Goal: Task Accomplishment & Management: Use online tool/utility

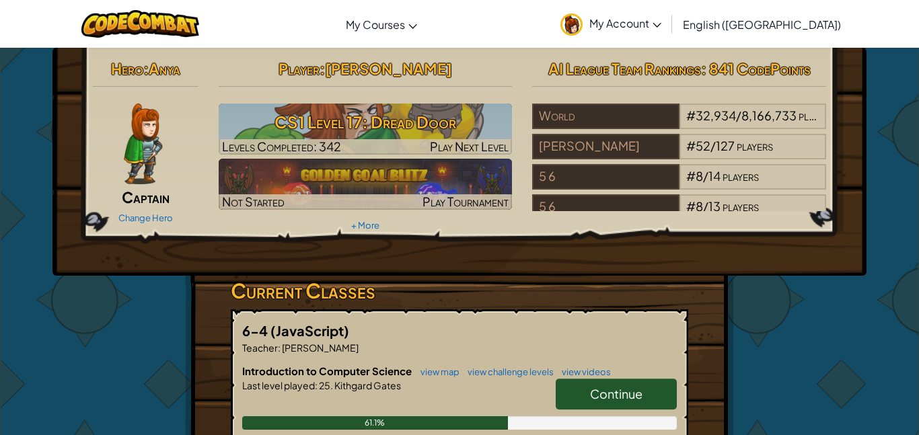
click at [597, 395] on span "Continue" at bounding box center [616, 393] width 52 height 15
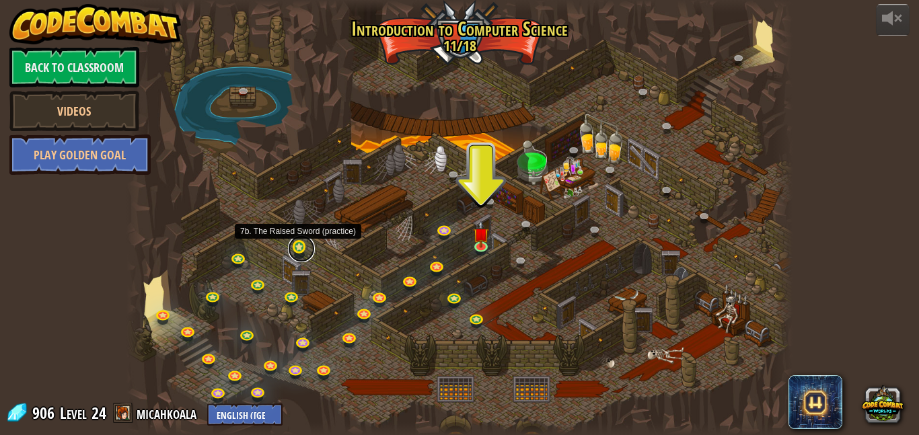
click at [297, 247] on link at bounding box center [301, 248] width 27 height 27
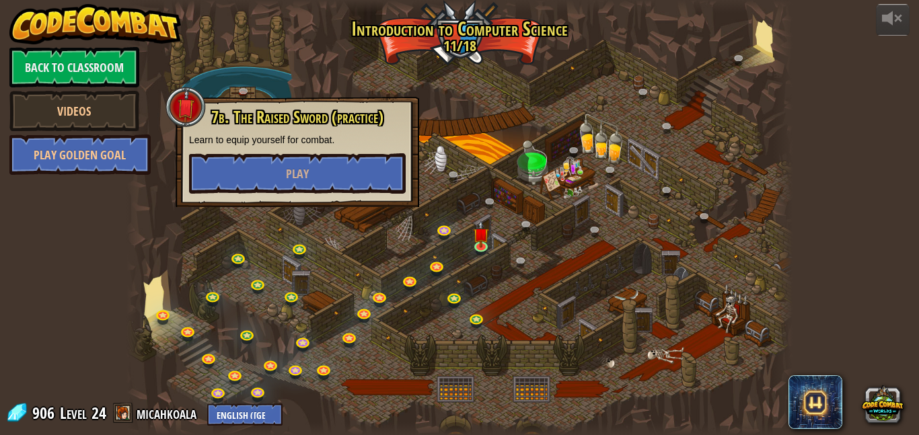
click at [640, 217] on div at bounding box center [459, 217] width 666 height 435
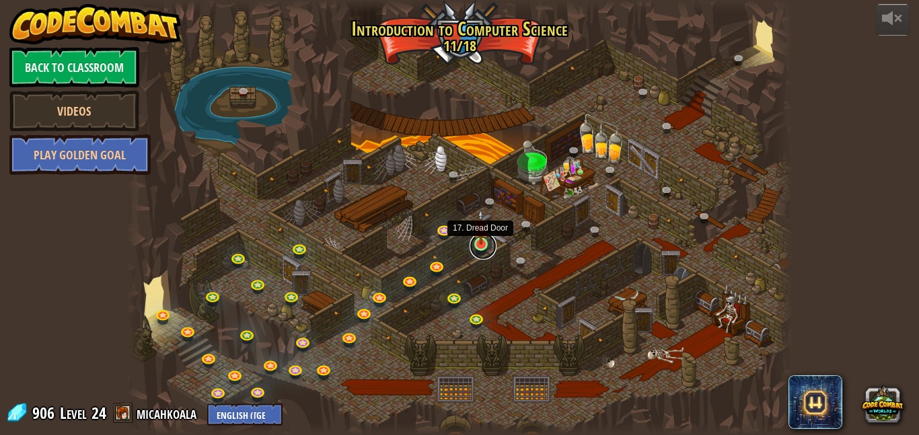
click at [488, 248] on link at bounding box center [482, 246] width 27 height 27
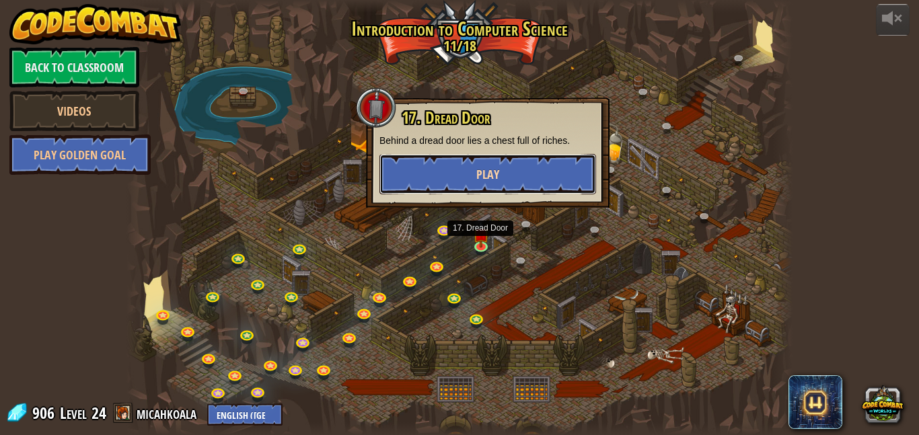
click at [463, 182] on button "Play" at bounding box center [487, 174] width 217 height 40
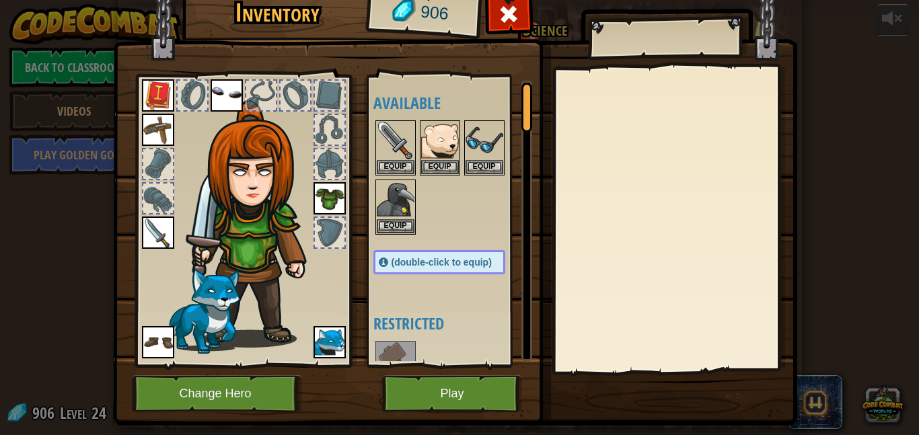
click at [321, 185] on img at bounding box center [329, 198] width 32 height 32
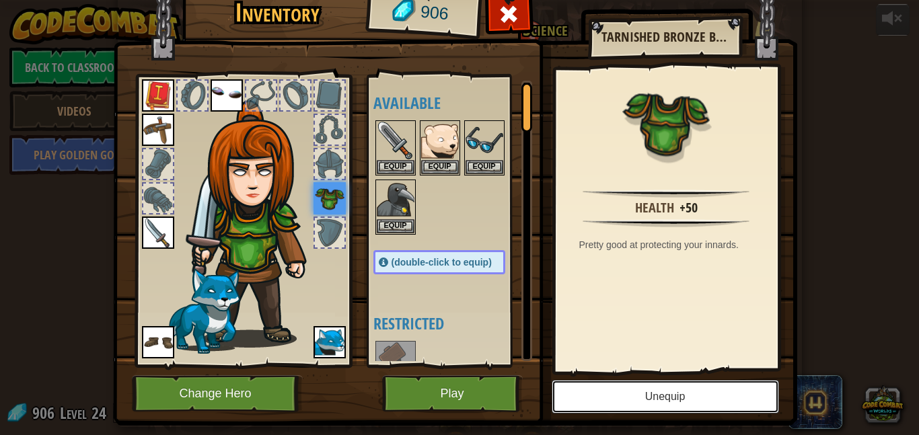
click at [682, 402] on button "Unequip" at bounding box center [664, 397] width 227 height 34
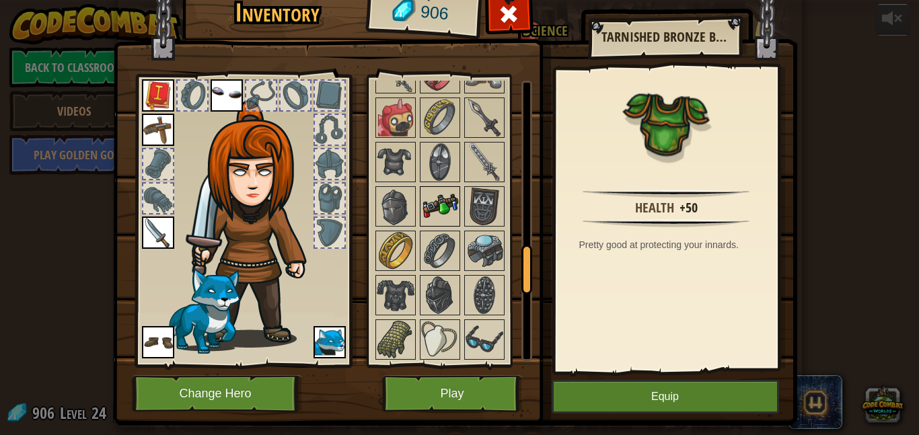
scroll to position [991, 0]
click at [388, 258] on img at bounding box center [396, 252] width 38 height 38
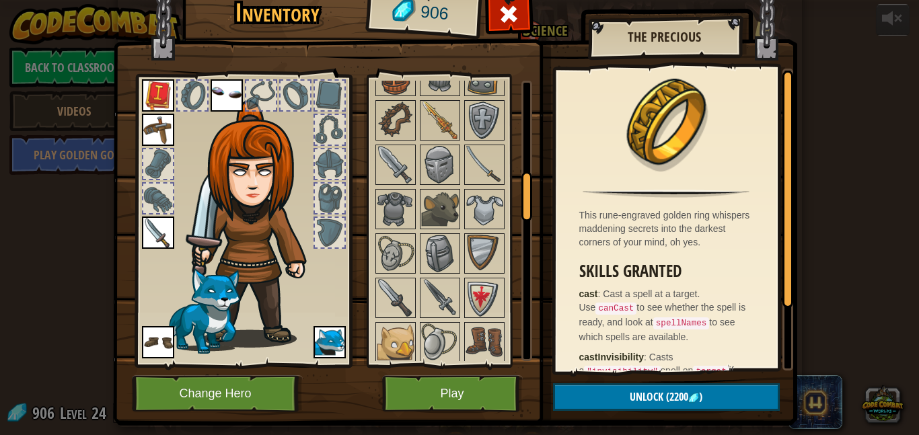
scroll to position [546, 0]
click at [473, 214] on img at bounding box center [484, 209] width 38 height 38
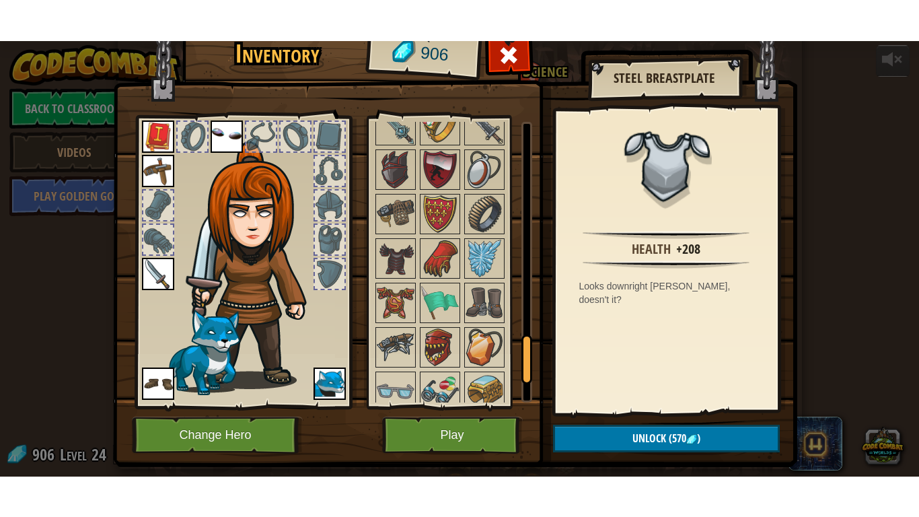
scroll to position [1295, 0]
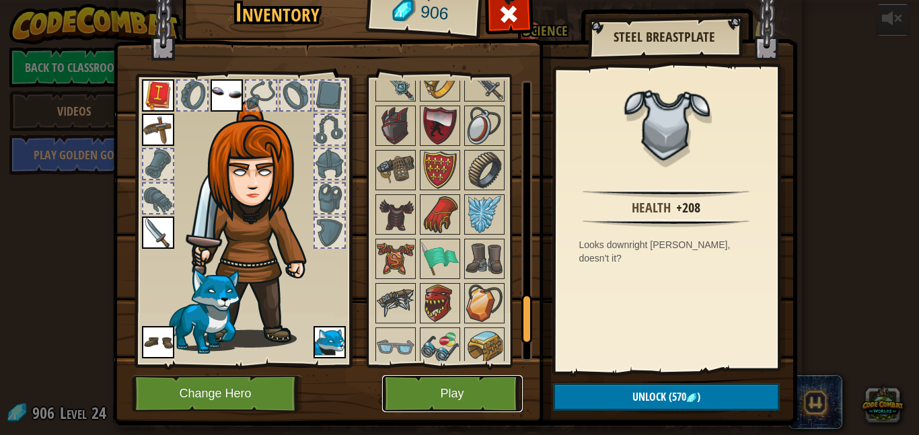
click at [449, 393] on button "Play" at bounding box center [452, 393] width 141 height 37
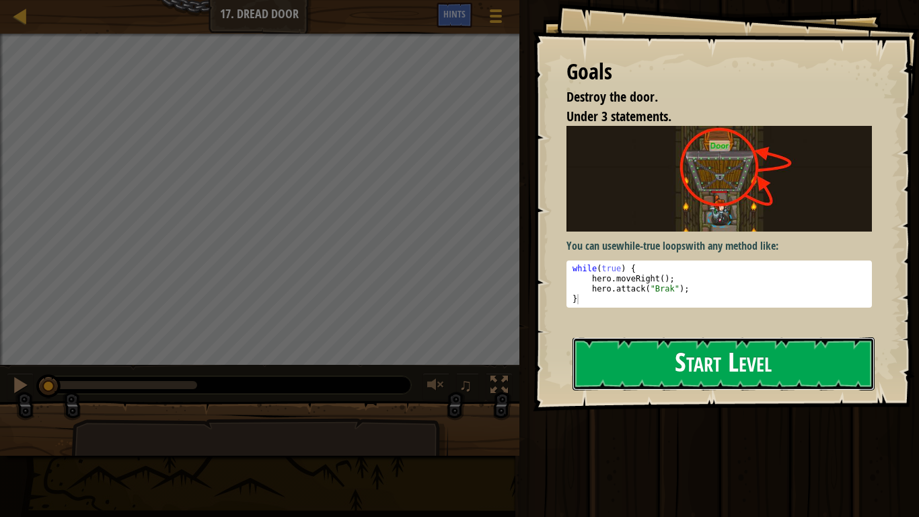
click at [654, 371] on button "Start Level" at bounding box center [723, 363] width 302 height 53
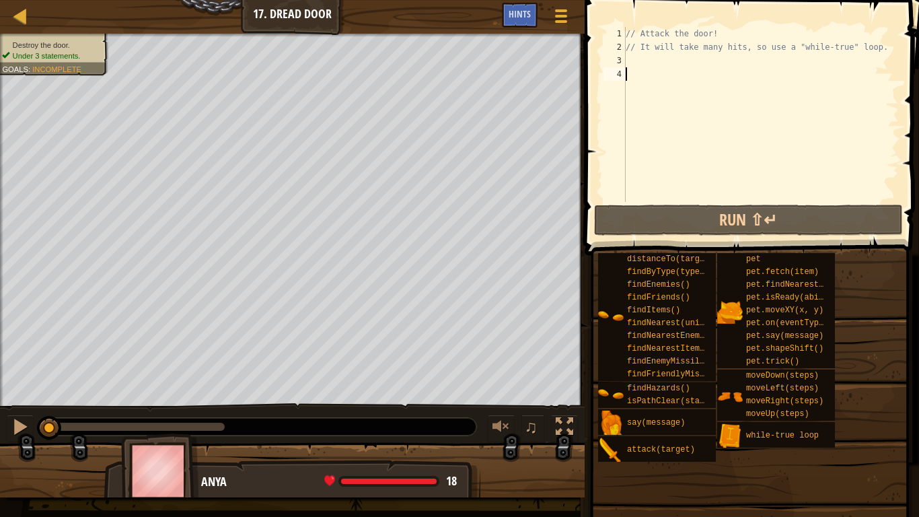
click at [630, 58] on div "// Attack the door! // It will take many hits, so use a "while-true" loop." at bounding box center [761, 128] width 276 height 202
click at [695, 119] on div "// Attack the door! // It will take many hits, so use a "while-true" loop." at bounding box center [761, 128] width 276 height 202
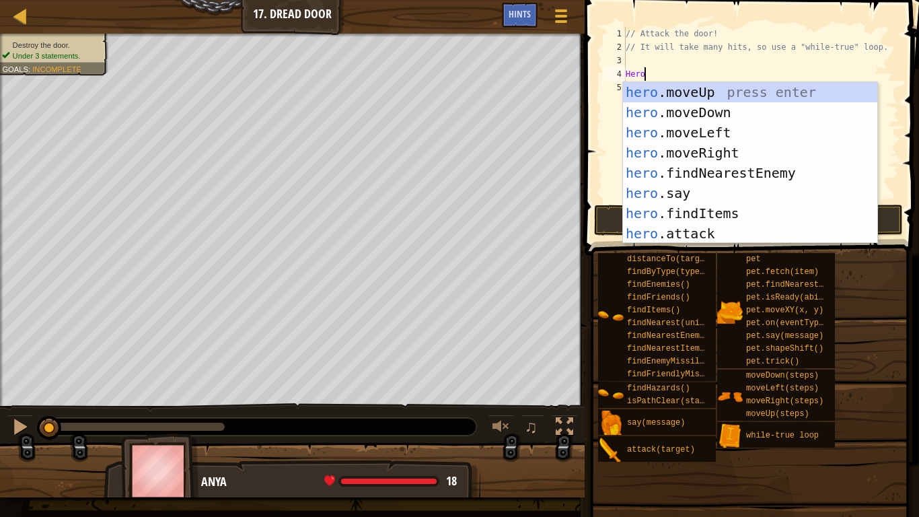
scroll to position [6, 2]
click at [686, 229] on div "hero .moveUp press enter hero .moveDown press enter hero .moveLeft press enter …" at bounding box center [750, 183] width 254 height 202
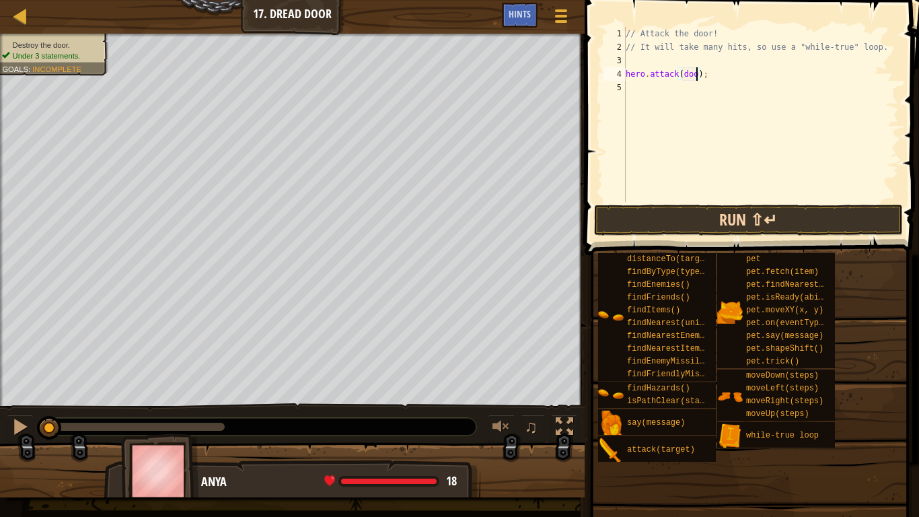
scroll to position [6, 11]
click at [668, 218] on button "Run ⇧↵" at bounding box center [748, 219] width 309 height 31
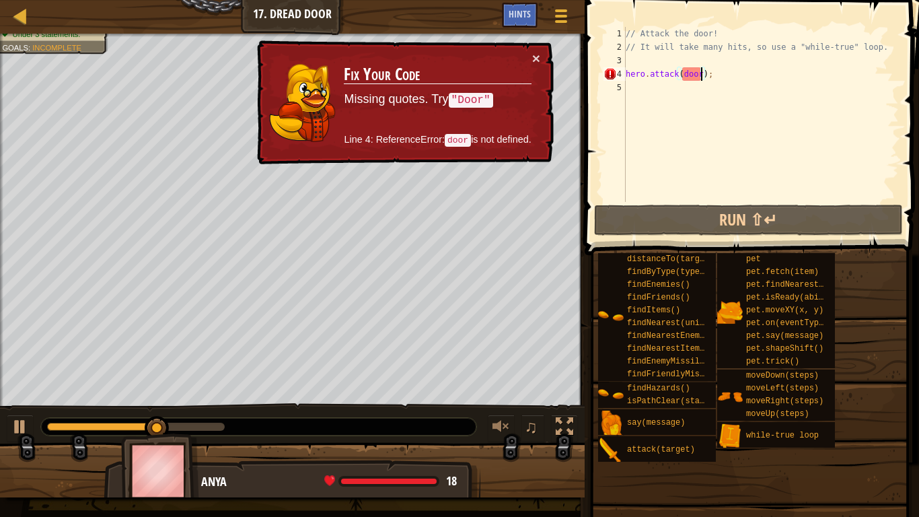
click at [684, 79] on div "// Attack the door! // It will take many hits, so use a "while-true" loop. hero…" at bounding box center [761, 128] width 276 height 202
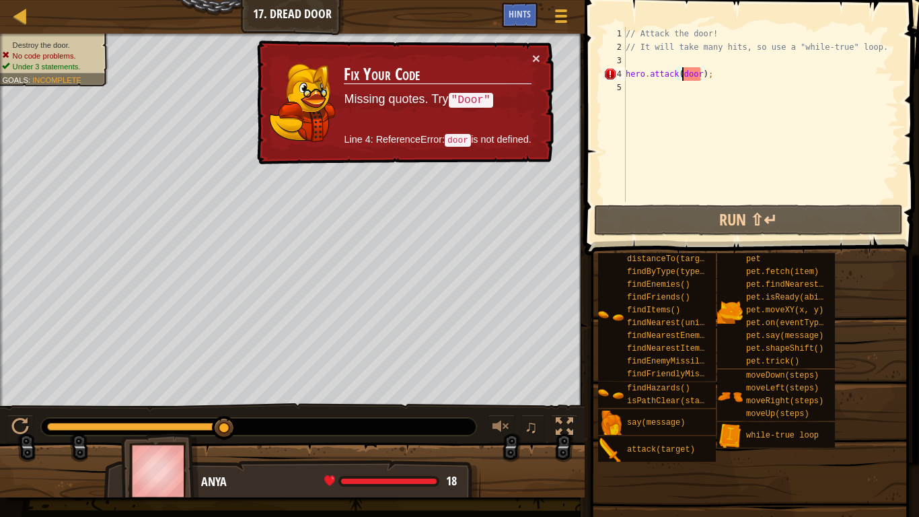
click at [699, 77] on div "// Attack the door! // It will take many hits, so use a "while-true" loop. hero…" at bounding box center [761, 128] width 276 height 202
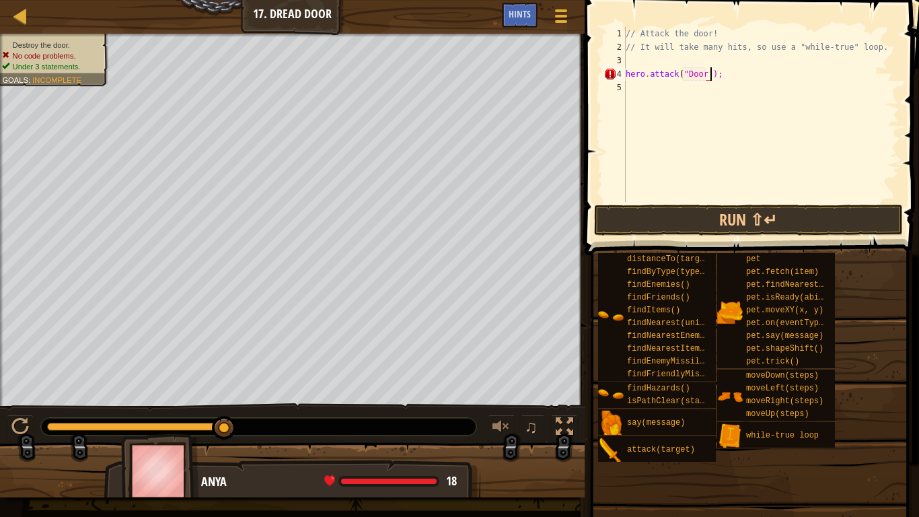
scroll to position [6, 12]
type textarea "hero.attack("Door");"
click at [676, 211] on button "Run ⇧↵" at bounding box center [748, 219] width 309 height 31
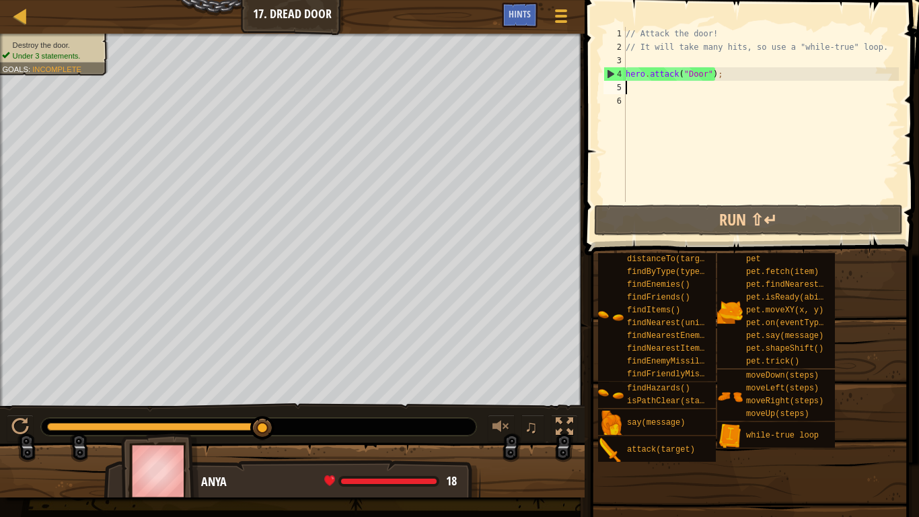
click at [708, 72] on div "// Attack the door! // It will take many hits, so use a "while-true" loop. hero…" at bounding box center [761, 128] width 276 height 202
click at [718, 75] on div "// Attack the door! // It will take many hits, so use a "while-true" loop. hero…" at bounding box center [761, 128] width 276 height 202
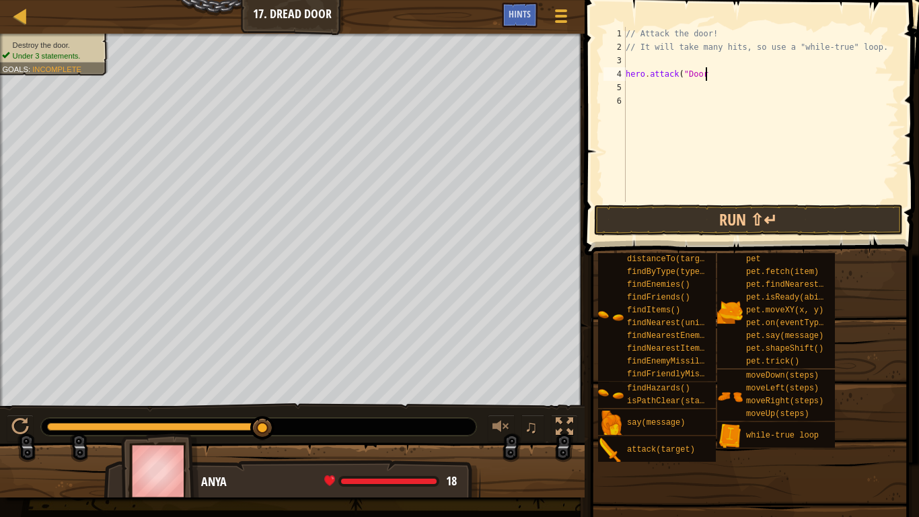
type textarea "hero.attack("Doo"
click at [530, 19] on span "Hints" at bounding box center [519, 13] width 22 height 13
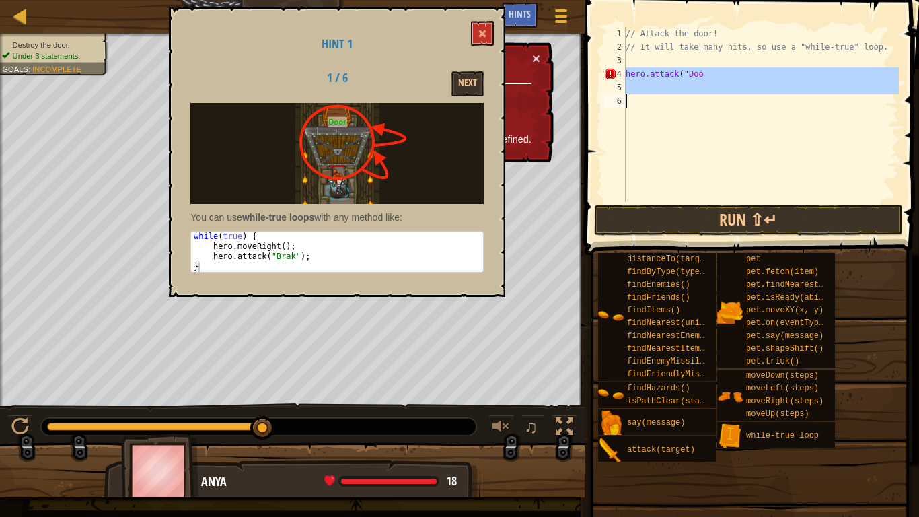
drag, startPoint x: 626, startPoint y: 73, endPoint x: 752, endPoint y: 97, distance: 128.1
click at [752, 97] on div "// Attack the door! // It will take many hits, so use a "while-true" loop. hero…" at bounding box center [761, 128] width 276 height 202
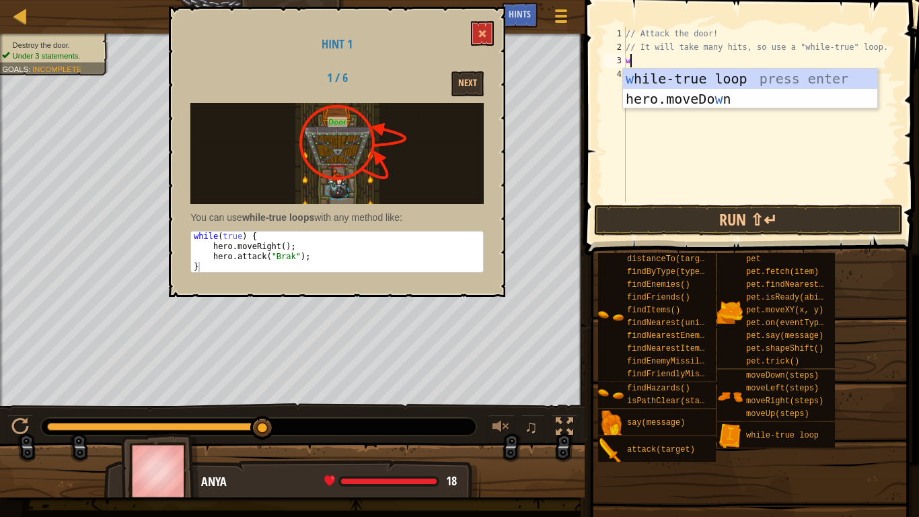
type textarea "wh"
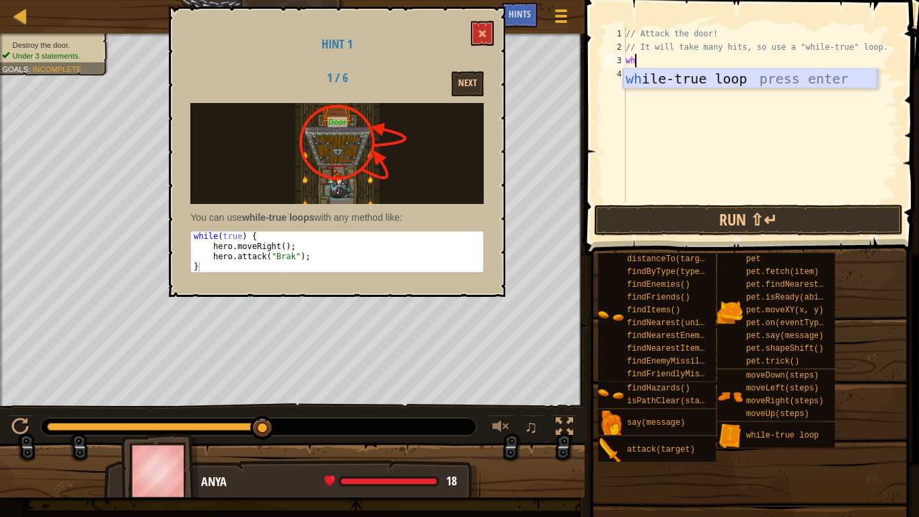
click at [757, 75] on div "wh ile-true loop press enter" at bounding box center [750, 99] width 254 height 61
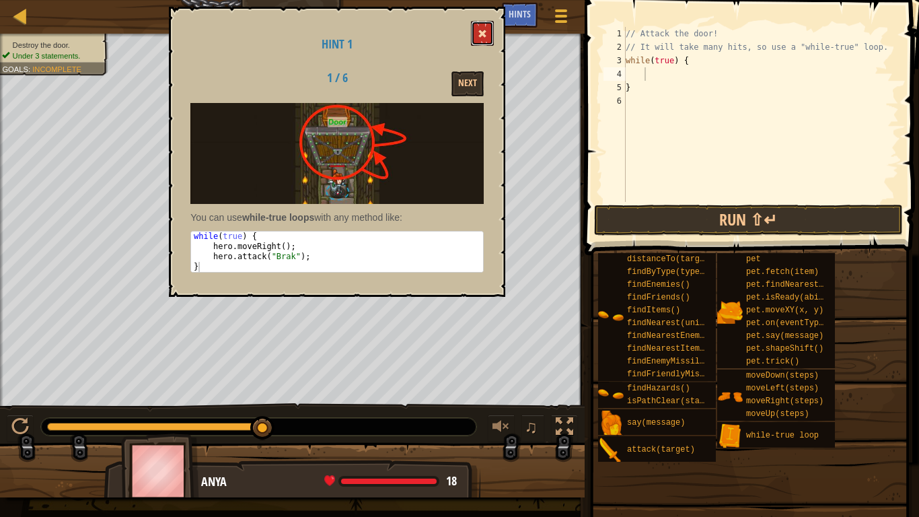
click at [493, 39] on button at bounding box center [482, 33] width 23 height 25
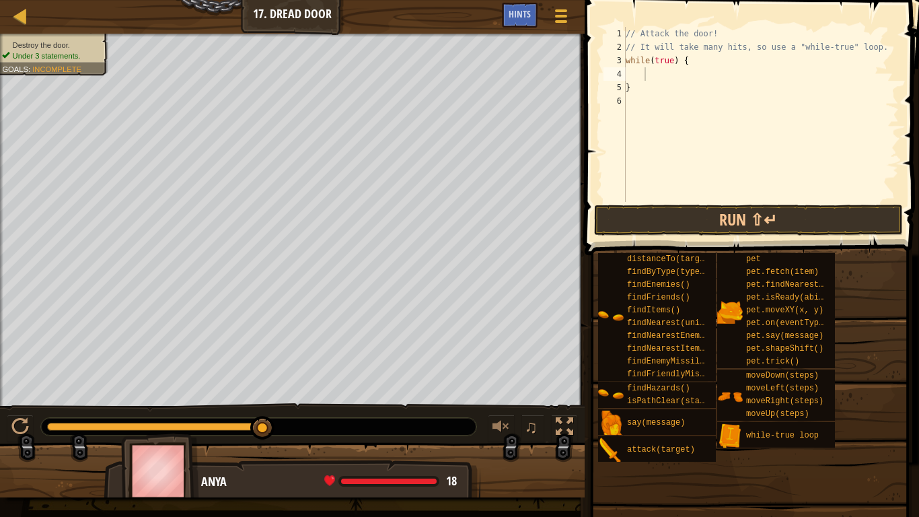
type textarea "}"
click at [649, 88] on div "// Attack the door! // It will take many hits, so use a "while-true" loop. whil…" at bounding box center [761, 128] width 276 height 202
click at [634, 75] on div "// Attack the door! // It will take many hits, so use a "while-true" loop. whil…" at bounding box center [761, 128] width 276 height 202
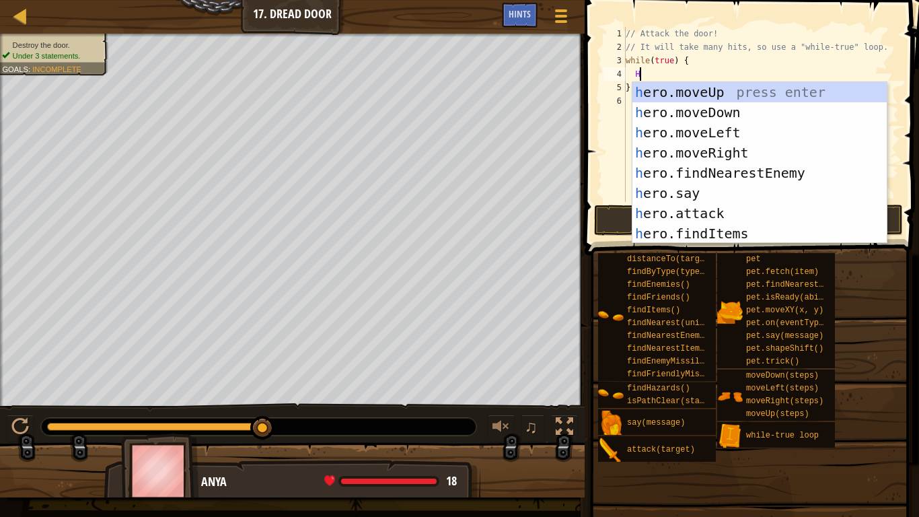
scroll to position [6, 2]
click at [693, 212] on div "h ero.moveUp press enter h ero.moveDown press enter h ero.moveLeft press enter …" at bounding box center [759, 183] width 254 height 202
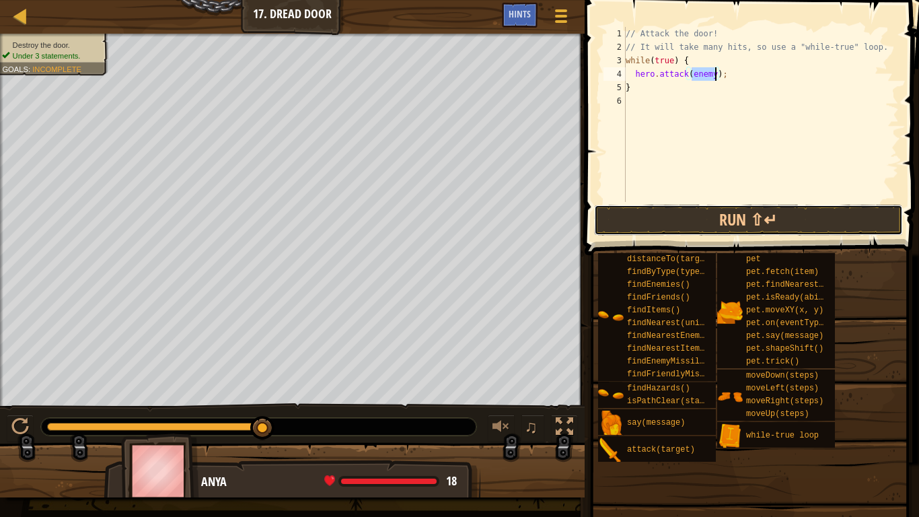
click at [693, 212] on button "Run ⇧↵" at bounding box center [748, 219] width 309 height 31
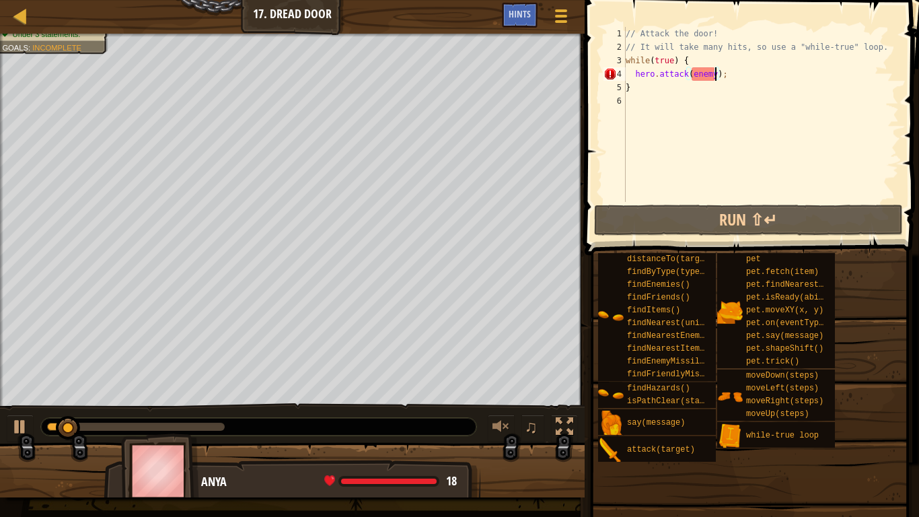
click at [710, 77] on div "// Attack the door! // It will take many hits, so use a "while-true" loop. whil…" at bounding box center [761, 128] width 276 height 202
click at [718, 75] on div "// Attack the door! // It will take many hits, so use a "while-true" loop. whil…" at bounding box center [761, 128] width 276 height 202
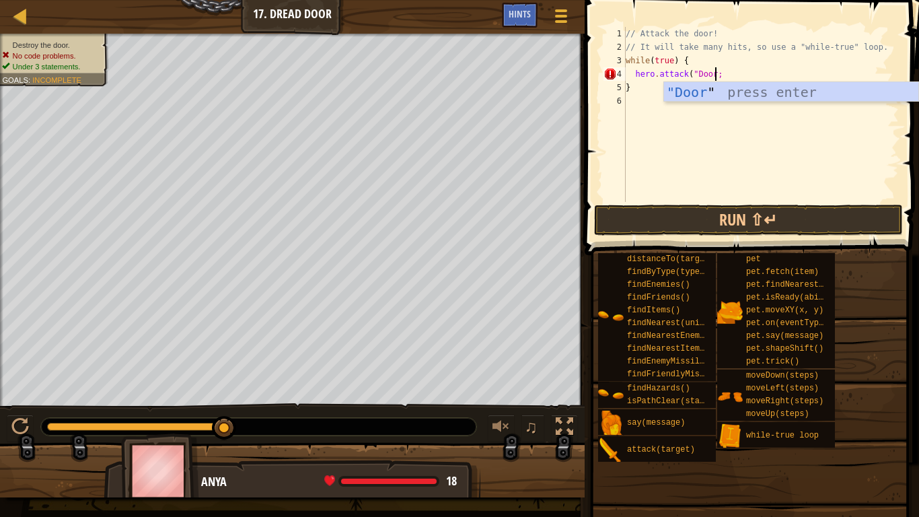
scroll to position [6, 13]
click at [642, 226] on button "Run ⇧↵" at bounding box center [748, 219] width 309 height 31
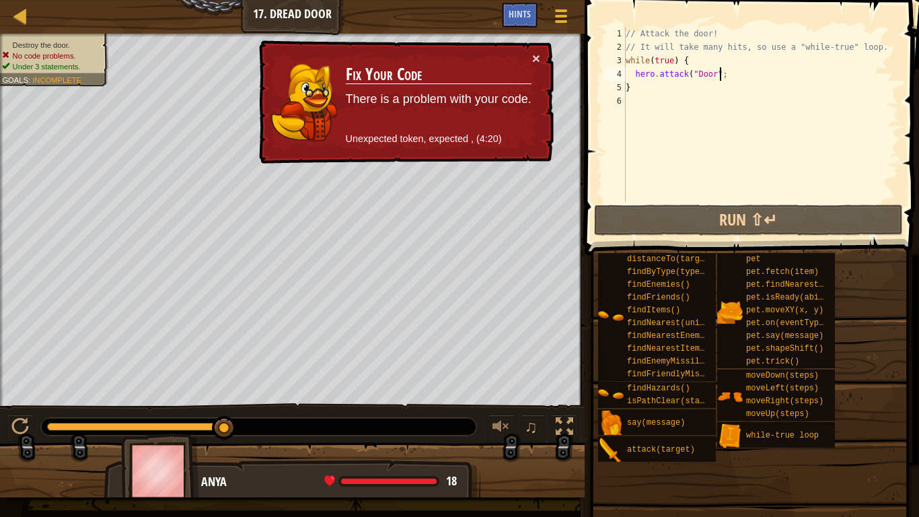
click at [639, 81] on div "// Attack the door! // It will take many hits, so use a "while-true" loop. whil…" at bounding box center [761, 128] width 276 height 202
click at [724, 75] on div "// Attack the door! // It will take many hits, so use a "while-true" loop. whil…" at bounding box center [761, 128] width 276 height 202
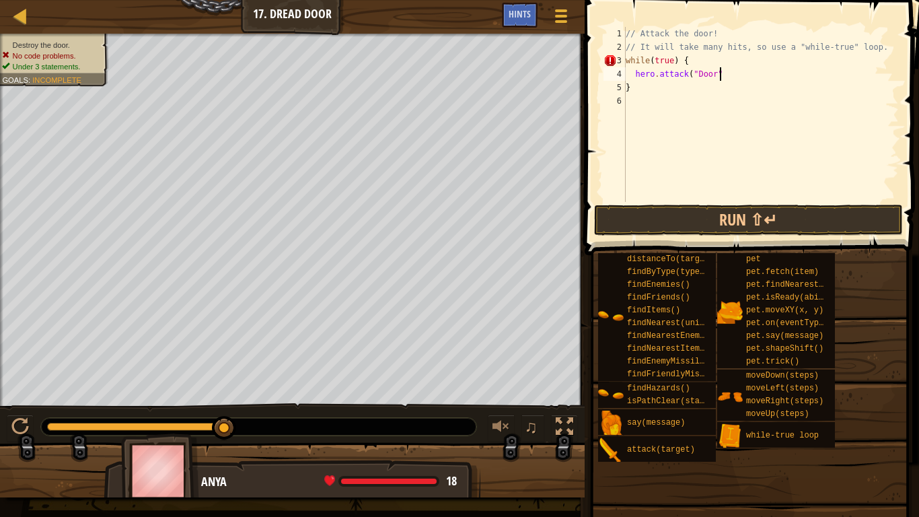
scroll to position [6, 14]
type textarea "hero.attack("Door")"
click at [700, 224] on button "Run ⇧↵" at bounding box center [748, 219] width 309 height 31
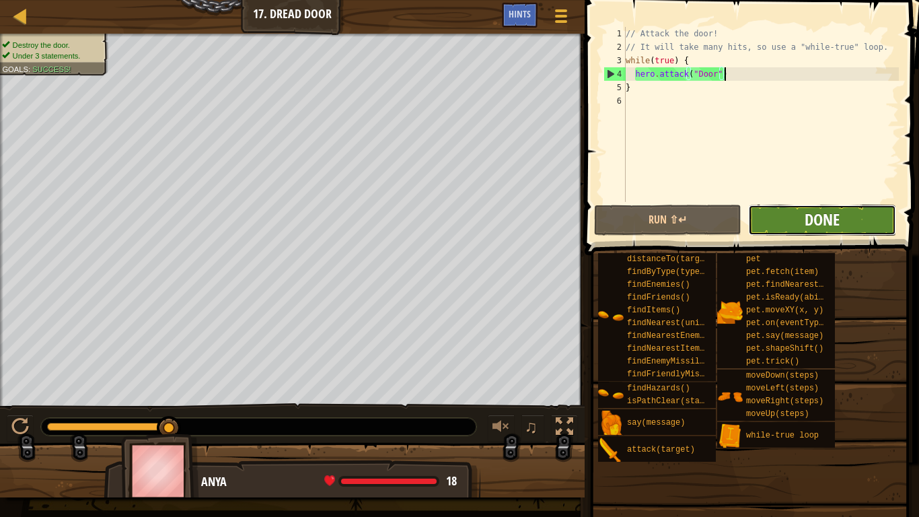
click at [806, 229] on span "Done" at bounding box center [821, 219] width 35 height 22
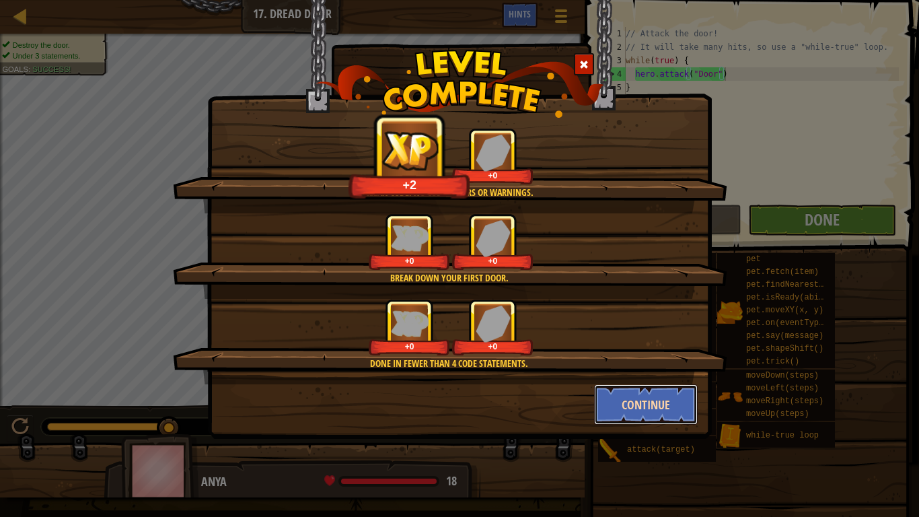
click at [666, 413] on button "Continue" at bounding box center [646, 404] width 104 height 40
click at [643, 402] on div "Clean code: no code errors or warnings. +2 +0 Break down your first door. +0 +0…" at bounding box center [459, 258] width 919 height 517
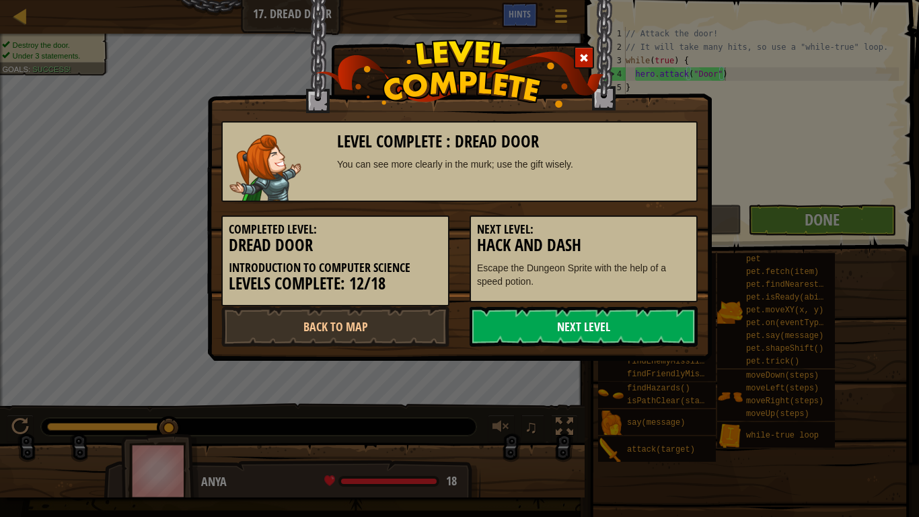
click at [607, 326] on link "Next Level" at bounding box center [583, 326] width 228 height 40
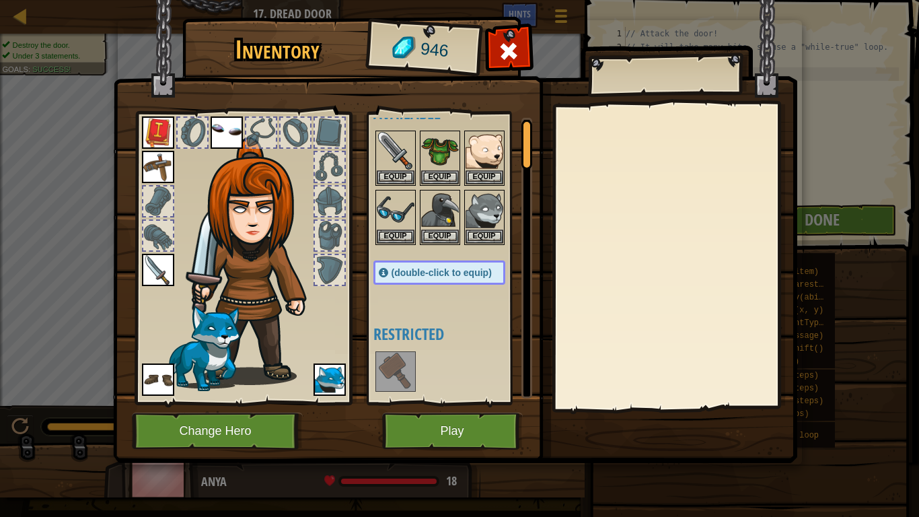
scroll to position [0, 0]
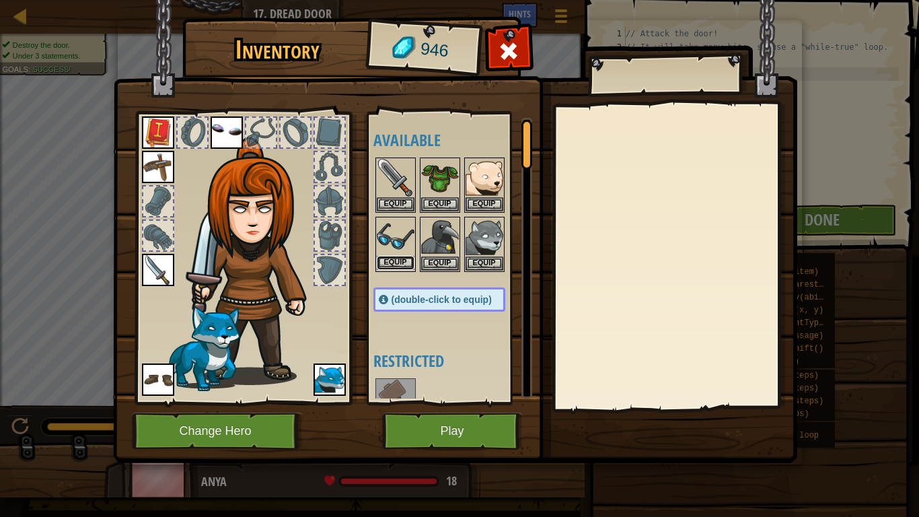
click at [391, 263] on button "Equip" at bounding box center [396, 263] width 38 height 14
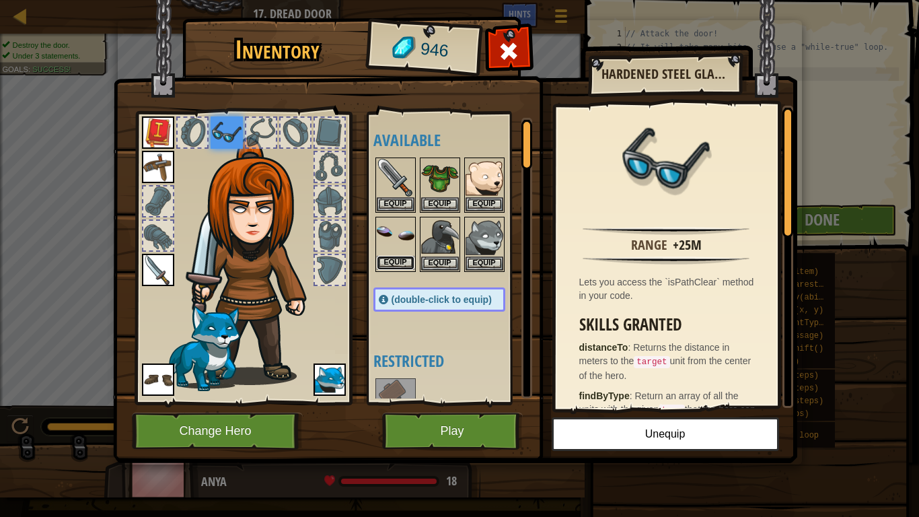
click at [405, 265] on button "Equip" at bounding box center [396, 263] width 38 height 14
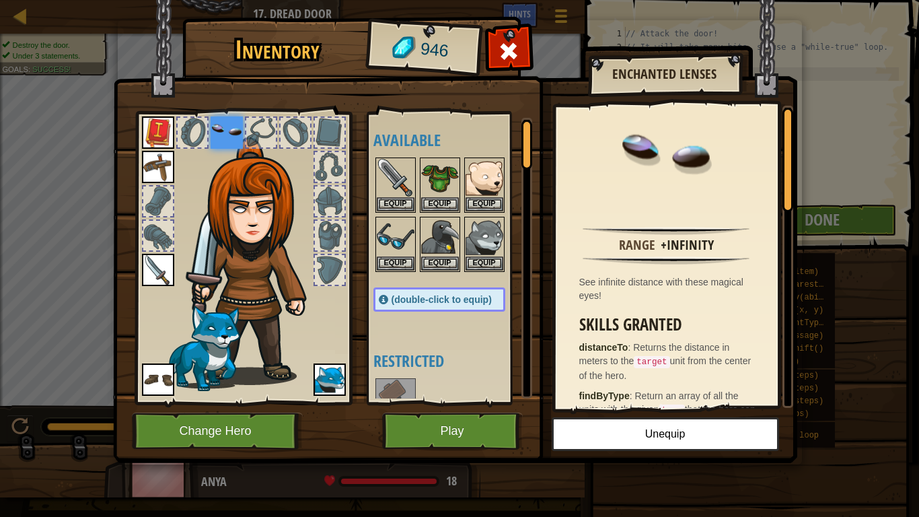
click at [257, 123] on div at bounding box center [261, 133] width 30 height 30
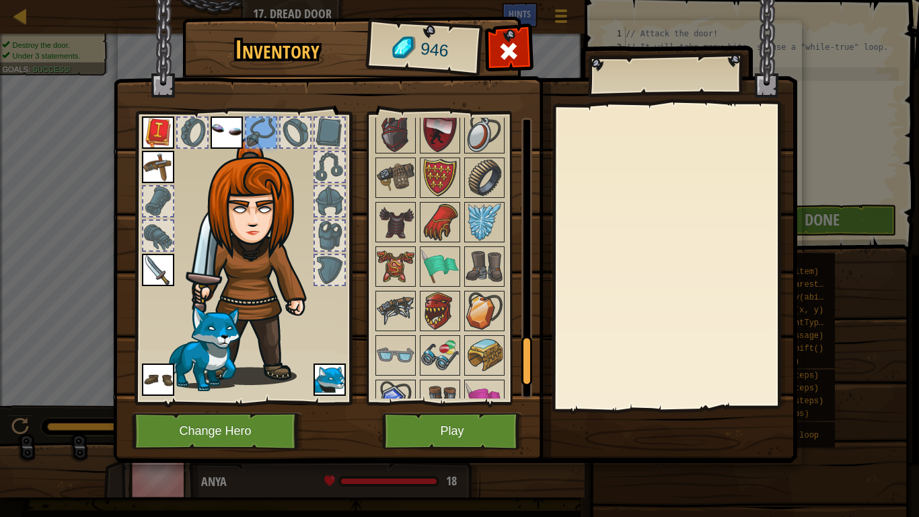
scroll to position [1437, 0]
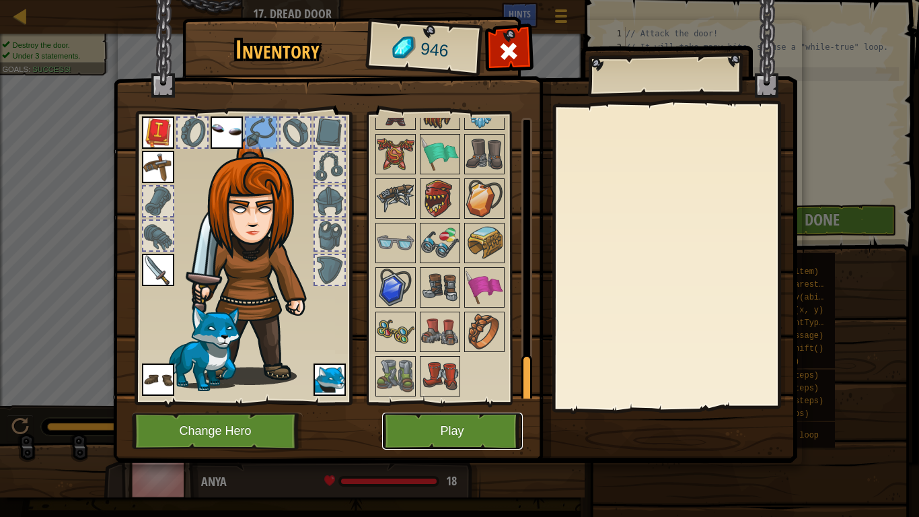
click at [445, 433] on button "Play" at bounding box center [452, 430] width 141 height 37
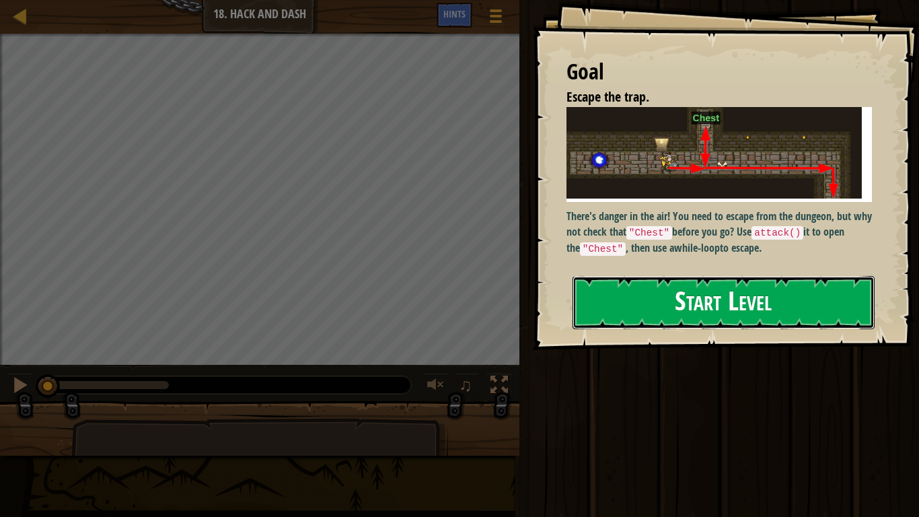
click at [708, 324] on button "Start Level" at bounding box center [723, 302] width 302 height 53
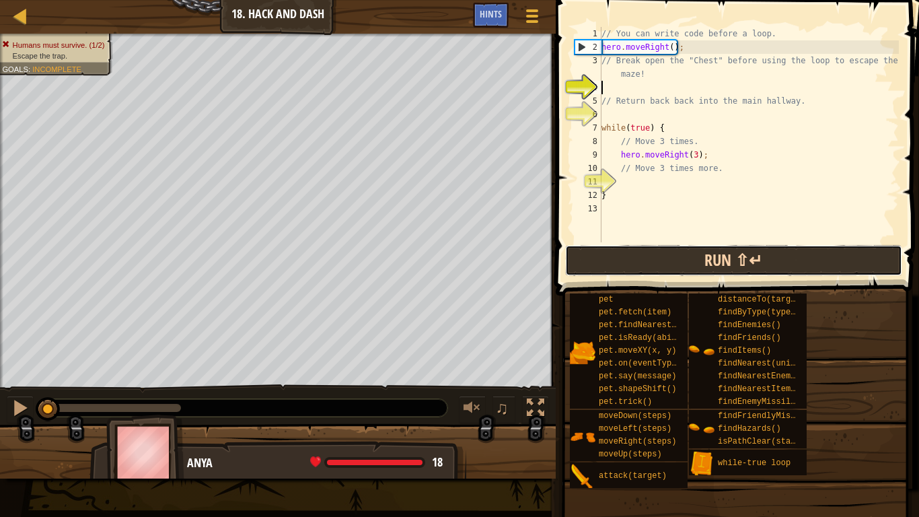
click at [638, 258] on button "Run ⇧↵" at bounding box center [733, 260] width 337 height 31
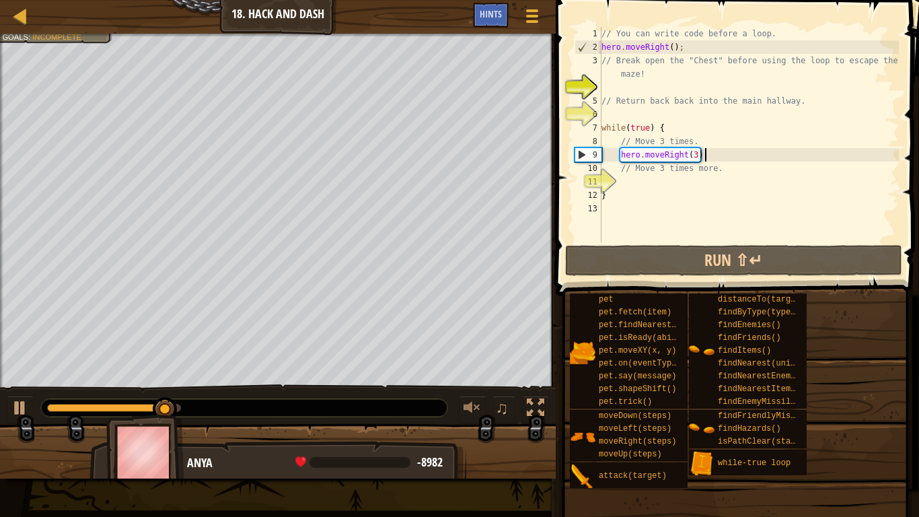
click at [705, 159] on div "// You can write code before a loop. hero . moveRight ( ) ; // Break open the "…" at bounding box center [749, 148] width 300 height 242
type textarea "hero.moveRight(3);"
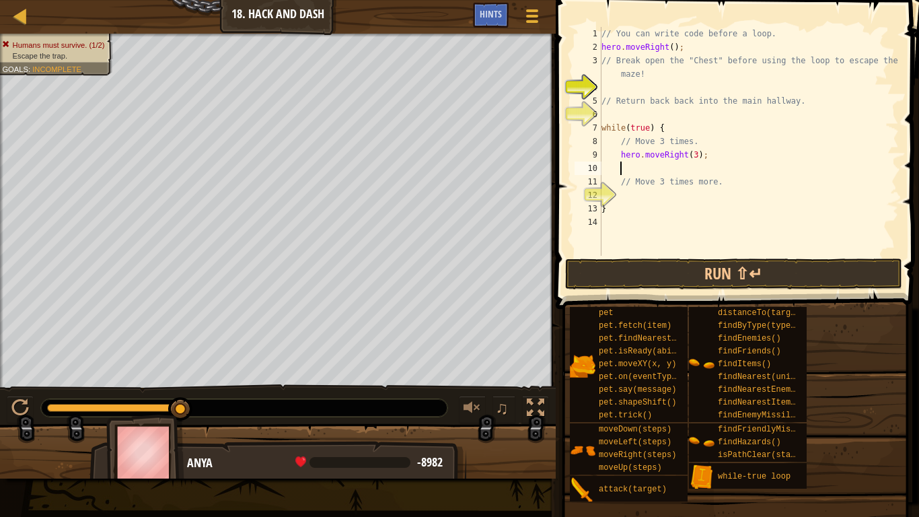
type textarea "H"
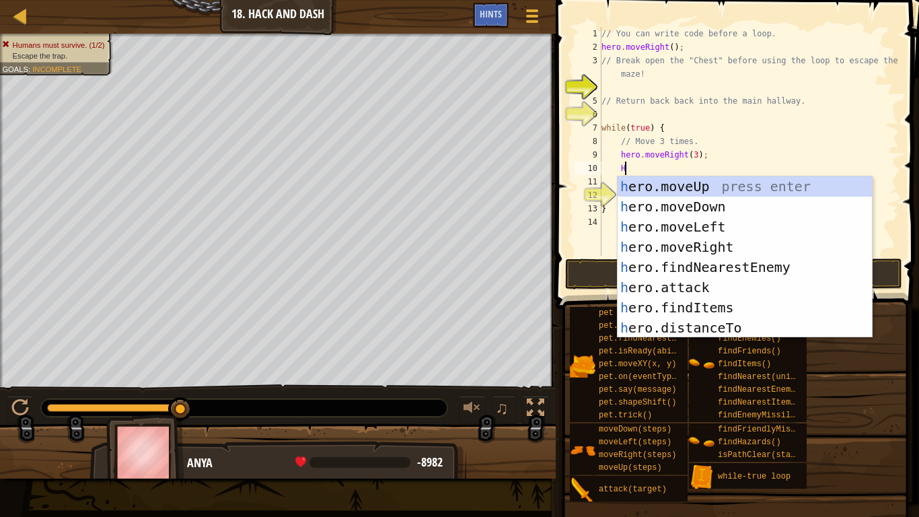
scroll to position [6, 3]
click at [705, 210] on div "h ero.moveUp press enter h ero.moveDown press enter h ero.moveLeft press enter …" at bounding box center [744, 277] width 254 height 202
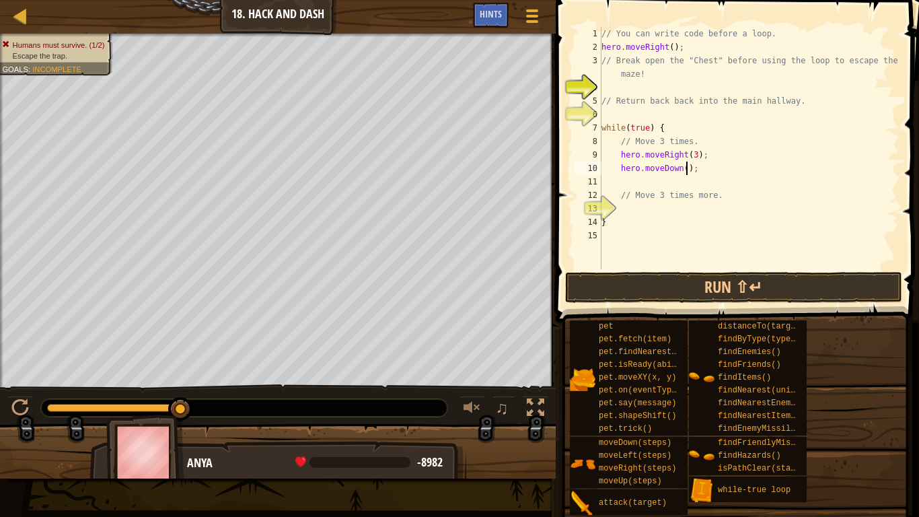
click at [686, 167] on div "// You can write code before a loop. hero . moveRight ( ) ; // Break open the "…" at bounding box center [749, 161] width 300 height 269
click at [725, 283] on button "Run ⇧↵" at bounding box center [733, 287] width 337 height 31
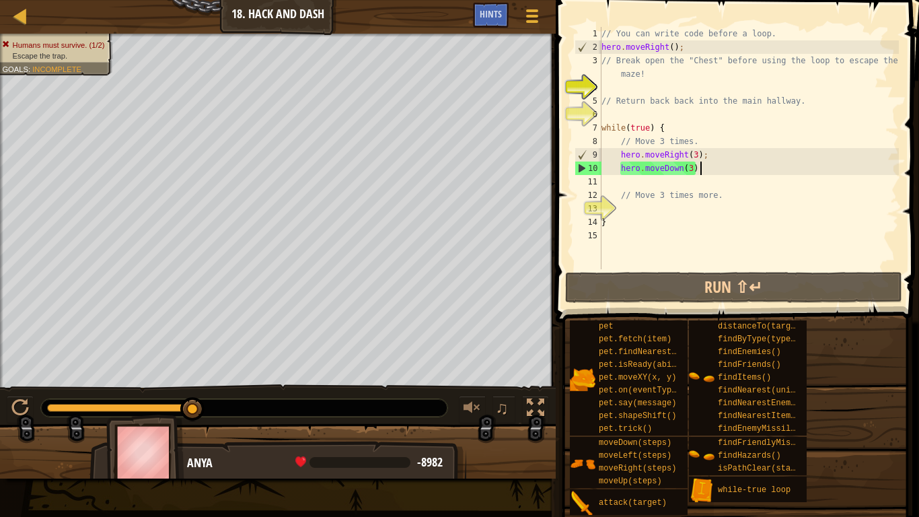
click at [701, 171] on div "// You can write code before a loop. hero . moveRight ( ) ; // Break open the "…" at bounding box center [749, 161] width 300 height 269
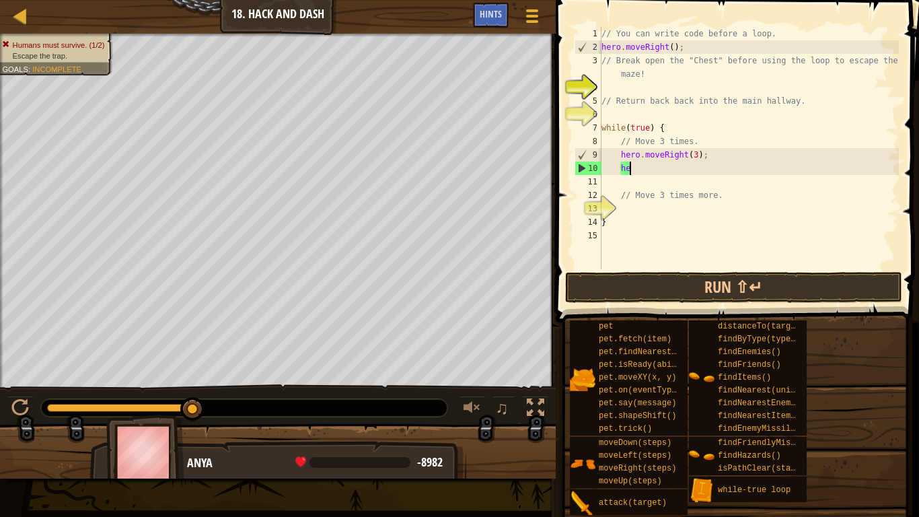
type textarea "h"
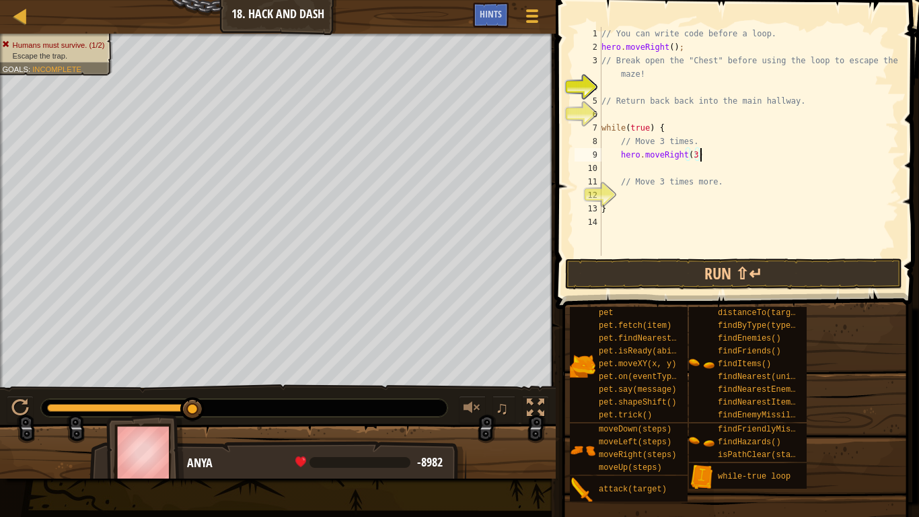
scroll to position [6, 14]
click at [737, 177] on div "// You can write code before a loop. hero . moveRight ( ) ; // Break open the "…" at bounding box center [749, 155] width 300 height 256
type textarea "// Move 3 times more."
click at [706, 169] on div "// You can write code before a loop. hero . moveRight ( ) ; // Break open the "…" at bounding box center [749, 155] width 300 height 256
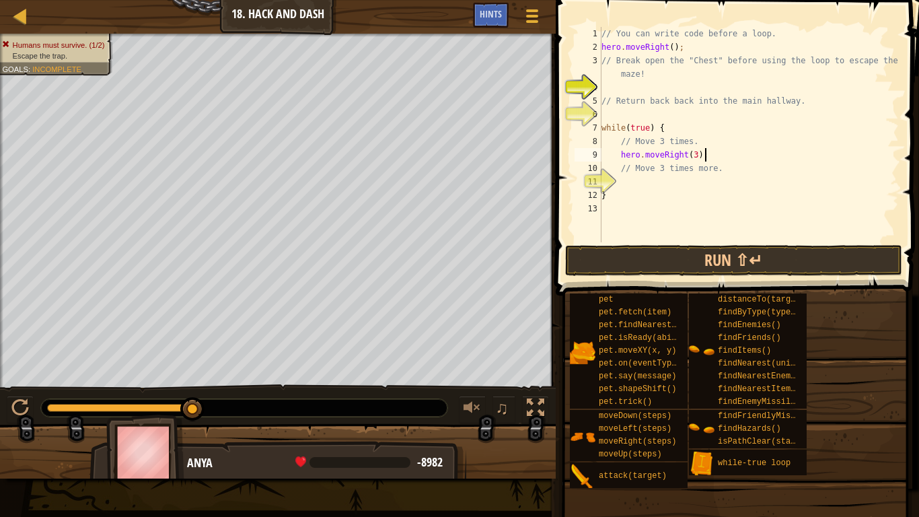
click at [724, 171] on div "// You can write code before a loop. hero . moveRight ( ) ; // Break open the "…" at bounding box center [749, 148] width 300 height 242
type textarea "// Move 3 times more."
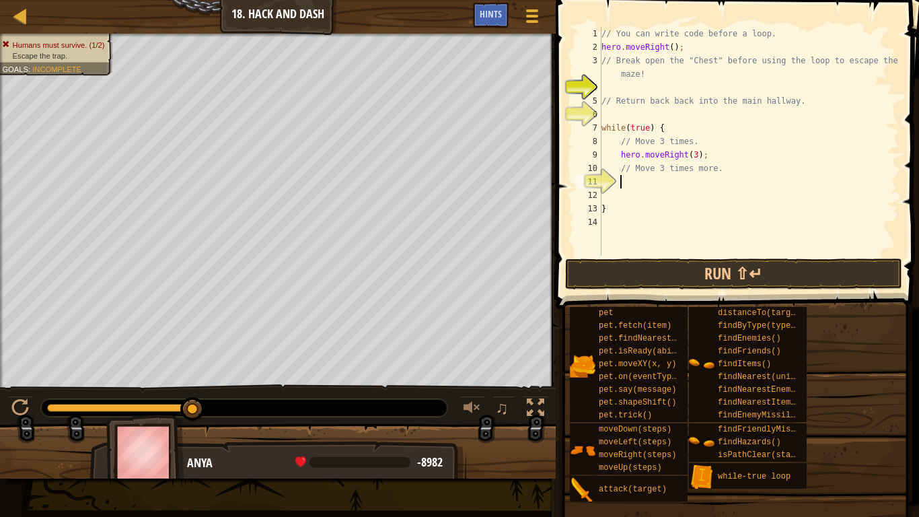
type textarea "h"
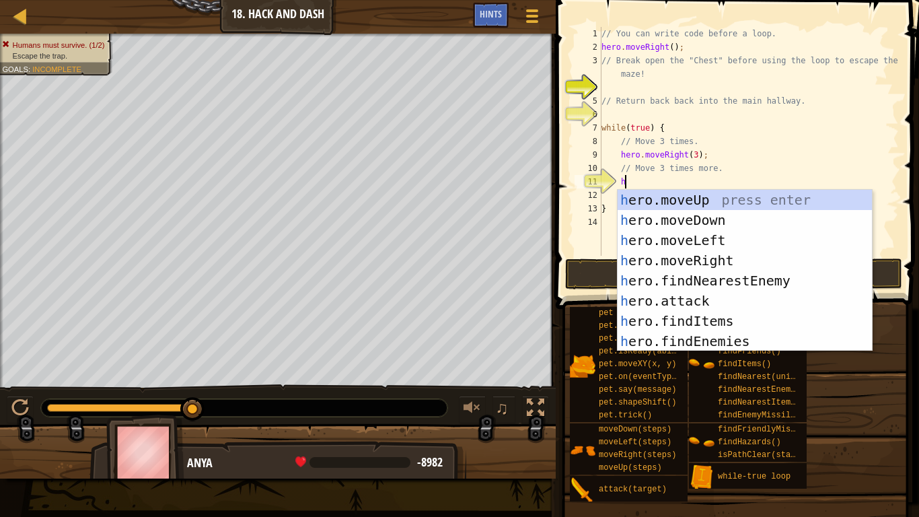
scroll to position [6, 3]
click at [716, 213] on div "h ero.moveUp press enter h ero.moveDown press enter h ero.moveLeft press enter …" at bounding box center [744, 291] width 254 height 202
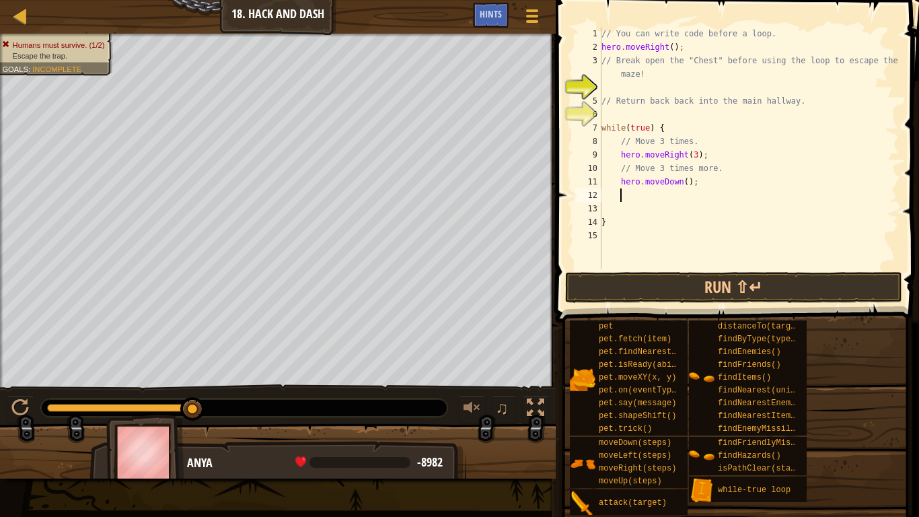
click at [686, 178] on div "// You can write code before a loop. hero . moveRight ( ) ; // Break open the "…" at bounding box center [749, 161] width 300 height 269
click at [660, 276] on button "Run ⇧↵" at bounding box center [733, 287] width 337 height 31
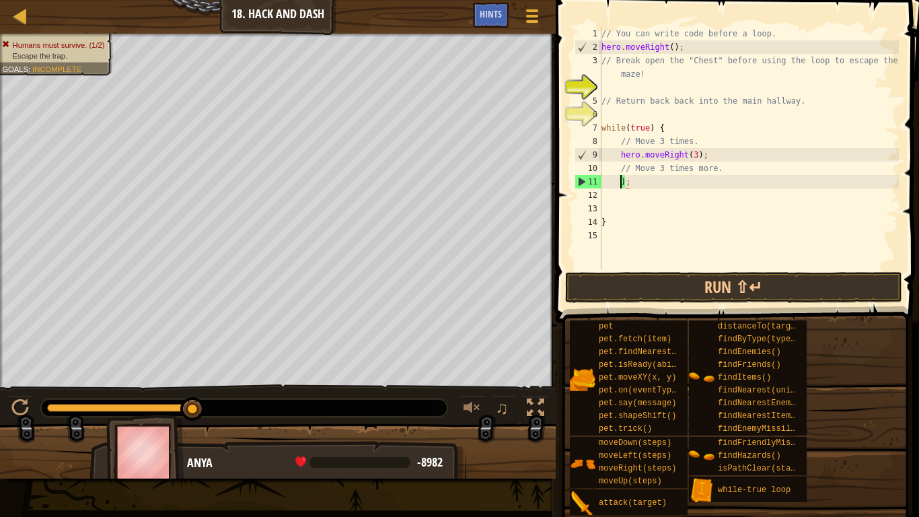
scroll to position [6, 3]
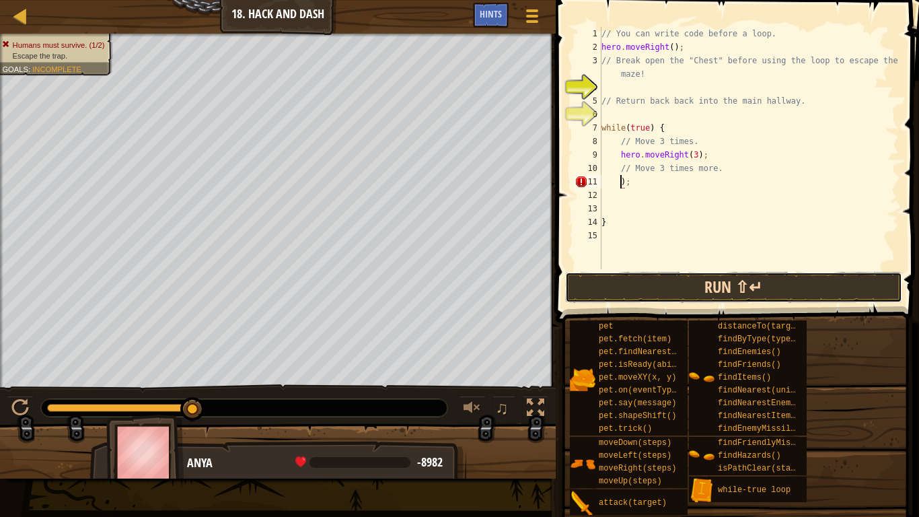
click at [710, 289] on button "Run ⇧↵" at bounding box center [733, 287] width 337 height 31
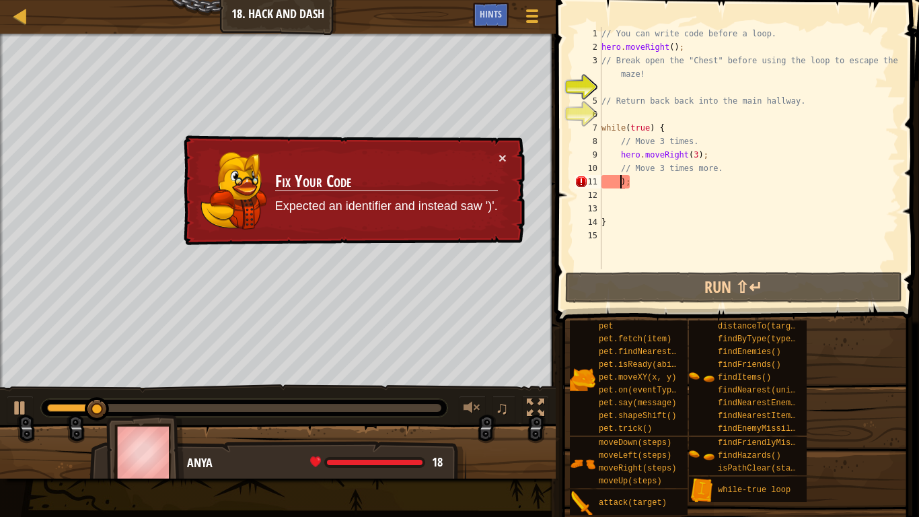
click at [722, 183] on div "// You can write code before a loop. hero . moveRight ( ) ; // Break open the "…" at bounding box center [749, 161] width 300 height 269
type textarea ")"
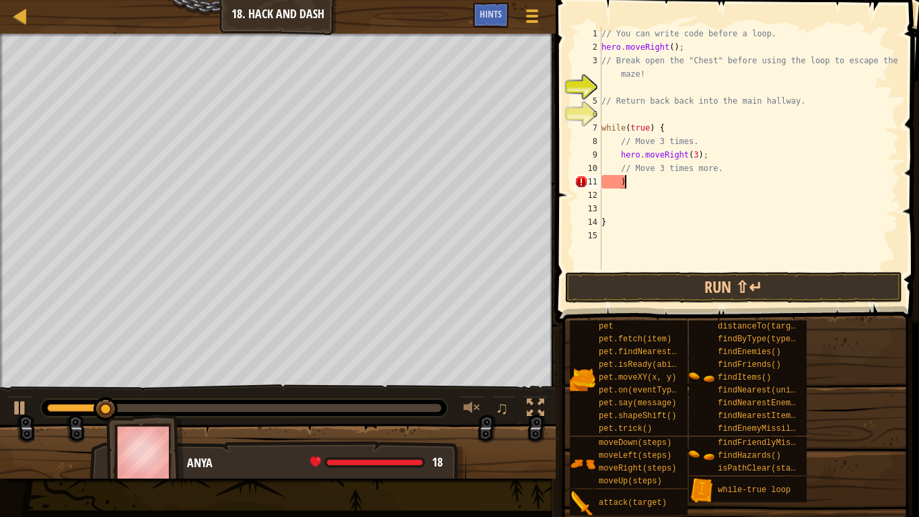
scroll to position [6, 2]
click at [697, 152] on div "// You can write code before a loop. hero . moveRight ( ) ; // Break open the "…" at bounding box center [749, 161] width 300 height 269
type textarea "hero.moveRight();"
click at [676, 192] on div "// You can write code before a loop. hero . moveRight ( ) ; // Break open the "…" at bounding box center [749, 161] width 300 height 269
click at [658, 180] on div "// You can write code before a loop. hero . moveRight ( ) ; // Break open the "…" at bounding box center [749, 161] width 300 height 269
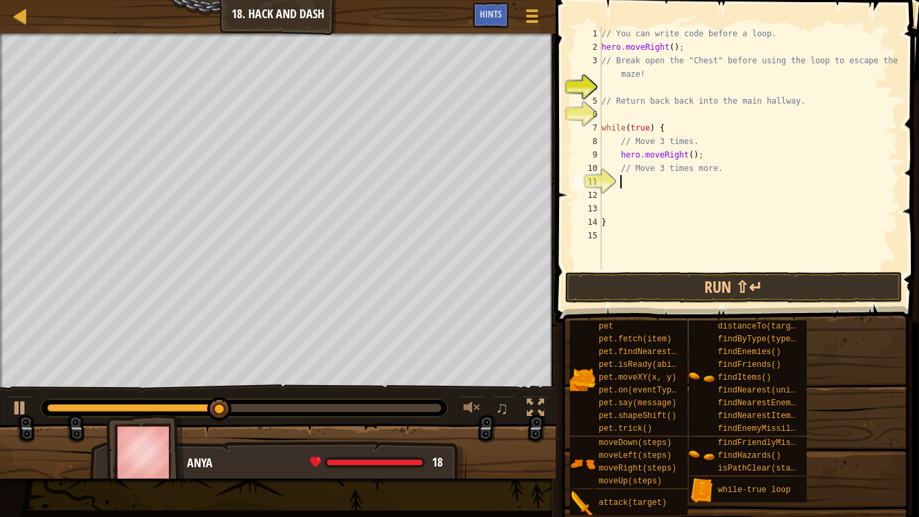
type textarea "H"
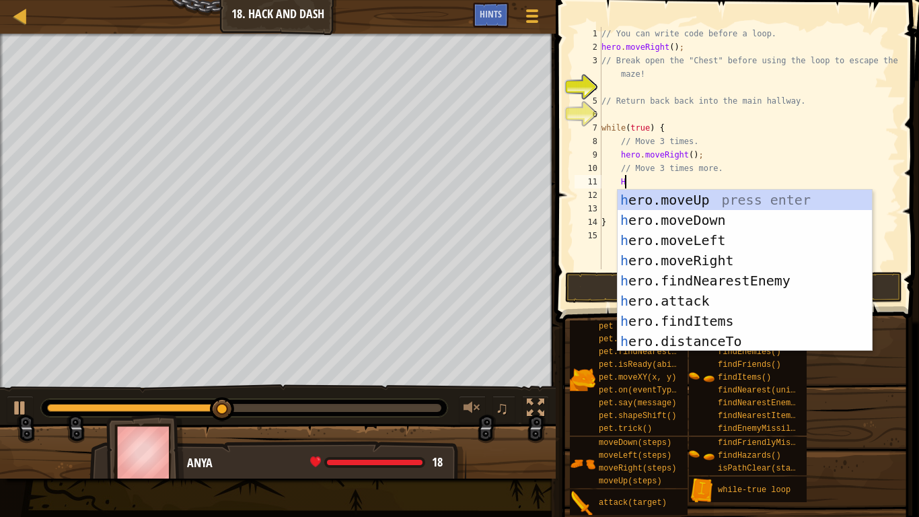
scroll to position [6, 3]
click at [694, 200] on div "h ero.moveUp press enter h ero.moveDown press enter h ero.moveLeft press enter …" at bounding box center [744, 291] width 254 height 202
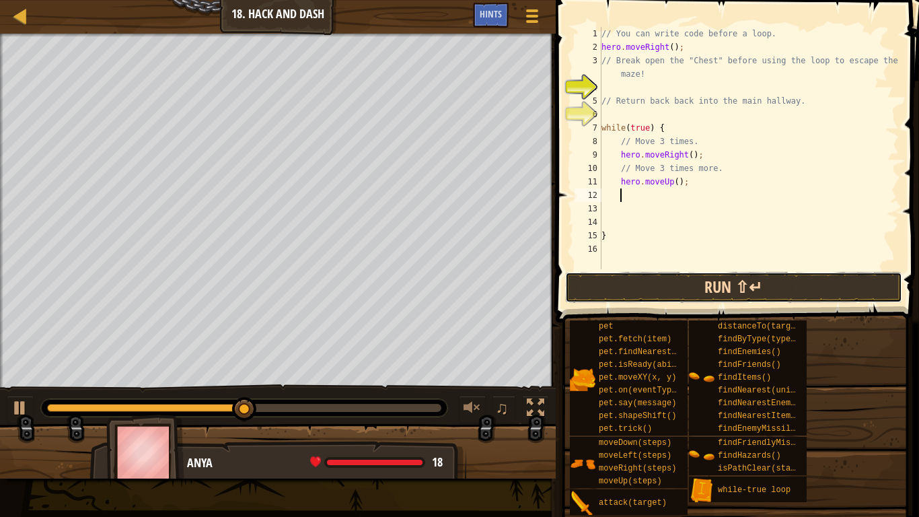
click at [690, 291] on button "Run ⇧↵" at bounding box center [733, 287] width 337 height 31
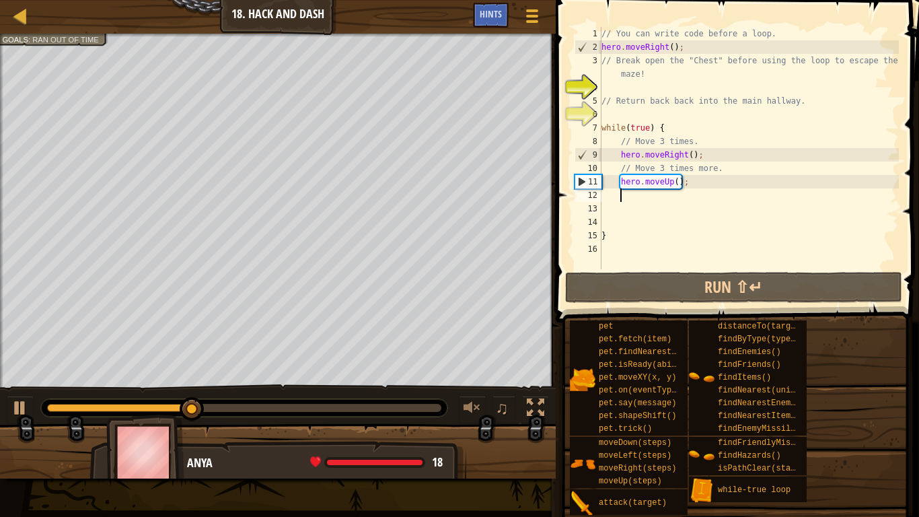
click at [686, 186] on div "// You can write code before a loop. hero . moveRight ( ) ; // Break open the "…" at bounding box center [749, 161] width 300 height 269
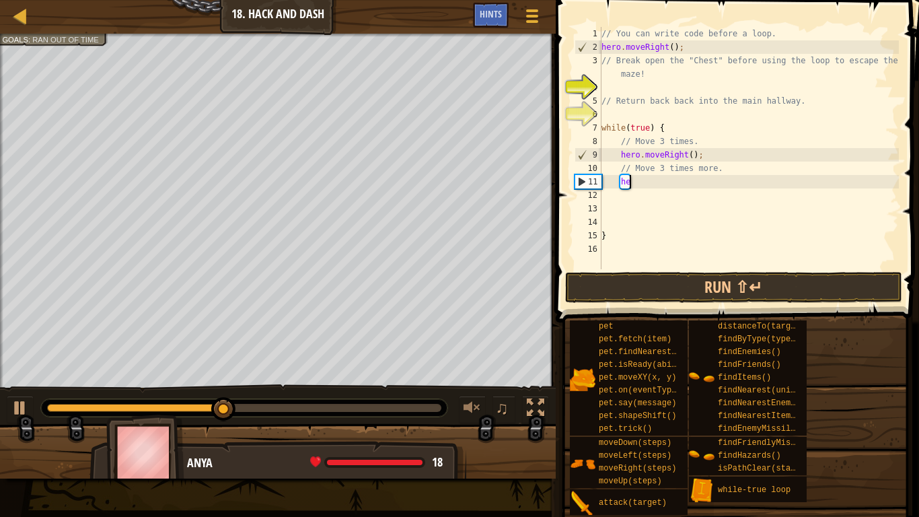
type textarea "h"
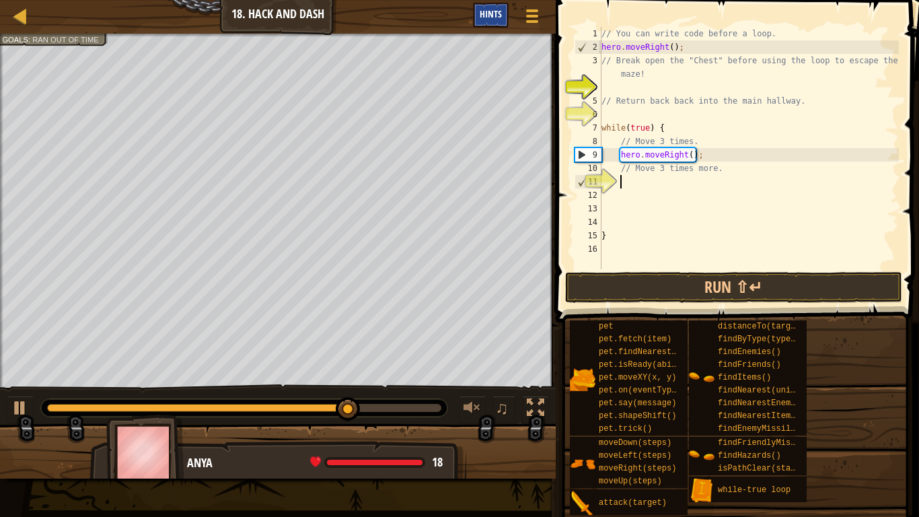
click at [498, 14] on span "Hints" at bounding box center [491, 13] width 22 height 13
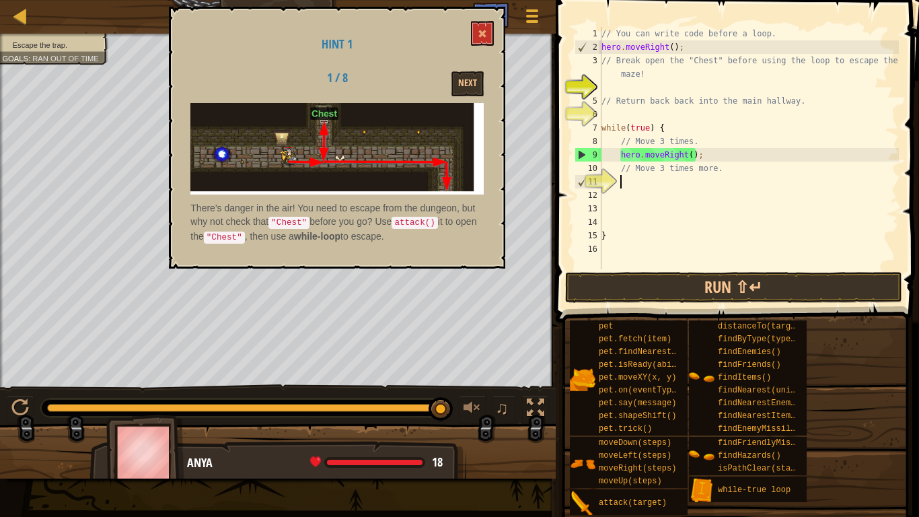
click at [709, 155] on div "// You can write code before a loop. hero . moveRight ( ) ; // Break open the "…" at bounding box center [749, 161] width 300 height 269
click at [694, 49] on div "// You can write code before a loop. hero . moveRight ( ) ; // Break open the "…" at bounding box center [749, 161] width 300 height 269
type textarea "hero.moveRight();"
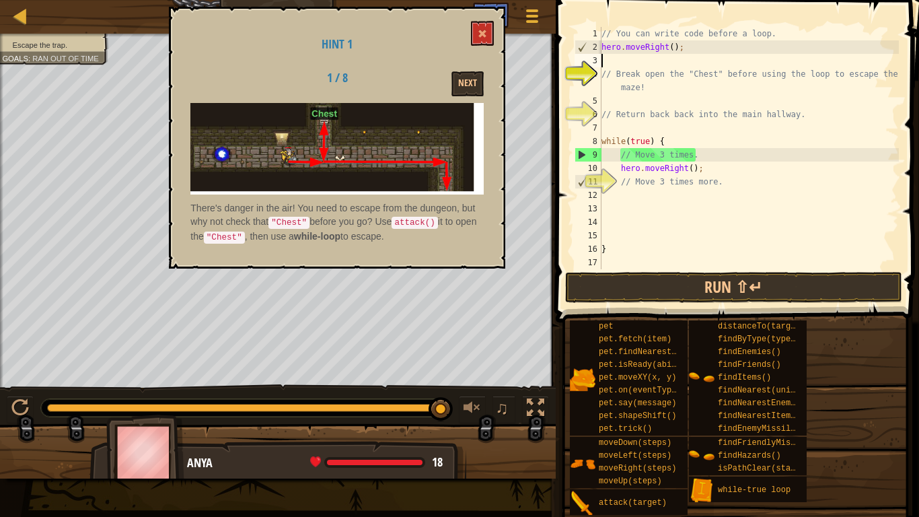
scroll to position [6, 0]
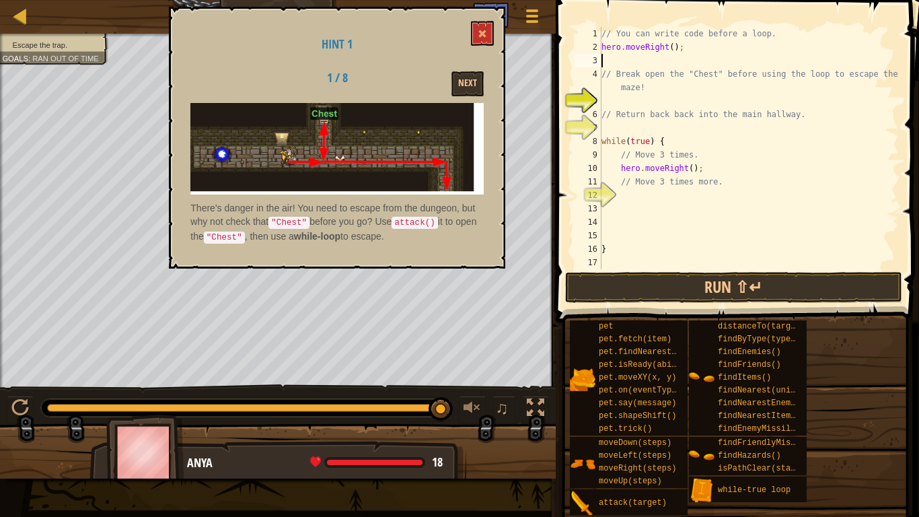
type textarea "h"
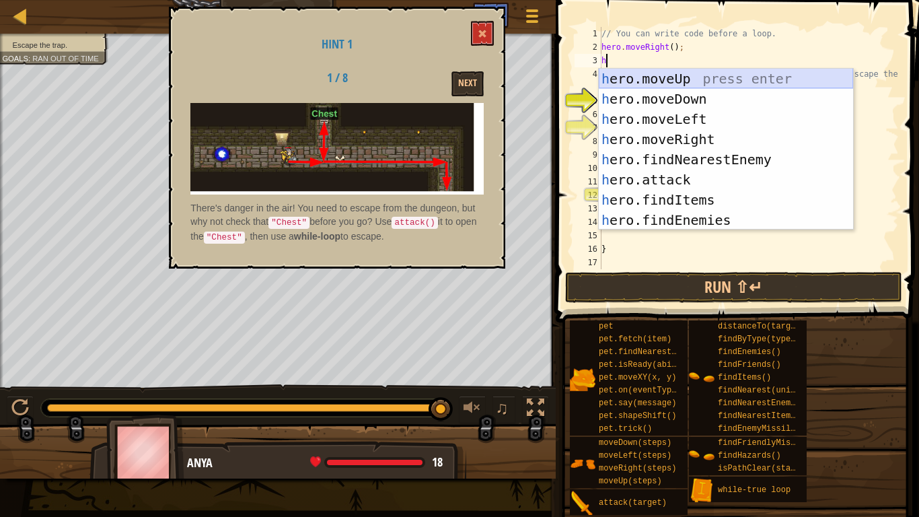
click at [659, 75] on div "h ero.moveUp press enter h ero.moveDown press enter h ero.moveLeft press enter …" at bounding box center [726, 170] width 254 height 202
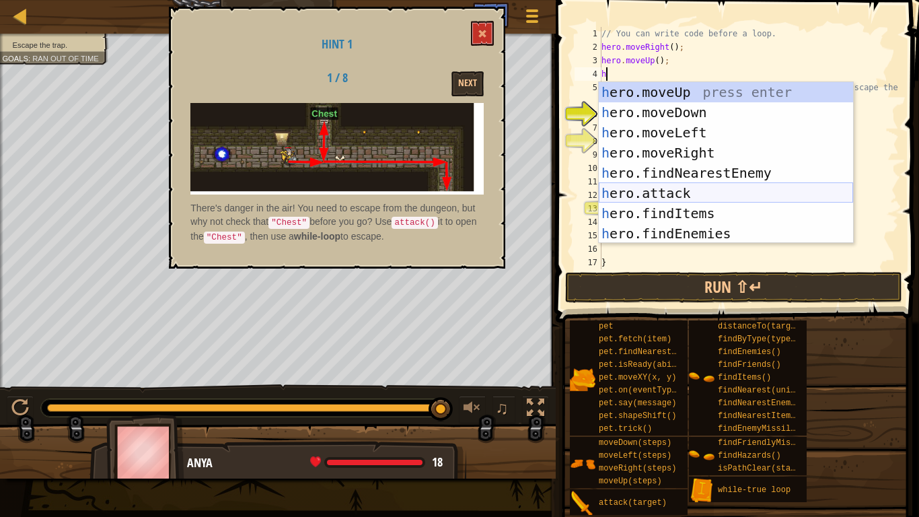
click at [666, 194] on div "h ero.moveUp press enter h ero.moveDown press enter h ero.moveLeft press enter …" at bounding box center [726, 183] width 254 height 202
type textarea "hero.attack(enemy);"
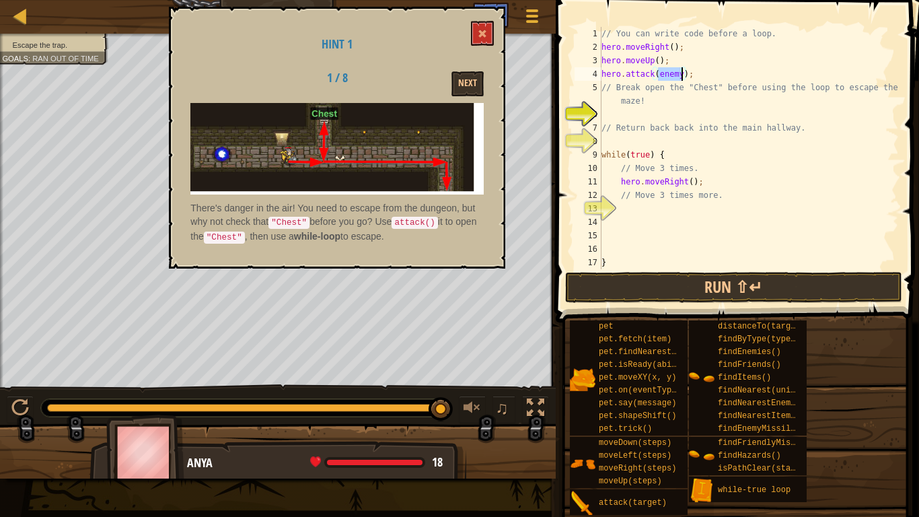
click at [689, 76] on div "// You can write code before a loop. hero . moveRight ( ) ; hero . moveUp ( ) ;…" at bounding box center [749, 161] width 300 height 269
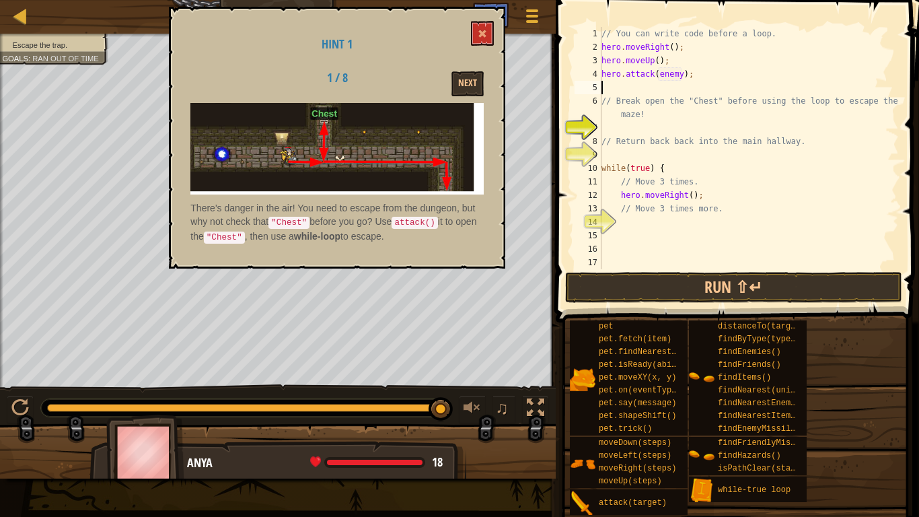
type textarea "h"
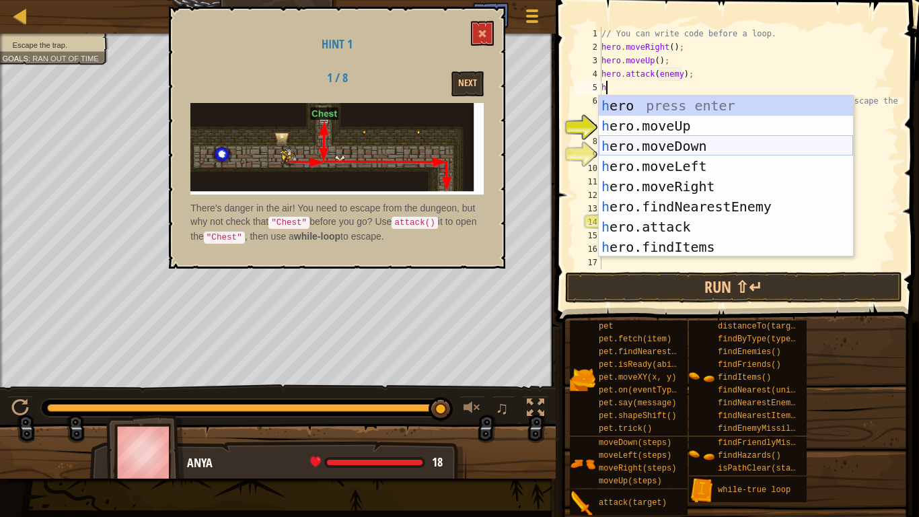
click at [676, 147] on div "h ero press enter h ero.moveUp press enter h ero.moveDown press enter h ero.mov…" at bounding box center [726, 197] width 254 height 202
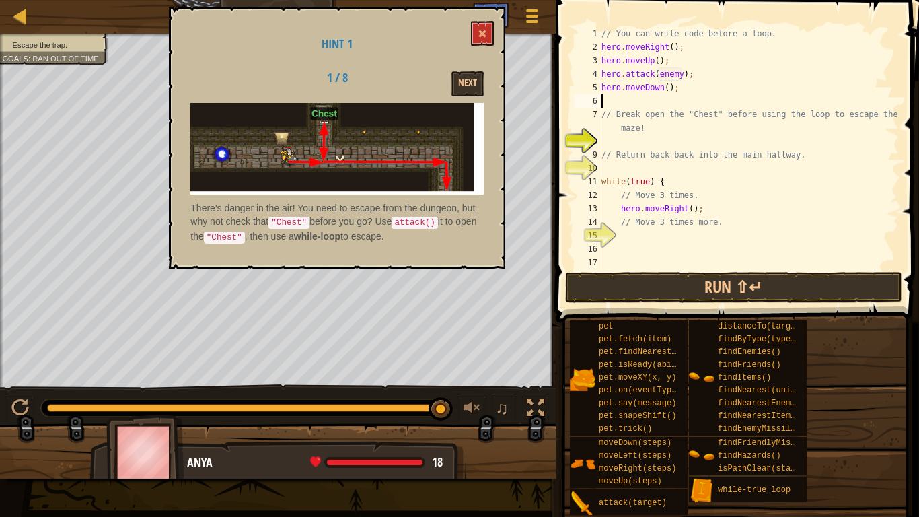
click at [682, 79] on div "// You can write code before a loop. hero . moveRight ( ) ; hero . moveUp ( ) ;…" at bounding box center [749, 161] width 300 height 269
type textarea "hero.attack("Chest");"
click at [679, 283] on button "Run ⇧↵" at bounding box center [733, 287] width 337 height 31
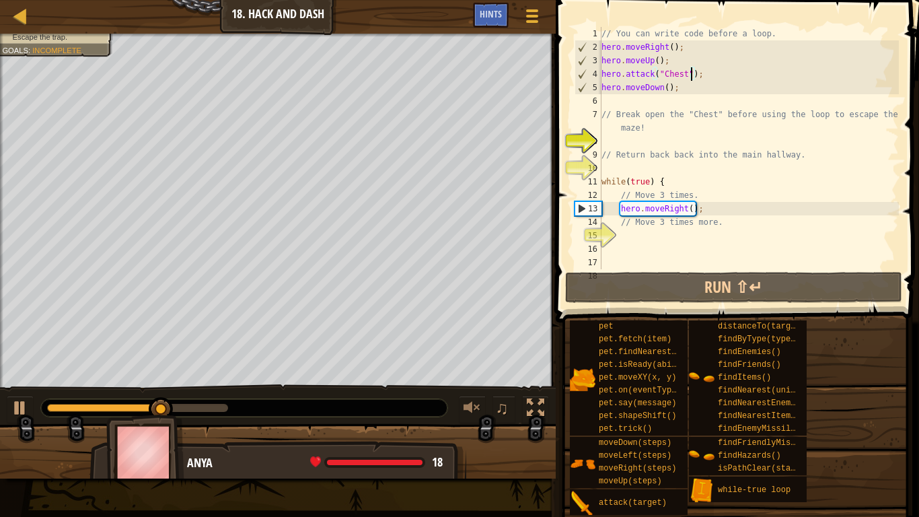
click at [658, 232] on div "// You can write code before a loop. hero . moveRight ( ) ; hero . moveUp ( ) ;…" at bounding box center [749, 161] width 300 height 269
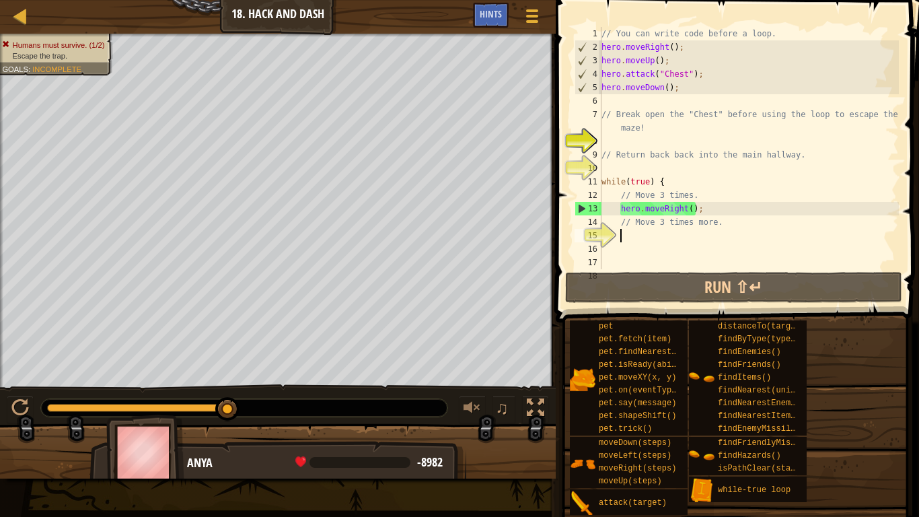
type textarea "h"
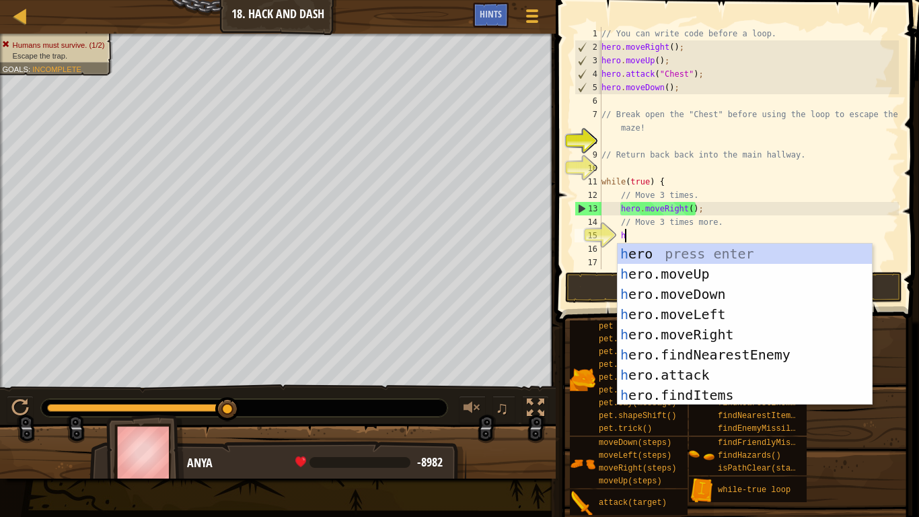
scroll to position [6, 3]
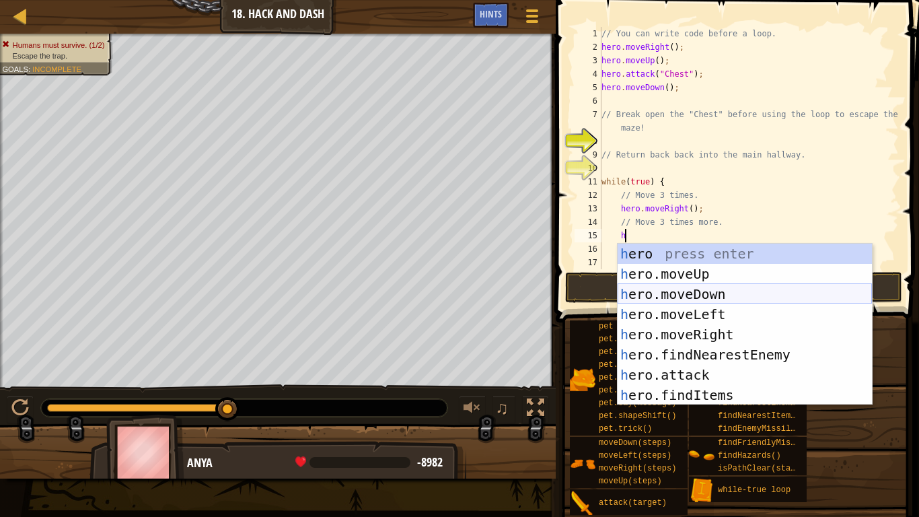
click at [696, 292] on div "h ero press enter h ero.moveUp press enter h ero.moveDown press enter h ero.mov…" at bounding box center [744, 344] width 254 height 202
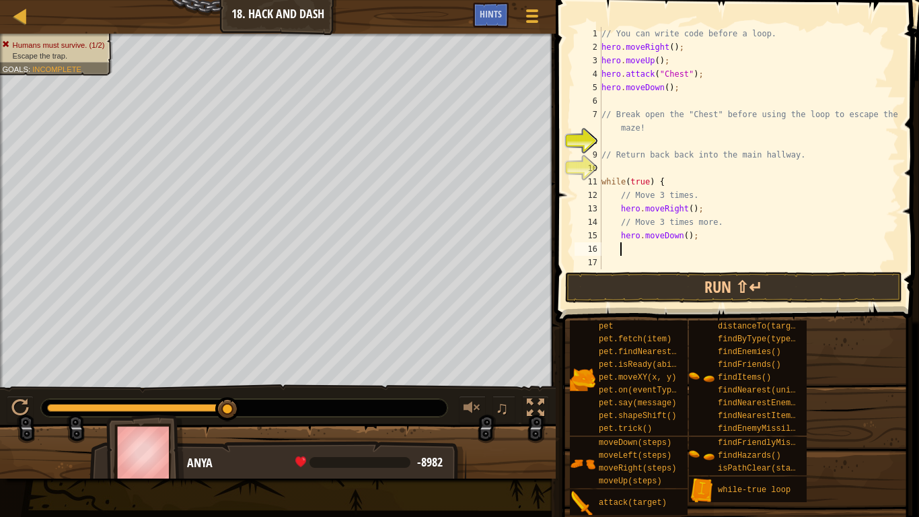
click at [685, 237] on div "// You can write code before a loop. hero . moveRight ( ) ; hero . moveUp ( ) ;…" at bounding box center [749, 161] width 300 height 269
click at [688, 206] on div "// You can write code before a loop. hero . moveRight ( ) ; hero . moveUp ( ) ;…" at bounding box center [749, 161] width 300 height 269
click at [690, 209] on div "// You can write code before a loop. hero . moveRight ( ) ; hero . moveUp ( ) ;…" at bounding box center [749, 161] width 300 height 269
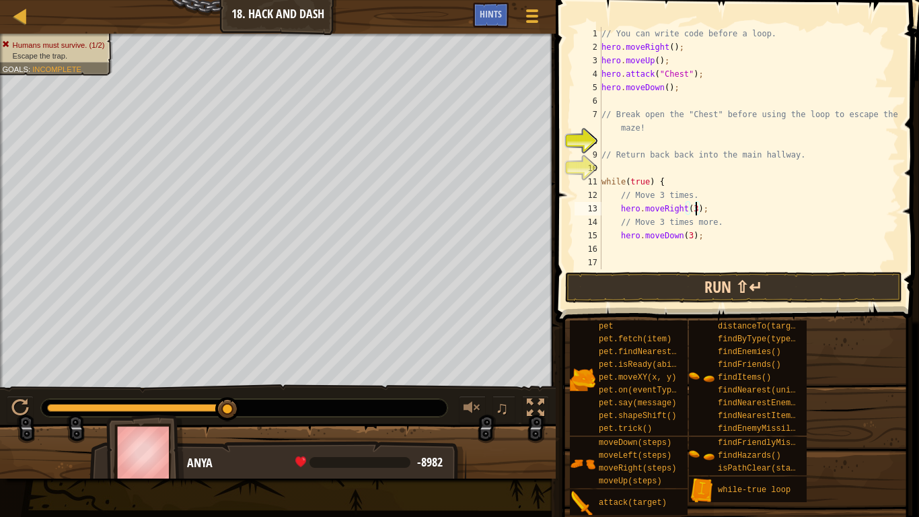
type textarea "hero.moveRight(3);"
click at [679, 291] on button "Run ⇧↵" at bounding box center [733, 287] width 337 height 31
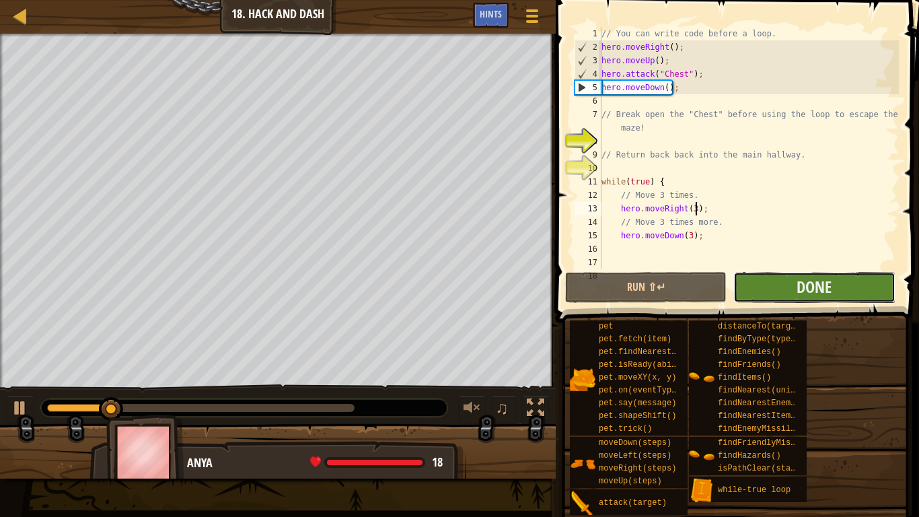
click at [794, 293] on button "Done" at bounding box center [813, 287] width 161 height 31
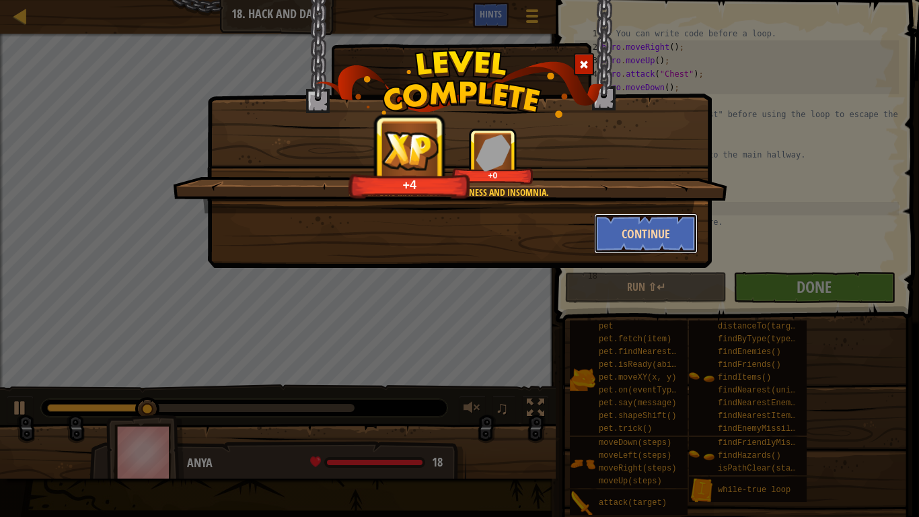
click at [609, 229] on button "Continue" at bounding box center [646, 233] width 104 height 40
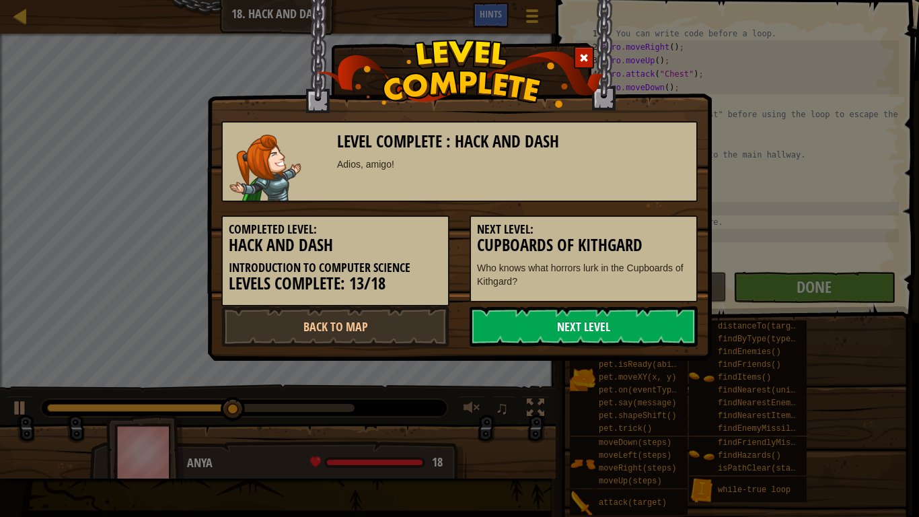
click at [579, 328] on link "Next Level" at bounding box center [583, 326] width 228 height 40
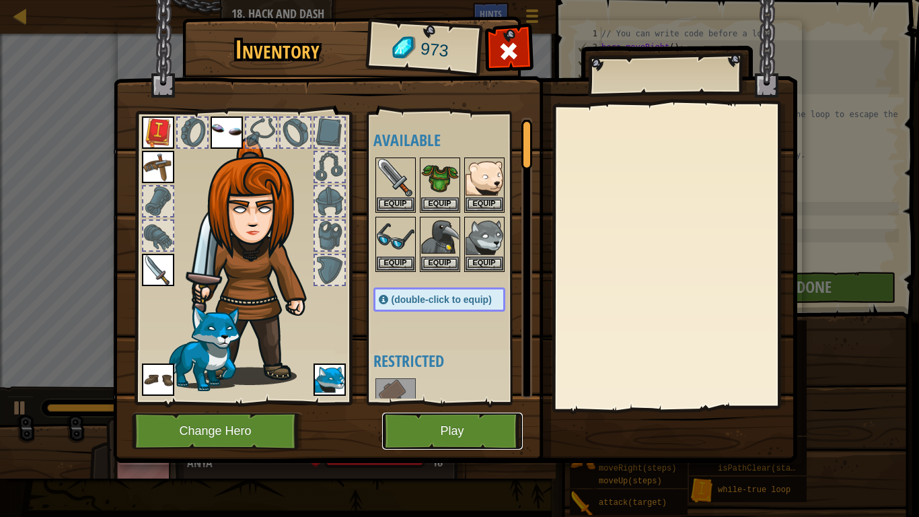
click at [462, 434] on button "Play" at bounding box center [452, 430] width 141 height 37
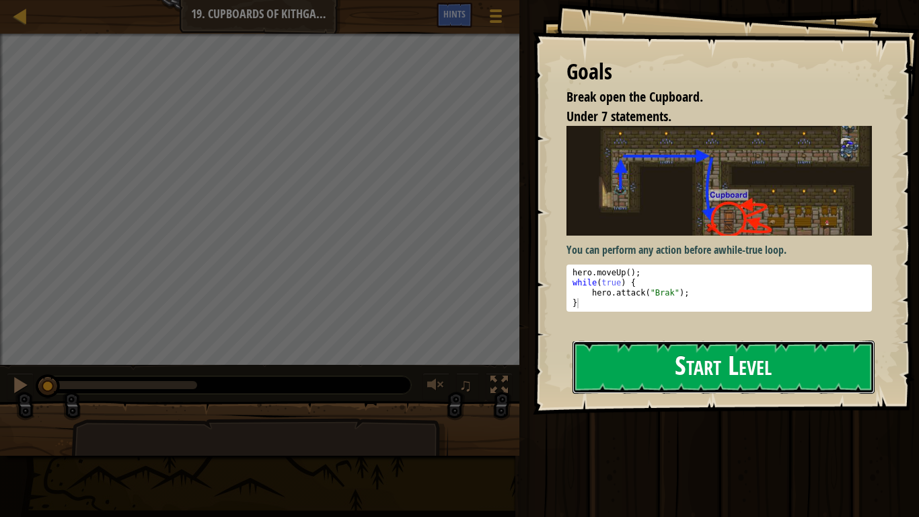
click at [605, 352] on button "Start Level" at bounding box center [723, 366] width 302 height 53
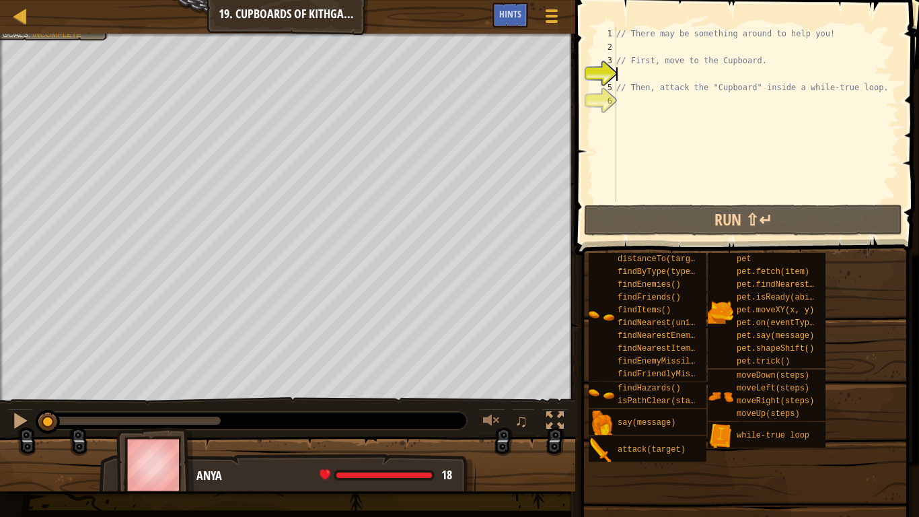
drag, startPoint x: 215, startPoint y: 422, endPoint x: 33, endPoint y: 438, distance: 182.2
click at [33, 434] on div "Break open the Cupboard. Your hero must survive. Under 7 statements. Goals : In…" at bounding box center [459, 262] width 919 height 457
type textarea "h"
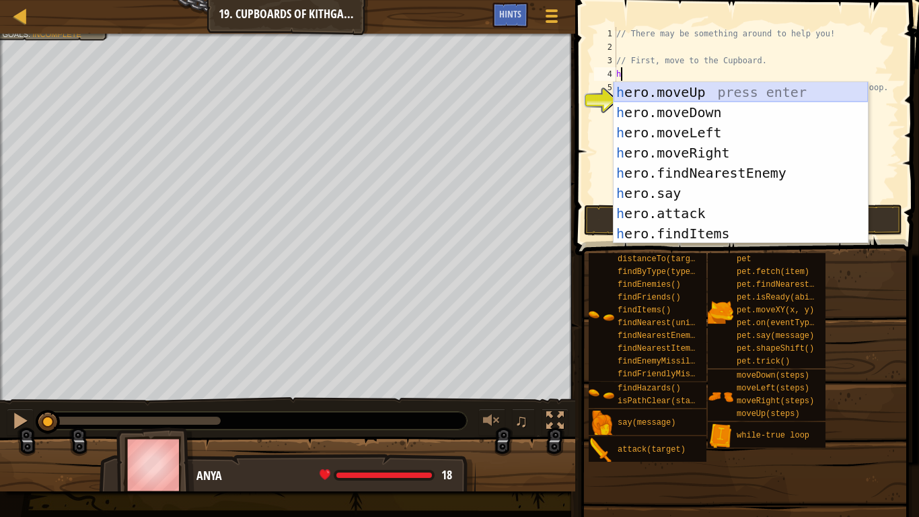
click at [664, 89] on div "h ero.moveUp press enter h ero.moveDown press enter h ero.moveLeft press enter …" at bounding box center [740, 183] width 254 height 202
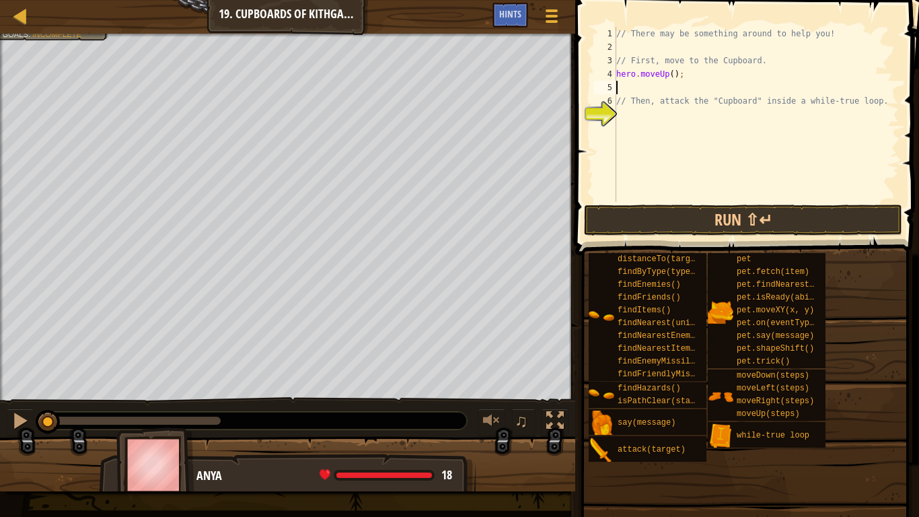
click at [656, 89] on div "// There may be something around to help you! // First, move to the Cupboard. h…" at bounding box center [755, 128] width 285 height 202
type textarea "h"
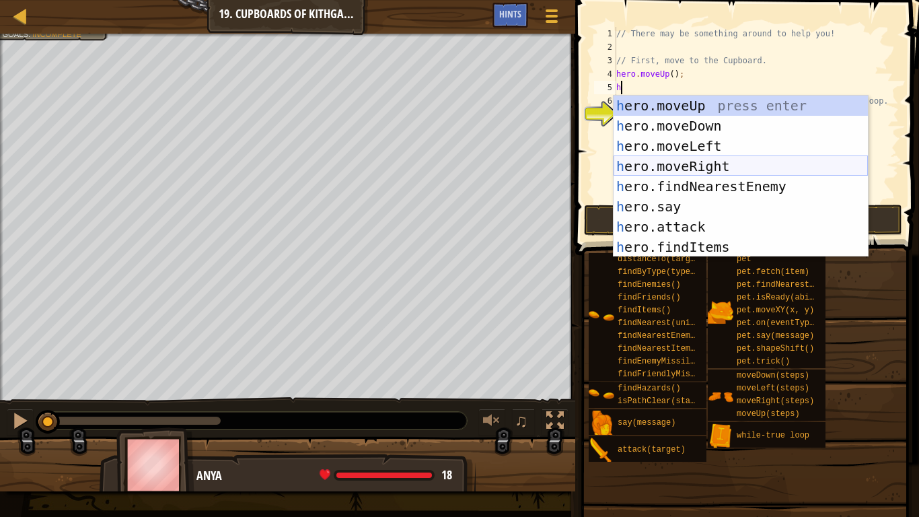
click at [699, 160] on div "h ero.moveUp press enter h ero.moveDown press enter h ero.moveLeft press enter …" at bounding box center [740, 197] width 254 height 202
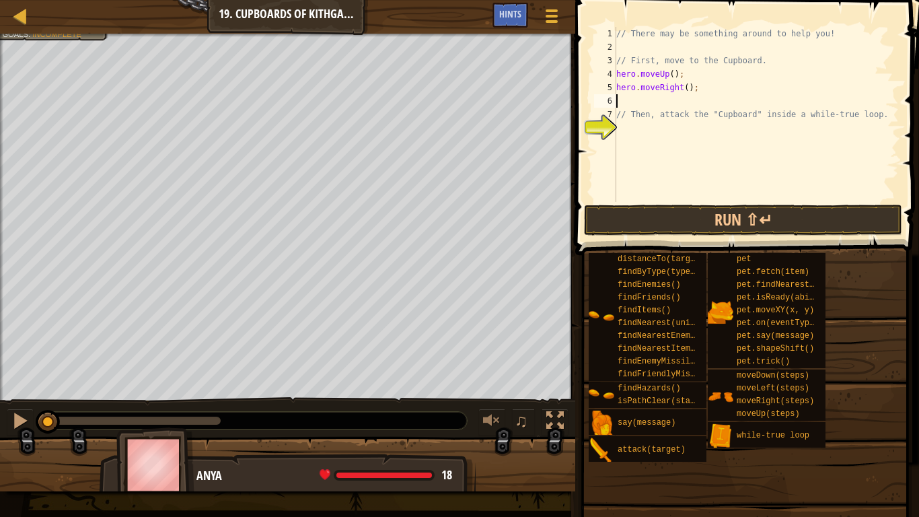
click at [689, 90] on div "// There may be something around to help you! // First, move to the Cupboard. h…" at bounding box center [755, 128] width 285 height 202
type textarea "hero.moveRight(2);"
click at [656, 101] on div "// There may be something around to help you! // First, move to the Cupboard. h…" at bounding box center [755, 128] width 285 height 202
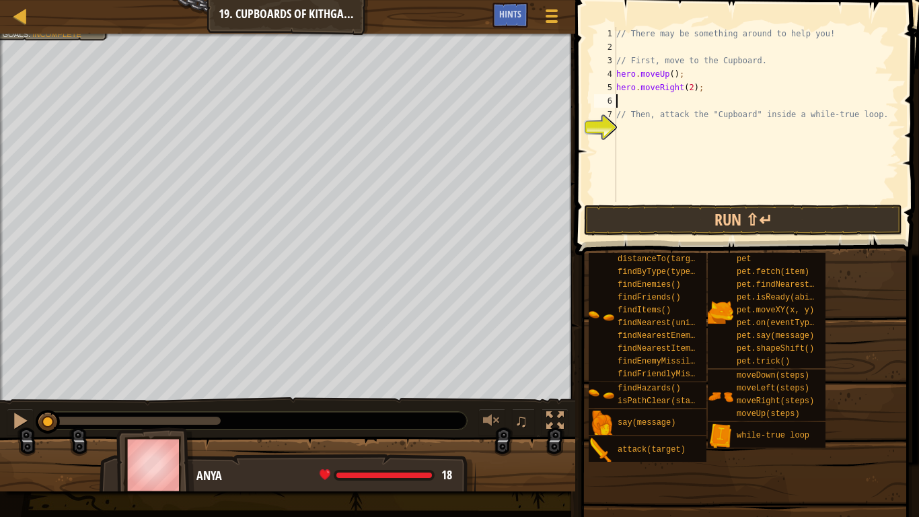
type textarea "g"
type textarea "h"
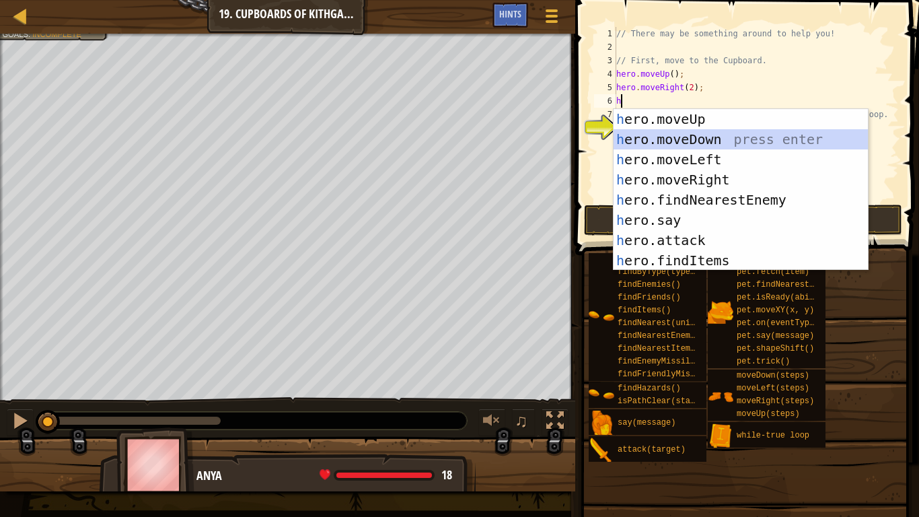
click at [683, 139] on div "h ero.moveUp press enter h ero.moveDown press enter h ero.moveLeft press enter …" at bounding box center [740, 210] width 254 height 202
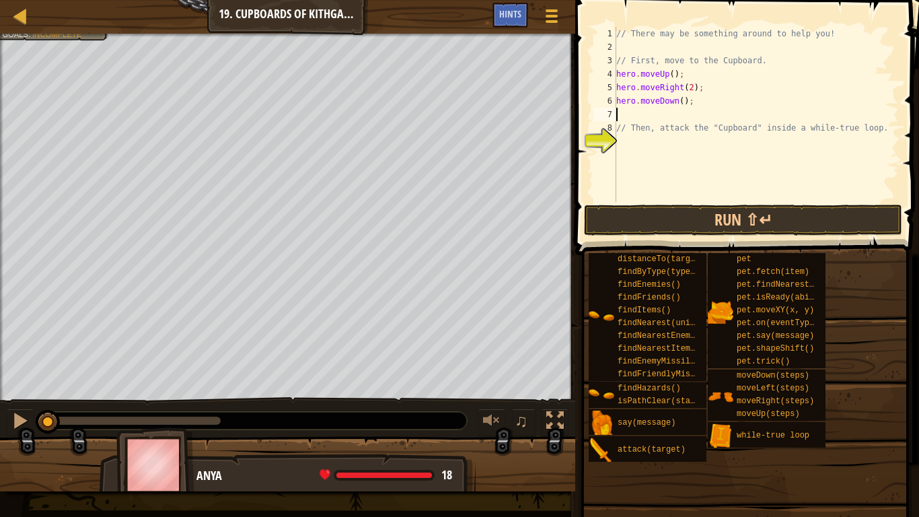
click at [685, 103] on div "// There may be something around to help you! // First, move to the Cupboard. h…" at bounding box center [755, 128] width 285 height 202
type textarea "hero.moveDown();"
click at [685, 106] on div "// There may be something around to help you! // First, move to the Cupboard. h…" at bounding box center [755, 128] width 285 height 202
click at [680, 108] on div "// There may be something around to help you! // First, move to the Cupboard. h…" at bounding box center [755, 128] width 285 height 202
click at [681, 103] on div "// There may be something around to help you! // First, move to the Cupboard. h…" at bounding box center [755, 128] width 285 height 202
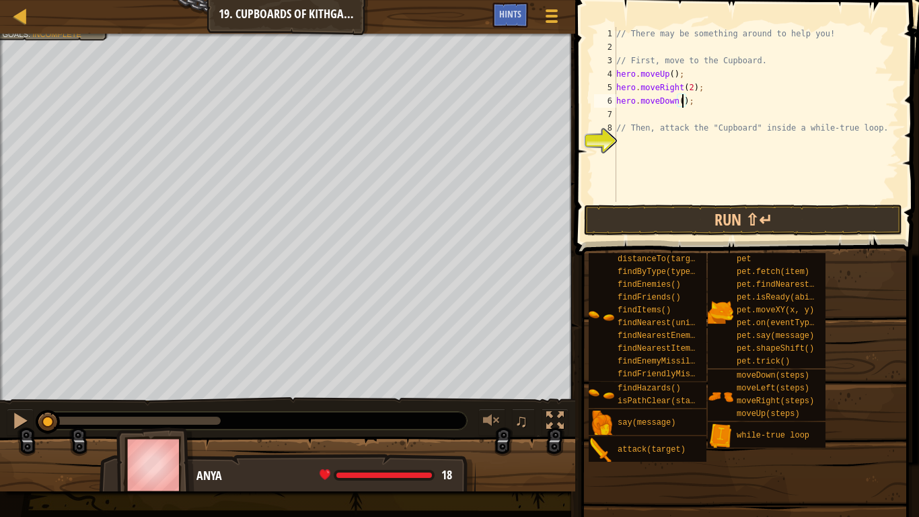
type textarea "hero.moveDown(2);"
click at [644, 116] on div "// There may be something around to help you! // First, move to the Cupboard. h…" at bounding box center [755, 128] width 285 height 202
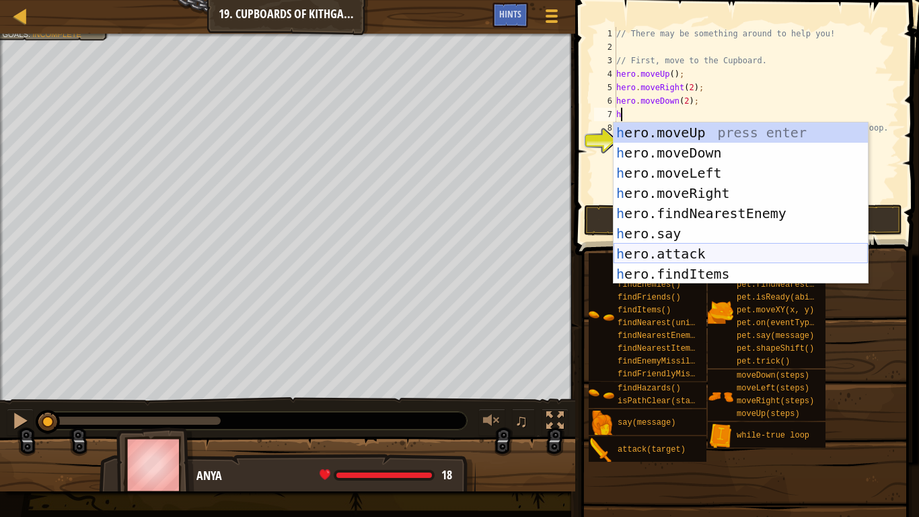
click at [685, 252] on div "h ero.moveUp press enter h ero.moveDown press enter h ero.moveLeft press enter …" at bounding box center [740, 223] width 254 height 202
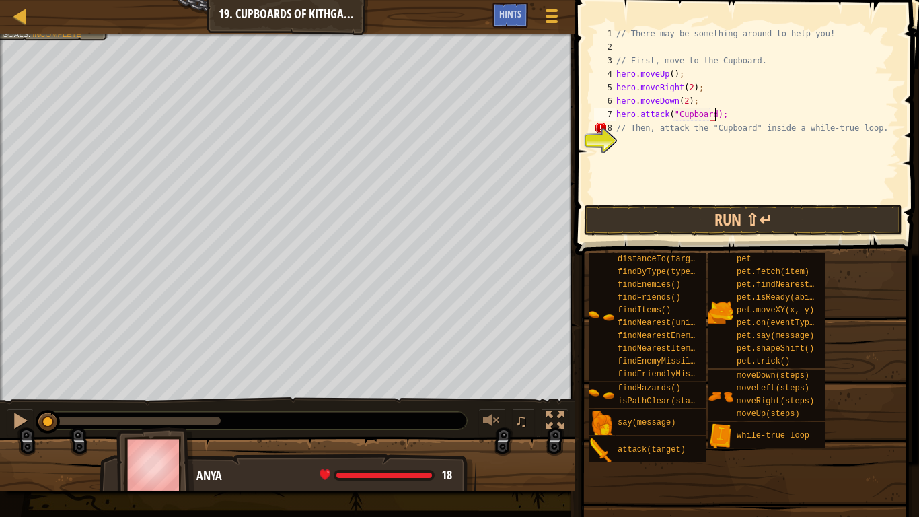
scroll to position [6, 14]
type textarea "hero.attack("Cupboard");"
click at [699, 153] on div "// There may be something around to help you! // First, move to the Cupboard. h…" at bounding box center [755, 128] width 285 height 202
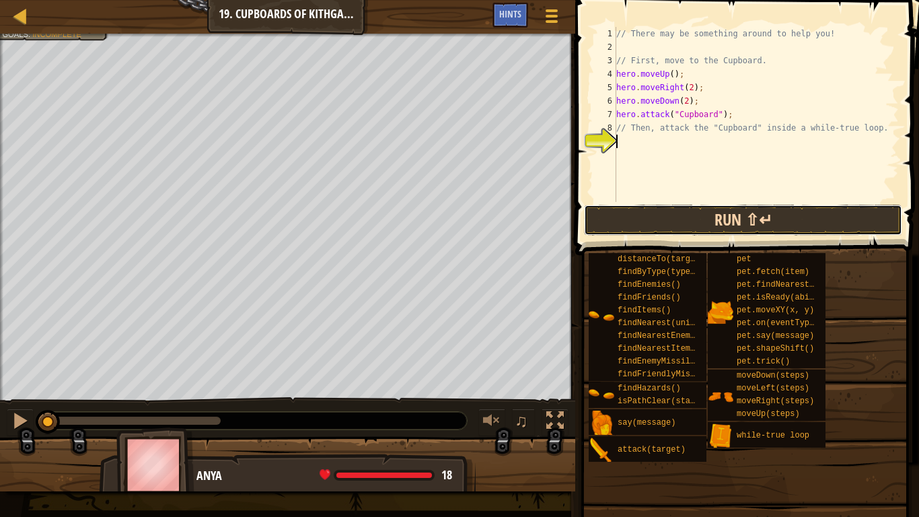
click at [681, 221] on button "Run ⇧↵" at bounding box center [743, 219] width 318 height 31
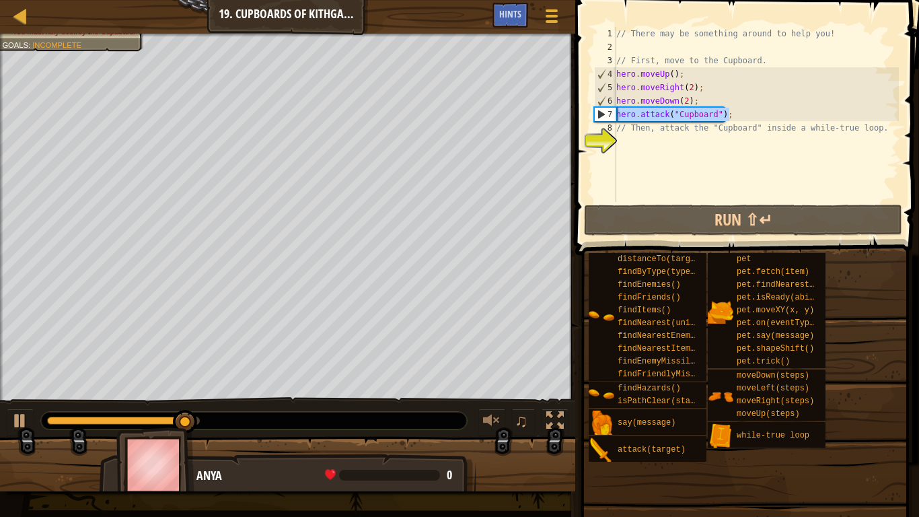
drag, startPoint x: 734, startPoint y: 112, endPoint x: 609, endPoint y: 117, distance: 125.9
click at [609, 117] on div "1 2 3 4 5 6 7 8 9 // There may be something around to help you! // First, move …" at bounding box center [744, 114] width 307 height 175
type textarea "hero.attack("Cupboard");"
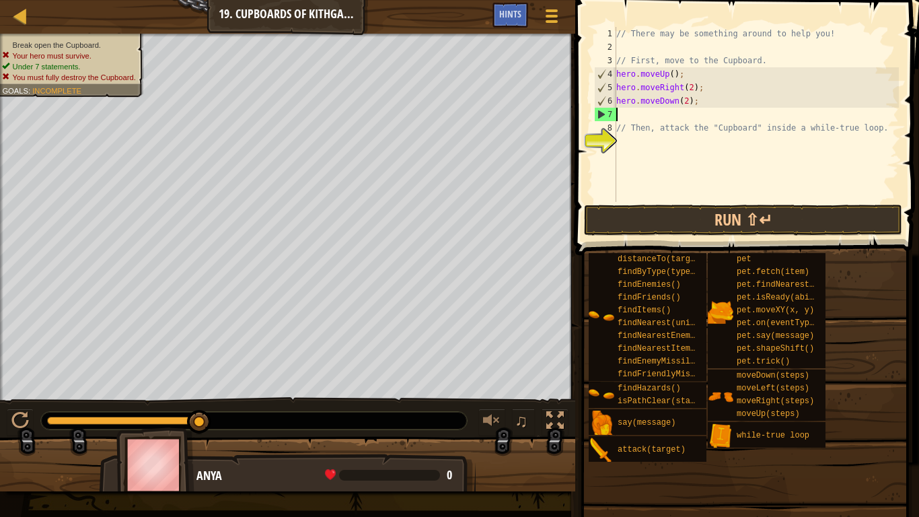
type textarea "hero.moveDown(2);"
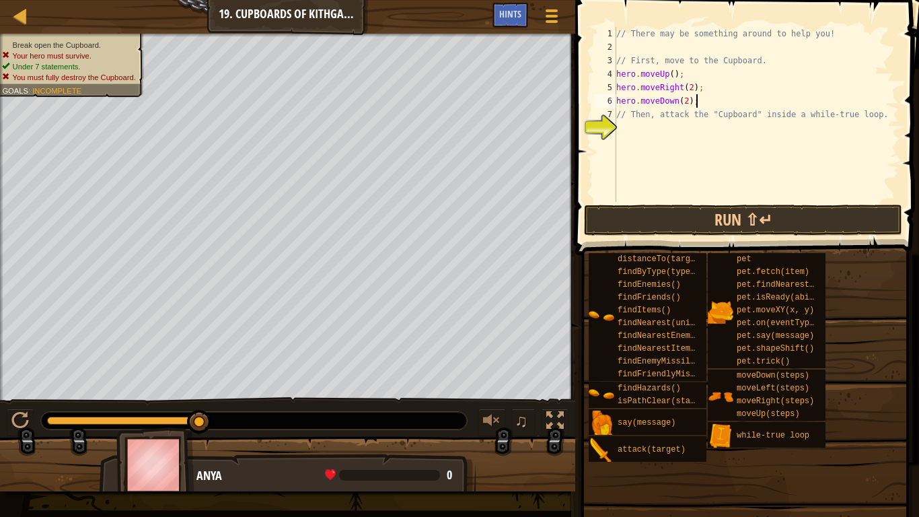
click at [637, 128] on div "// There may be something around to help you! // First, move to the Cupboard. h…" at bounding box center [755, 128] width 285 height 202
type textarea "w"
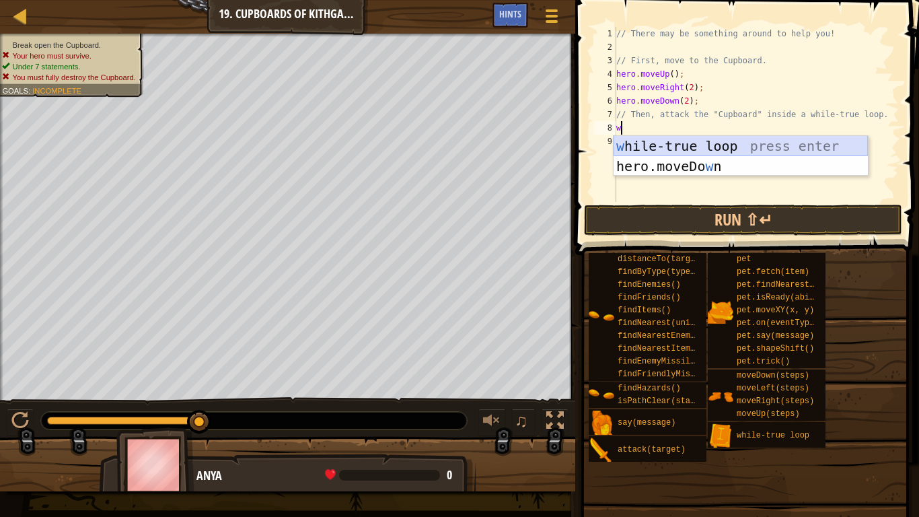
click at [696, 141] on div "w [PERSON_NAME]-true loop press enter hero.moveDo w n press enter" at bounding box center [740, 176] width 254 height 81
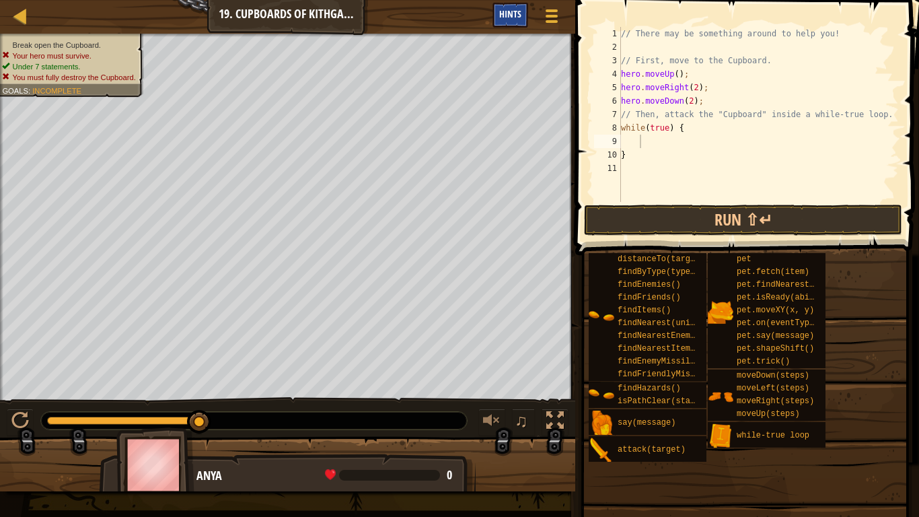
click at [510, 24] on div "Hints" at bounding box center [510, 15] width 36 height 25
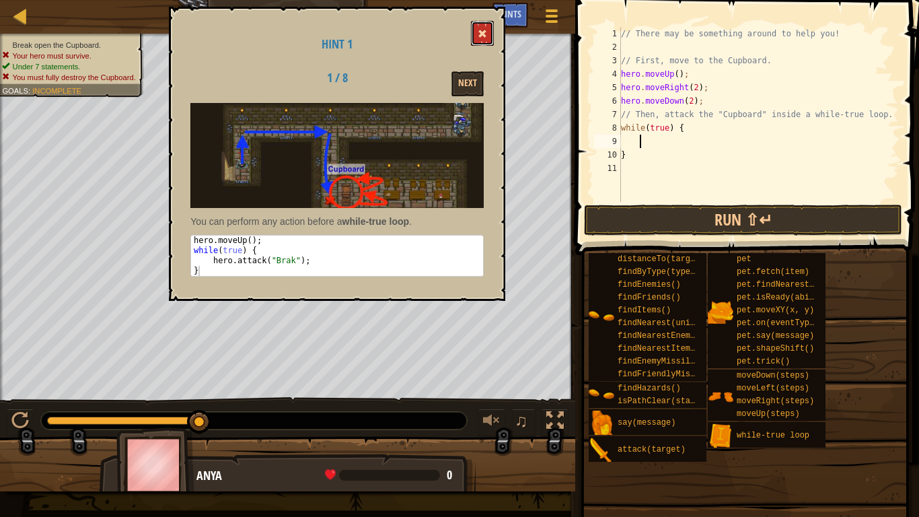
click at [479, 34] on span at bounding box center [482, 33] width 9 height 9
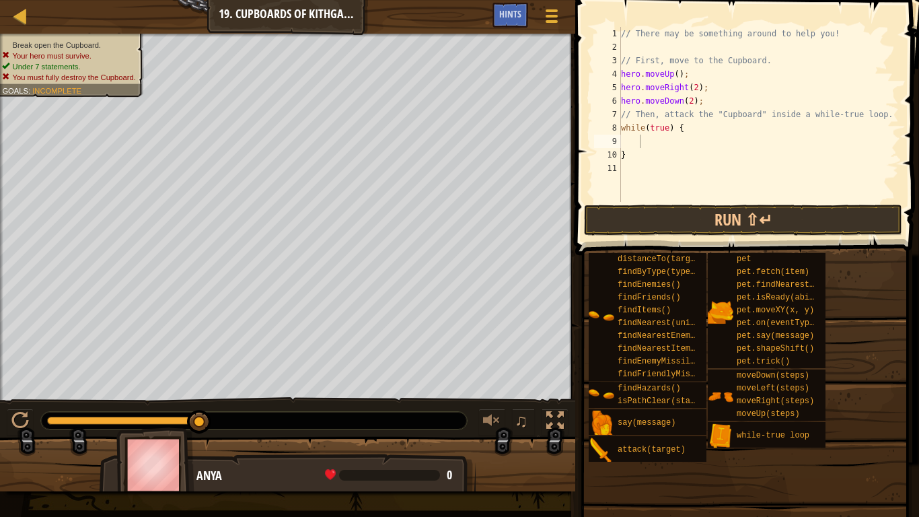
click at [654, 145] on div "// There may be something around to help you! // First, move to the Cupboard. h…" at bounding box center [758, 128] width 280 height 202
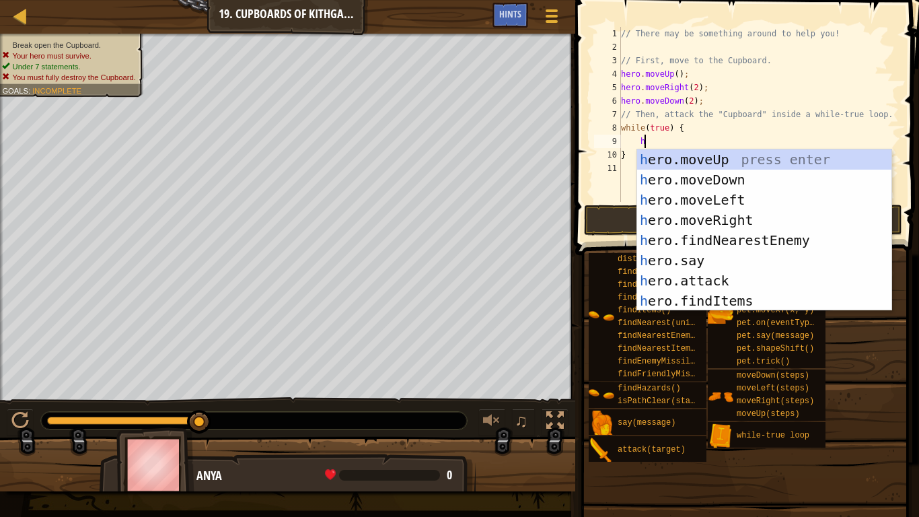
scroll to position [6, 3]
click at [706, 276] on div "h ero.moveUp press enter h ero.moveDown press enter h ero.moveLeft press enter …" at bounding box center [764, 250] width 254 height 202
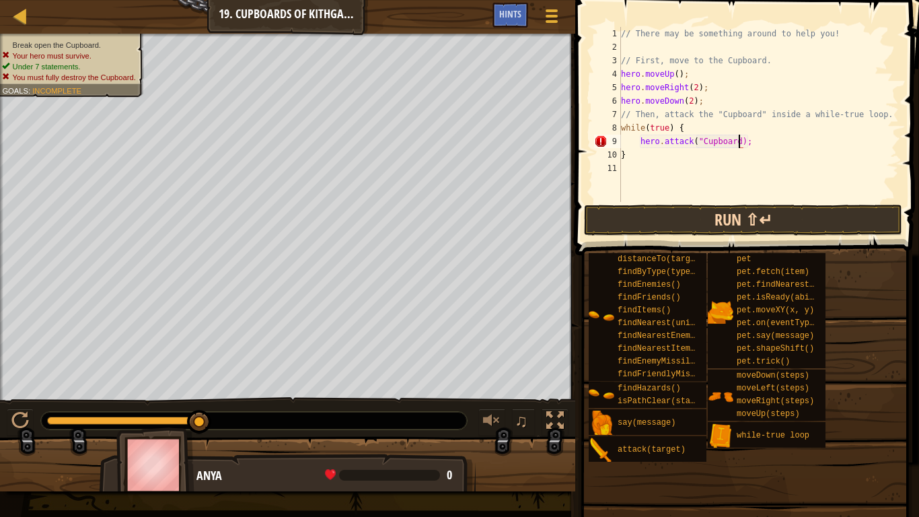
scroll to position [6, 17]
type textarea "hero.attack("Cupboard");"
click at [714, 204] on button "Run ⇧↵" at bounding box center [743, 219] width 318 height 31
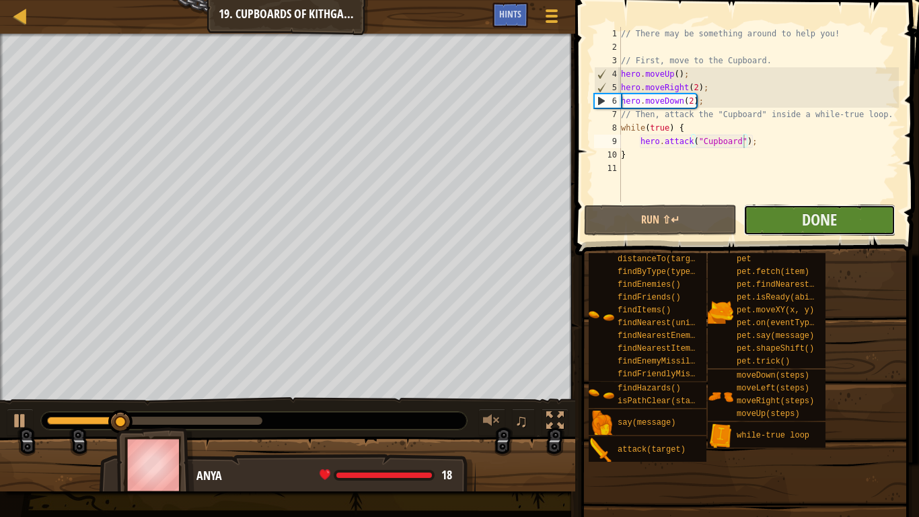
click at [768, 219] on button "Done" at bounding box center [819, 219] width 152 height 31
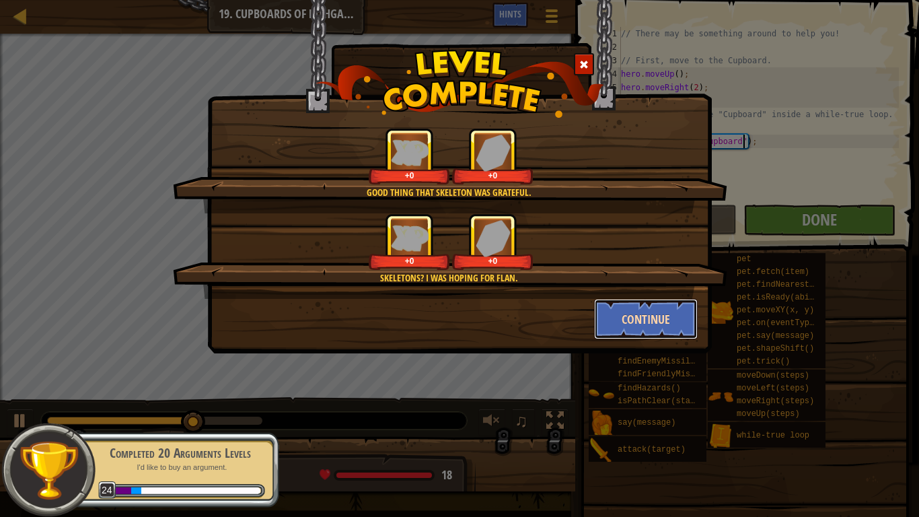
click at [631, 321] on button "Continue" at bounding box center [646, 319] width 104 height 40
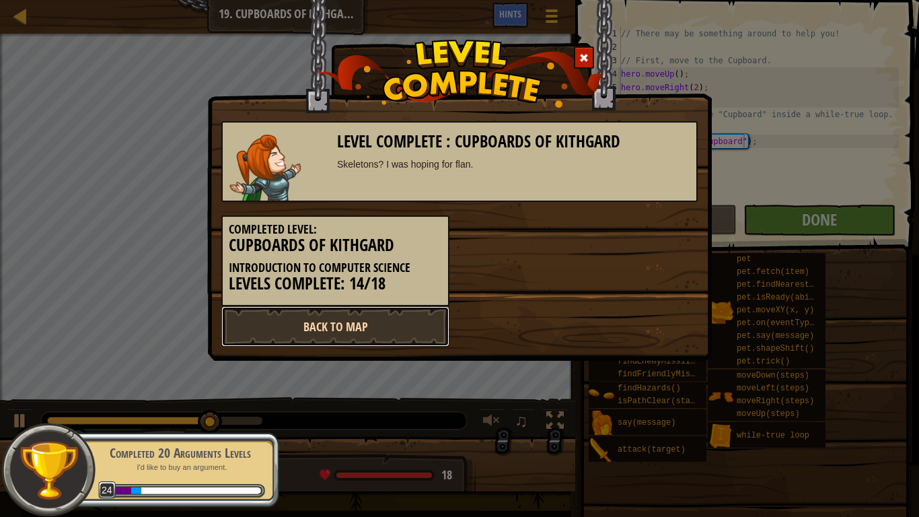
click at [389, 320] on link "Back to Map" at bounding box center [335, 326] width 228 height 40
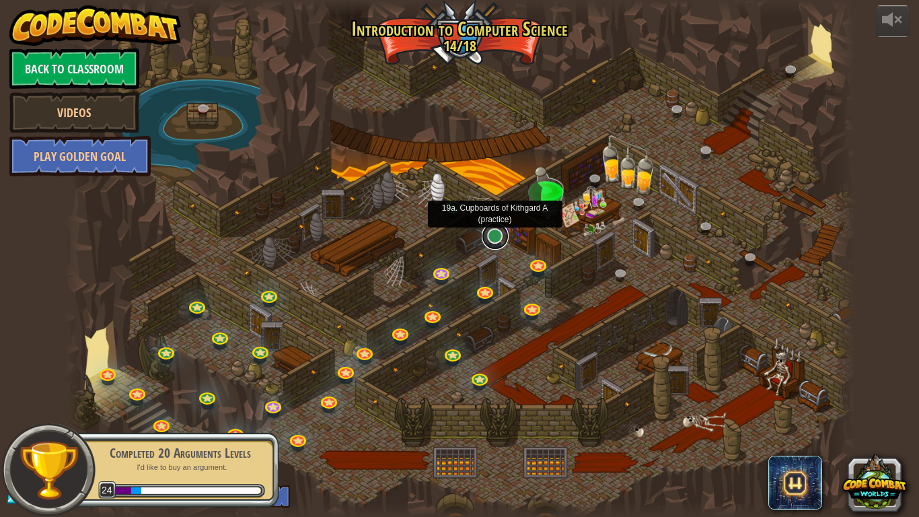
click at [496, 236] on link at bounding box center [495, 236] width 27 height 27
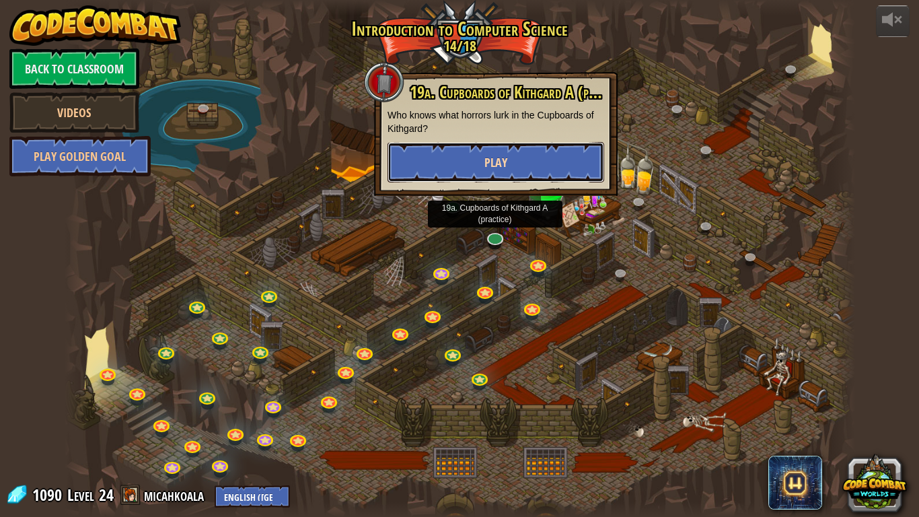
click at [508, 153] on button "Play" at bounding box center [495, 162] width 217 height 40
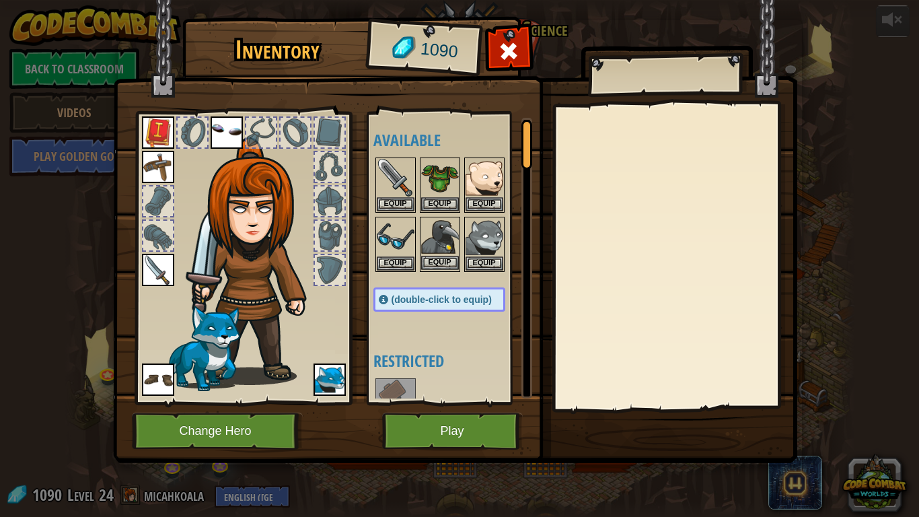
click at [437, 252] on img at bounding box center [440, 237] width 38 height 38
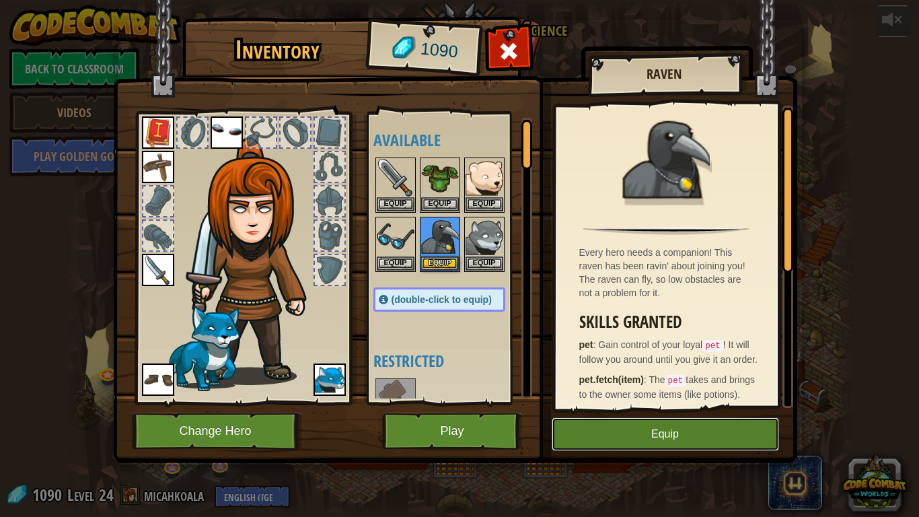
click at [644, 434] on button "Equip" at bounding box center [664, 434] width 227 height 34
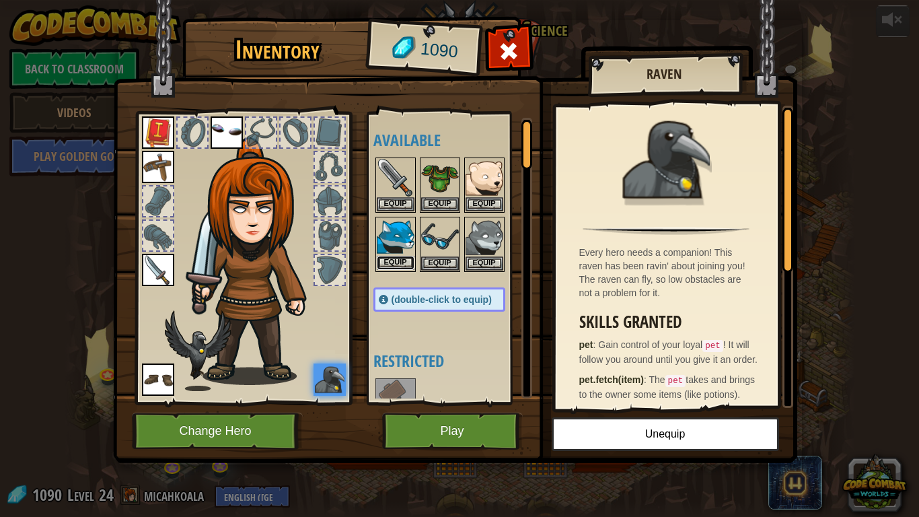
click at [394, 262] on button "Equip" at bounding box center [396, 263] width 38 height 14
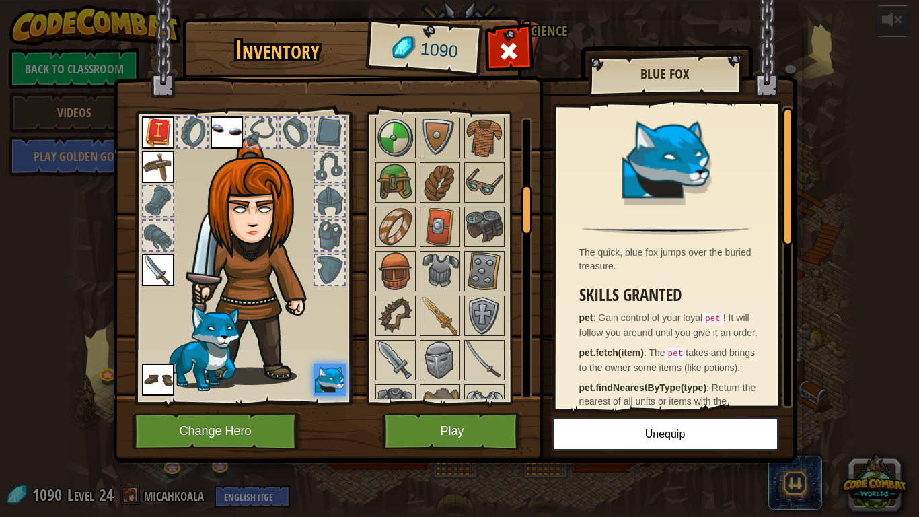
scroll to position [411, 0]
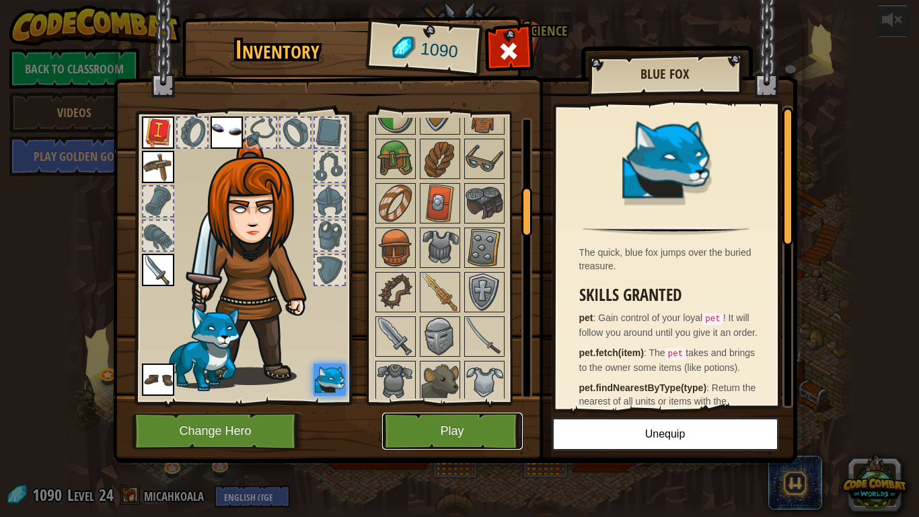
click at [459, 431] on button "Play" at bounding box center [452, 430] width 141 height 37
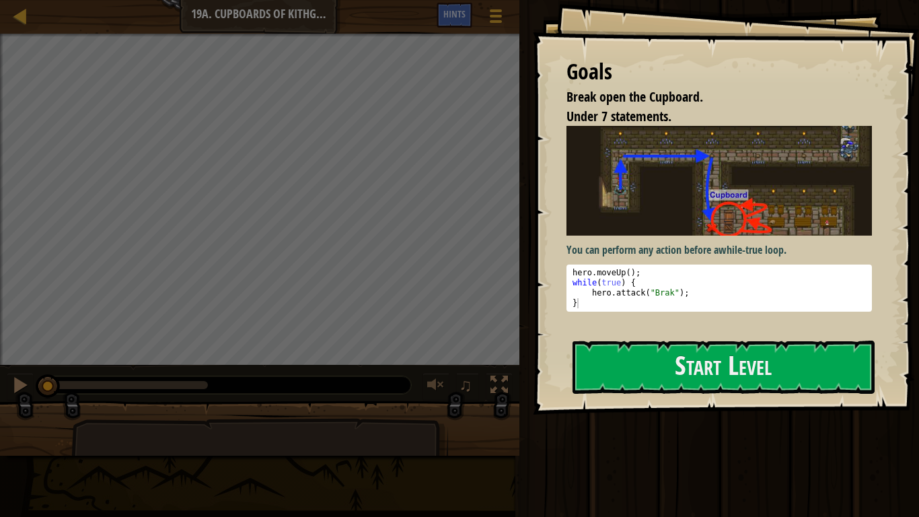
click at [666, 208] on img at bounding box center [718, 180] width 305 height 109
click at [652, 357] on button "Start Level" at bounding box center [723, 366] width 302 height 53
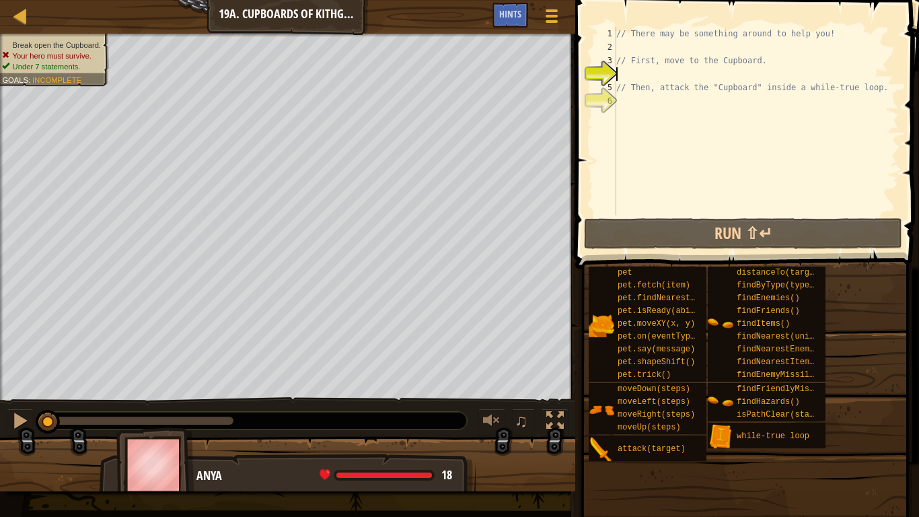
type textarea "h"
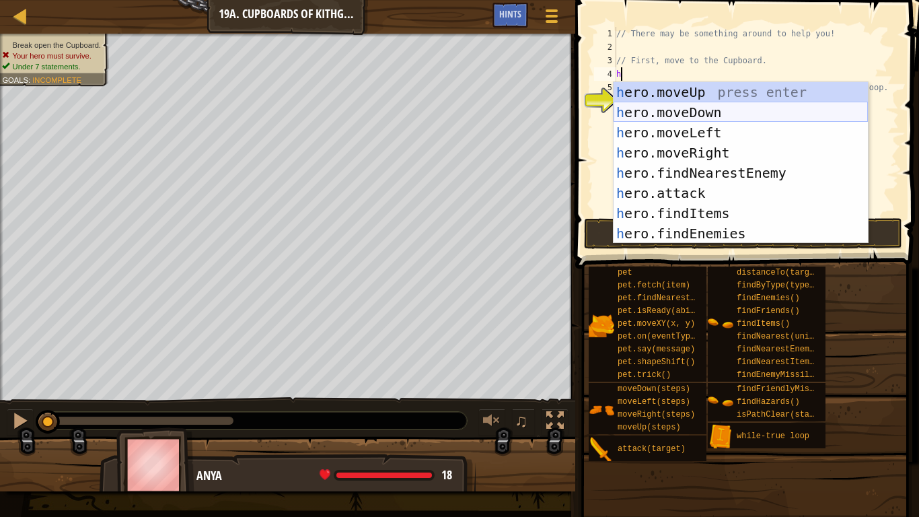
click at [679, 110] on div "h ero.moveUp press enter h ero.moveDown press enter h ero.moveLeft press enter …" at bounding box center [740, 183] width 254 height 202
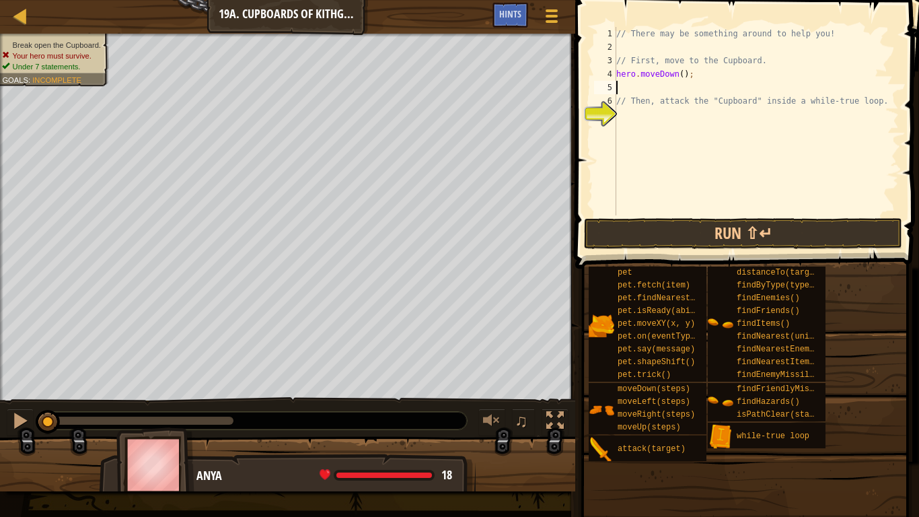
type textarea "h"
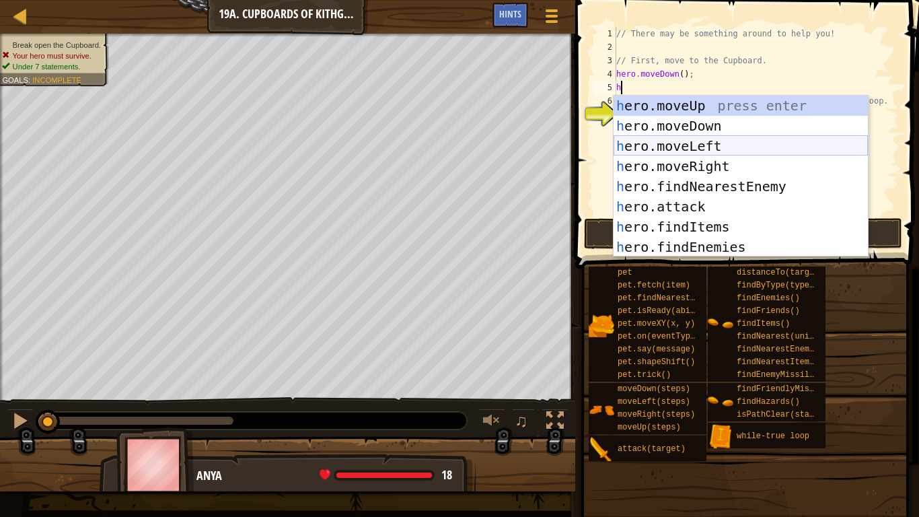
click at [706, 144] on div "h ero.moveUp press enter h ero.moveDown press enter h ero.moveLeft press enter …" at bounding box center [740, 197] width 254 height 202
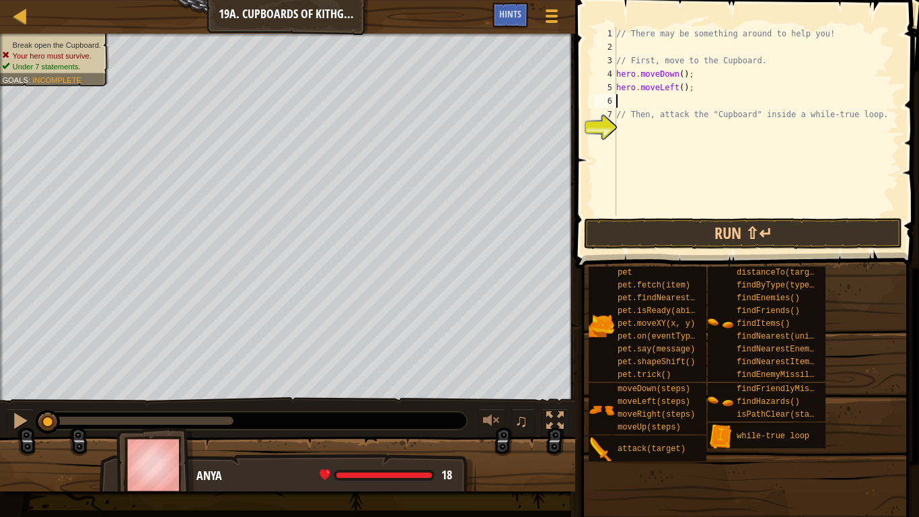
click at [683, 91] on div "// There may be something around to help you! // First, move to the Cupboard. h…" at bounding box center [755, 134] width 285 height 215
type textarea "hero.moveLeft(2);"
click at [677, 102] on div "// There may be something around to help you! // First, move to the Cupboard. h…" at bounding box center [755, 134] width 285 height 215
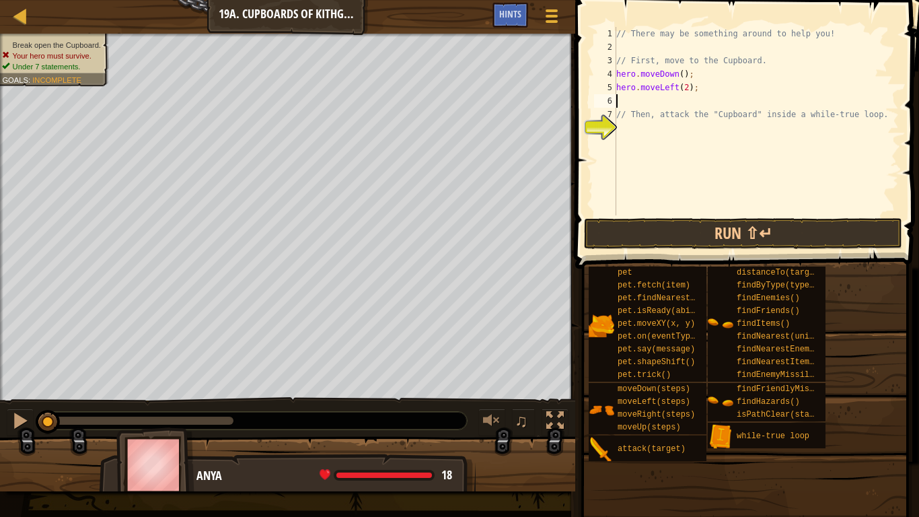
type textarea "h"
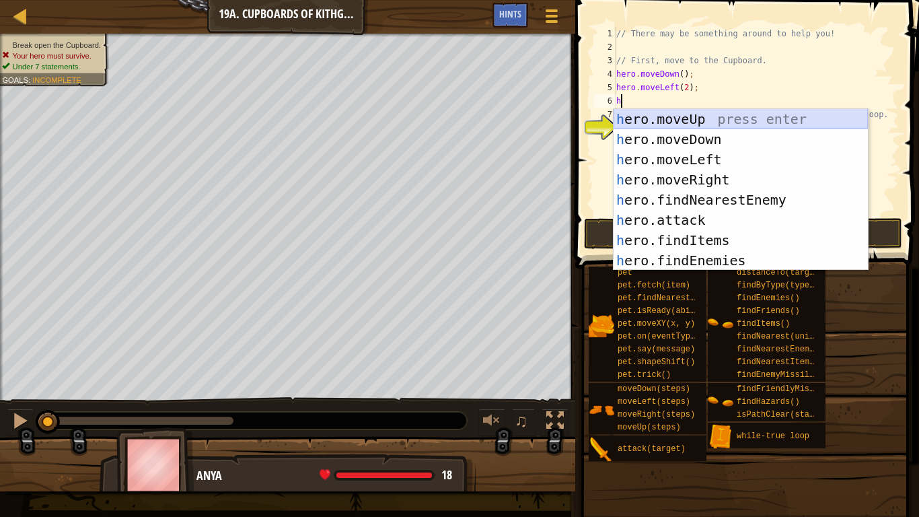
click at [678, 119] on div "h ero.moveUp press enter h ero.moveDown press enter h ero.moveLeft press enter …" at bounding box center [740, 210] width 254 height 202
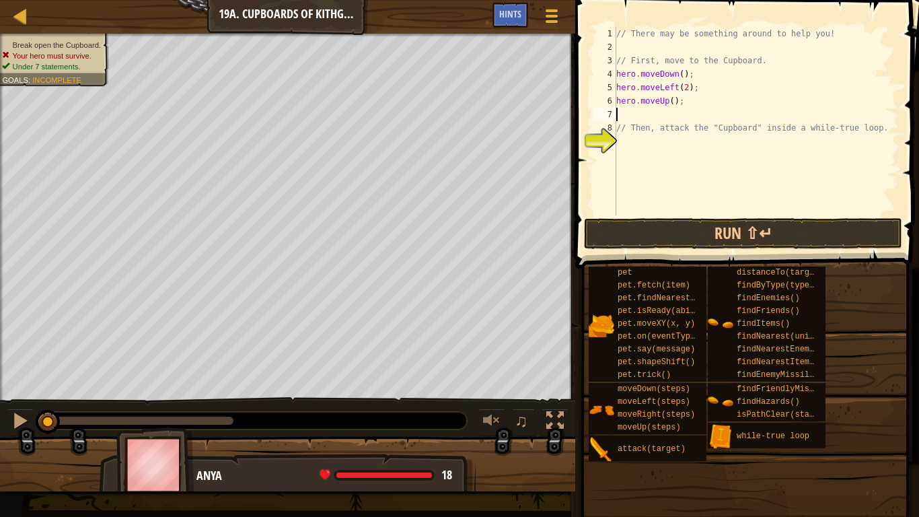
click at [674, 103] on div "// There may be something around to help you! // First, move to the Cupboard. h…" at bounding box center [755, 134] width 285 height 215
type textarea "hero.moveUp(2);"
click at [693, 145] on div "// There may be something around to help you! // First, move to the Cupboard. h…" at bounding box center [755, 134] width 285 height 215
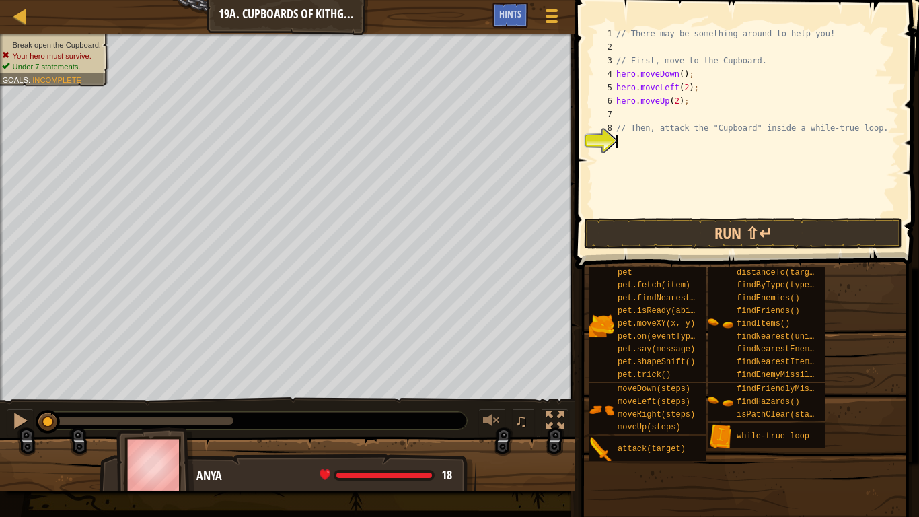
type textarea "w"
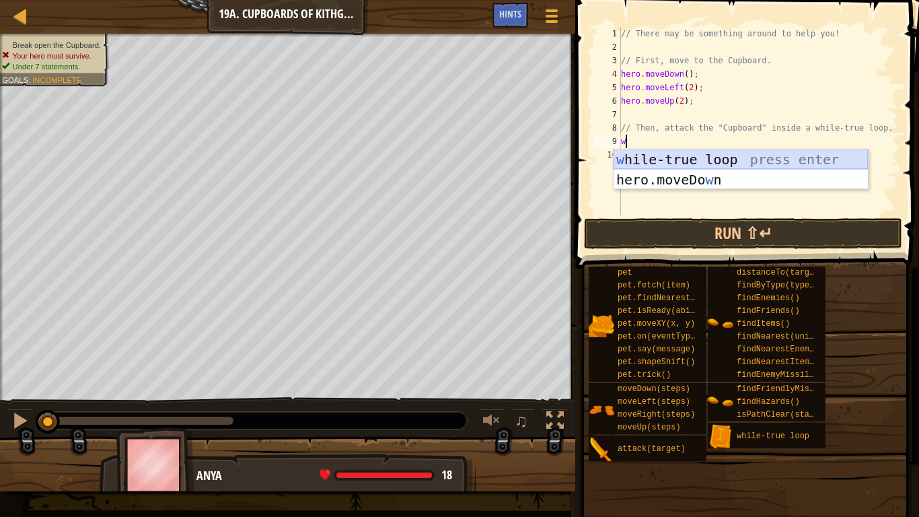
click at [713, 157] on div "w [PERSON_NAME]-true loop press enter hero.moveDo w n press enter" at bounding box center [740, 189] width 254 height 81
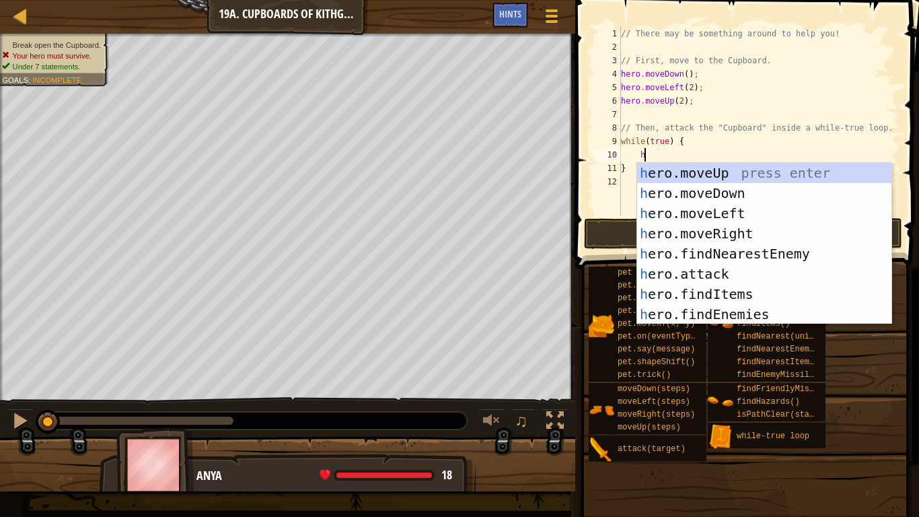
scroll to position [6, 3]
click at [687, 265] on div "h ero.moveUp press enter h ero.moveDown press enter h ero.moveLeft press enter …" at bounding box center [764, 264] width 254 height 202
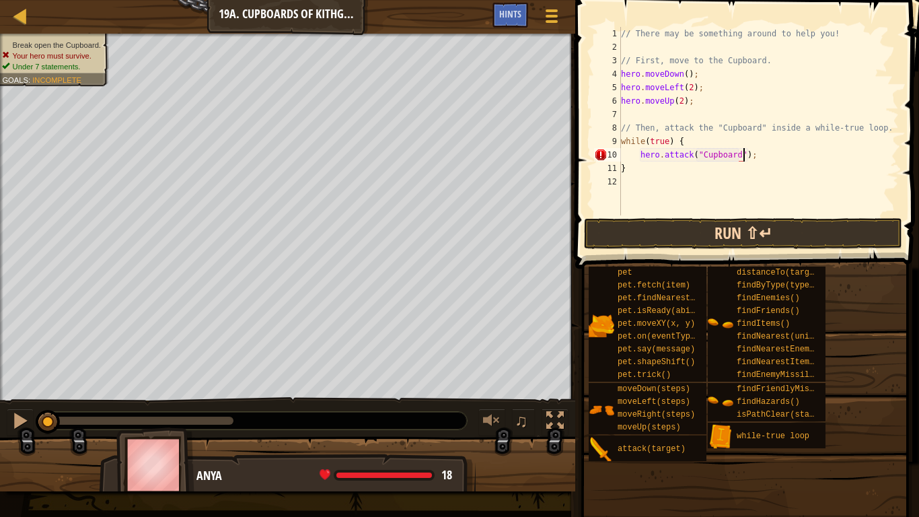
scroll to position [6, 17]
type textarea "hero.attack("Cupboard");"
click at [704, 227] on button "Run ⇧↵" at bounding box center [743, 233] width 318 height 31
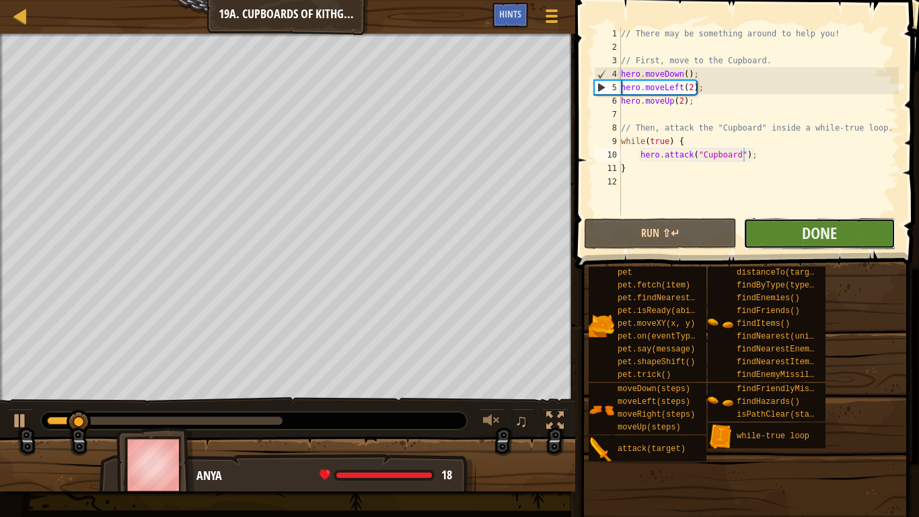
click at [756, 227] on button "Done" at bounding box center [819, 233] width 152 height 31
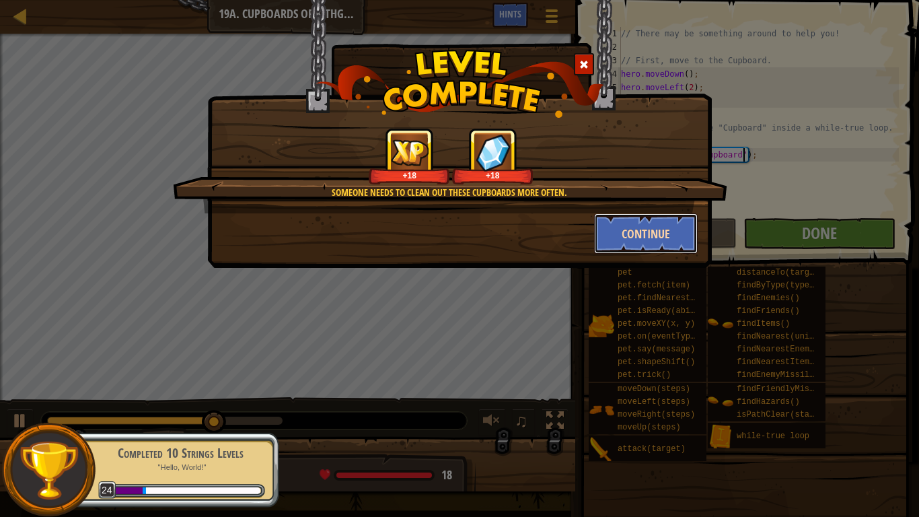
click at [658, 228] on button "Continue" at bounding box center [646, 233] width 104 height 40
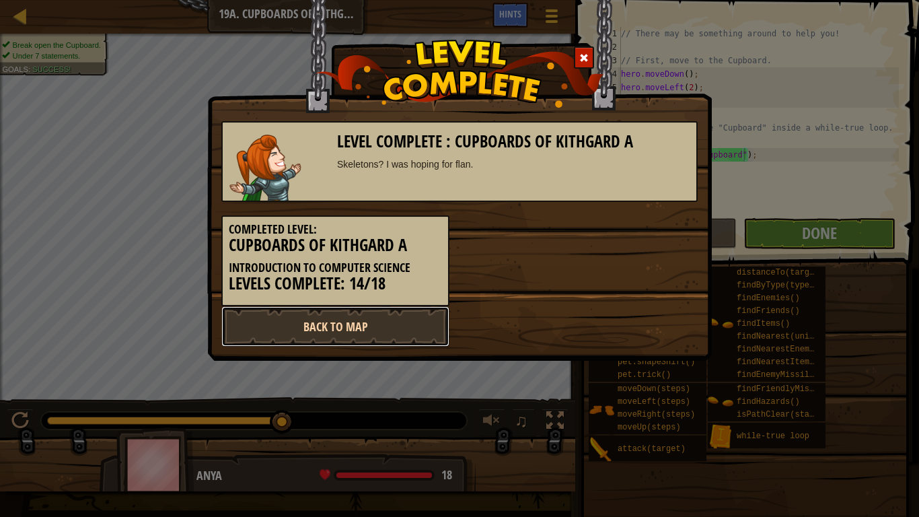
click at [272, 330] on link "Back to Map" at bounding box center [335, 326] width 228 height 40
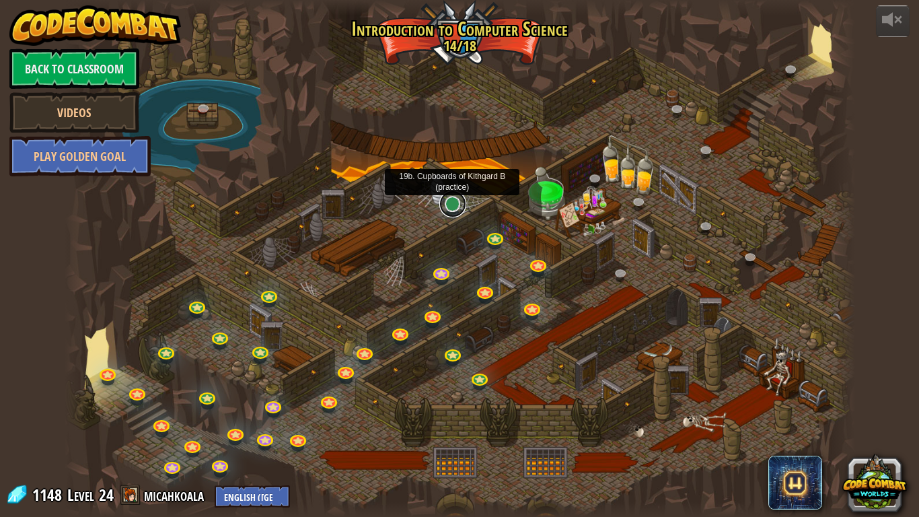
click at [448, 204] on link at bounding box center [452, 203] width 27 height 27
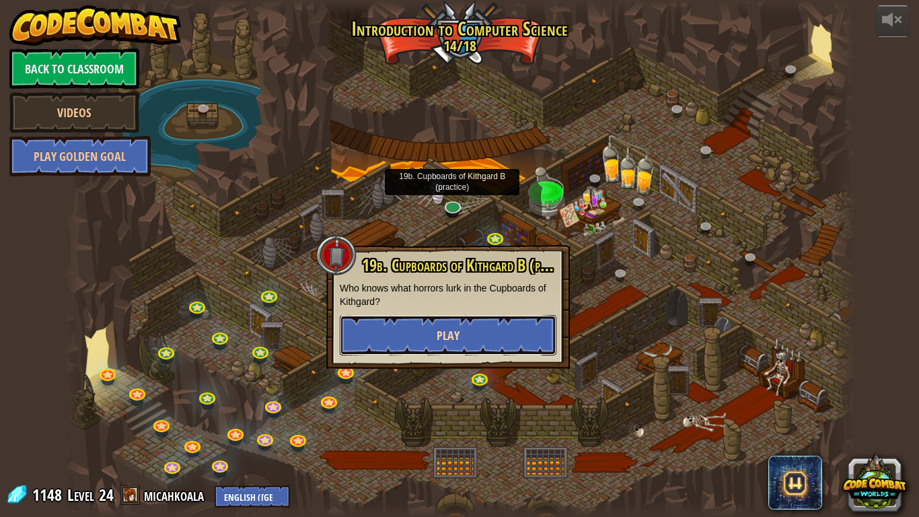
click at [508, 345] on button "Play" at bounding box center [448, 335] width 217 height 40
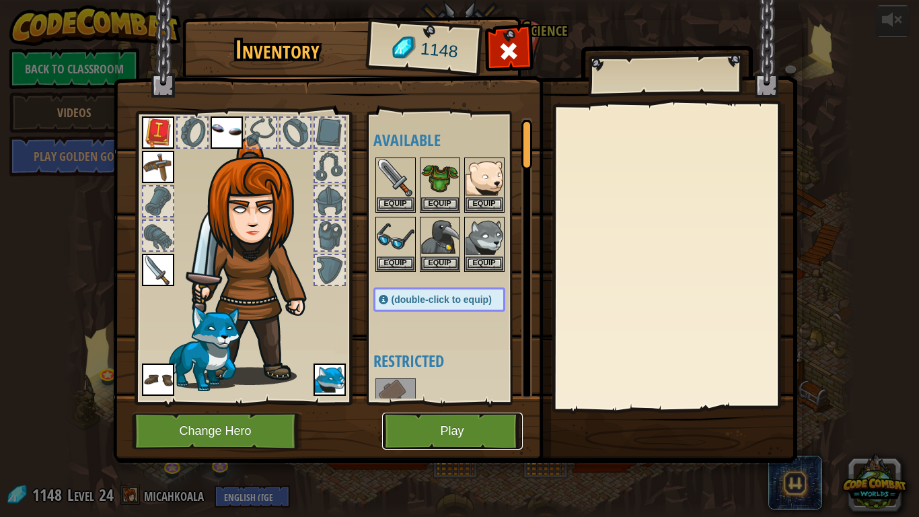
click at [494, 424] on button "Play" at bounding box center [452, 430] width 141 height 37
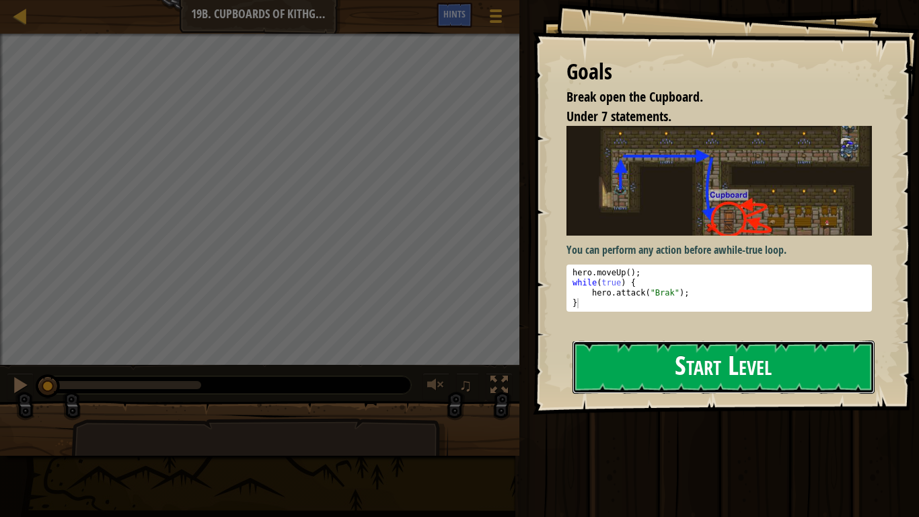
click at [683, 379] on button "Start Level" at bounding box center [723, 366] width 302 height 53
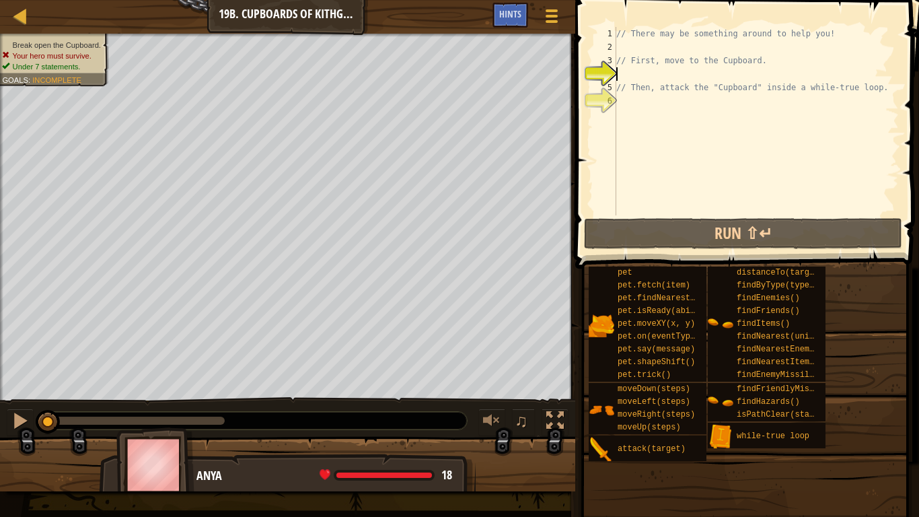
type textarea "h"
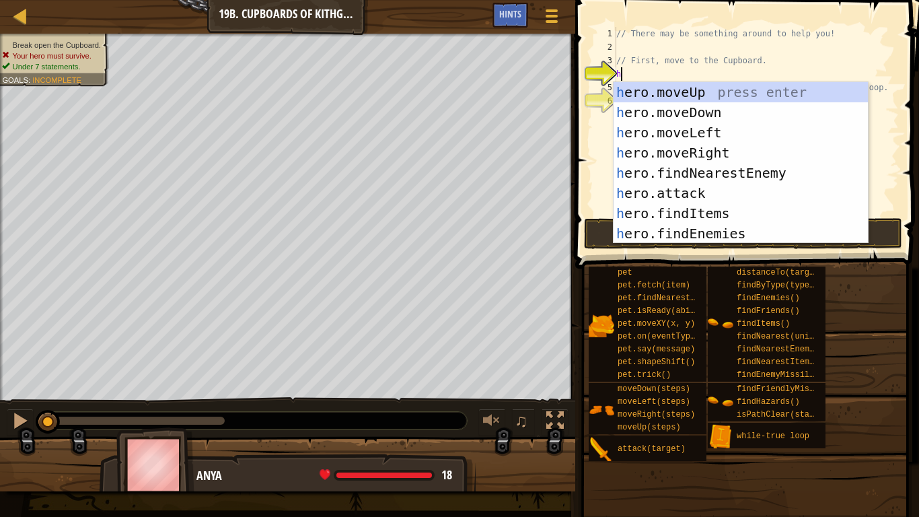
scroll to position [6, 0]
click at [682, 151] on div "h ero.moveUp press enter h ero.moveDown press enter h ero.moveLeft press enter …" at bounding box center [740, 183] width 254 height 202
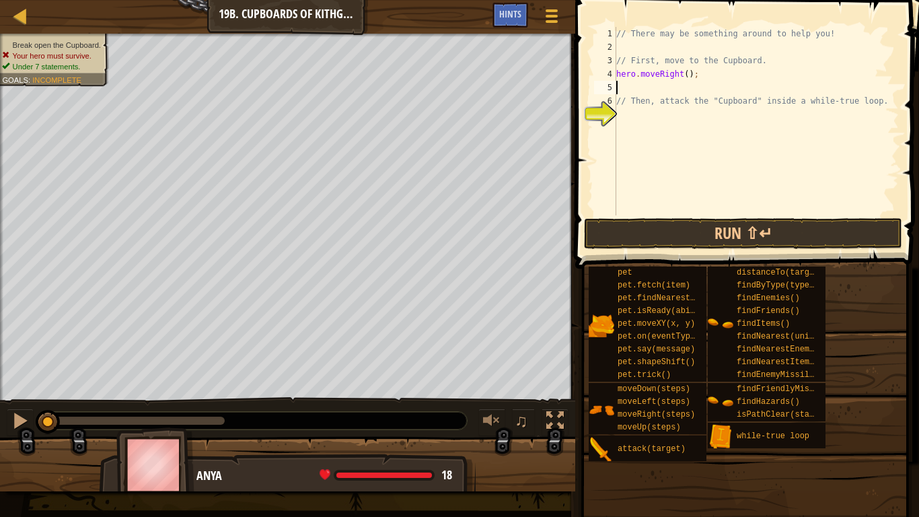
type textarea "h"
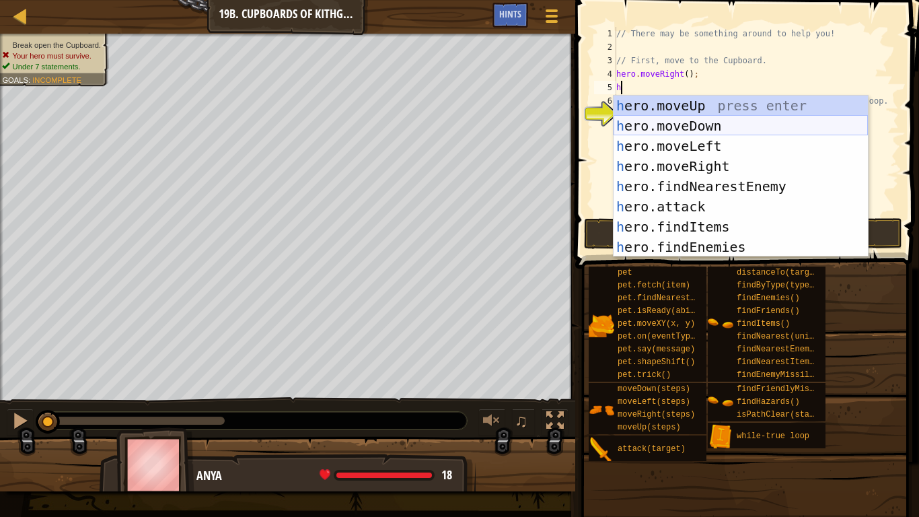
click at [678, 120] on div "h ero.moveUp press enter h ero.moveDown press enter h ero.moveLeft press enter …" at bounding box center [740, 197] width 254 height 202
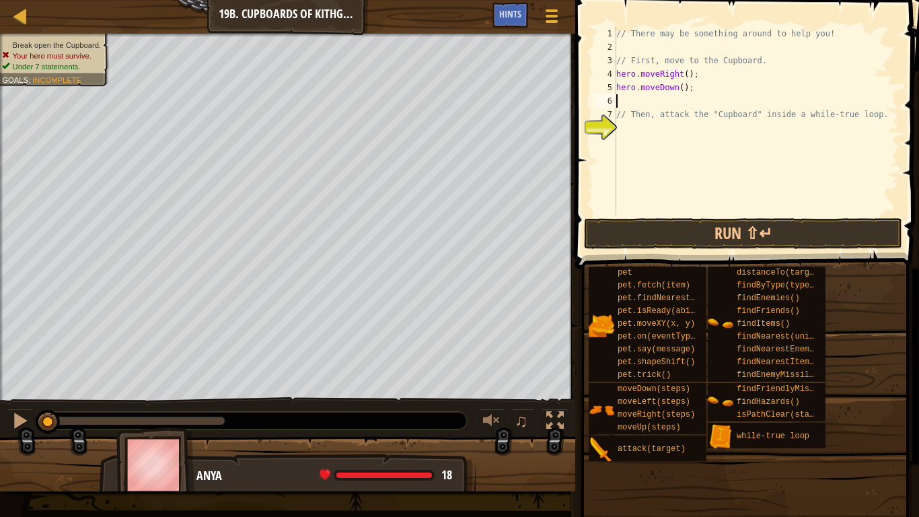
type textarea "h"
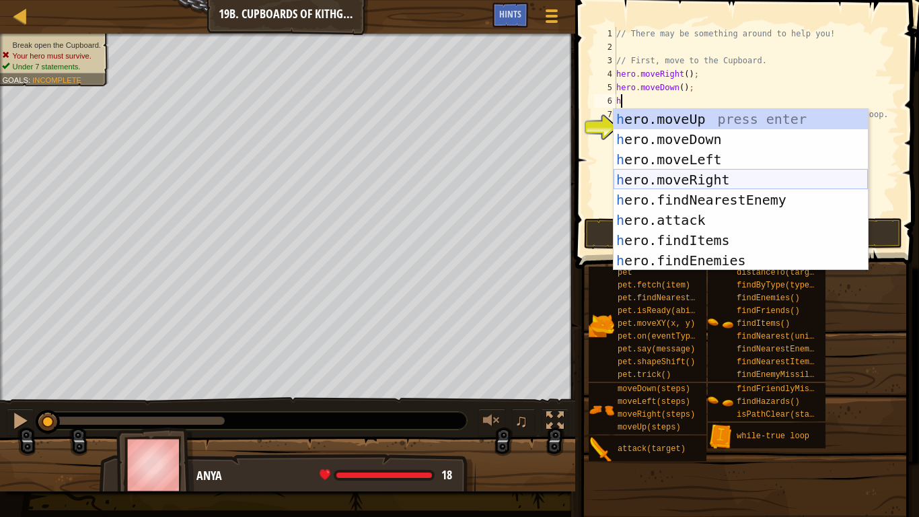
click at [687, 180] on div "h ero.moveUp press enter h ero.moveDown press enter h ero.moveLeft press enter …" at bounding box center [740, 210] width 254 height 202
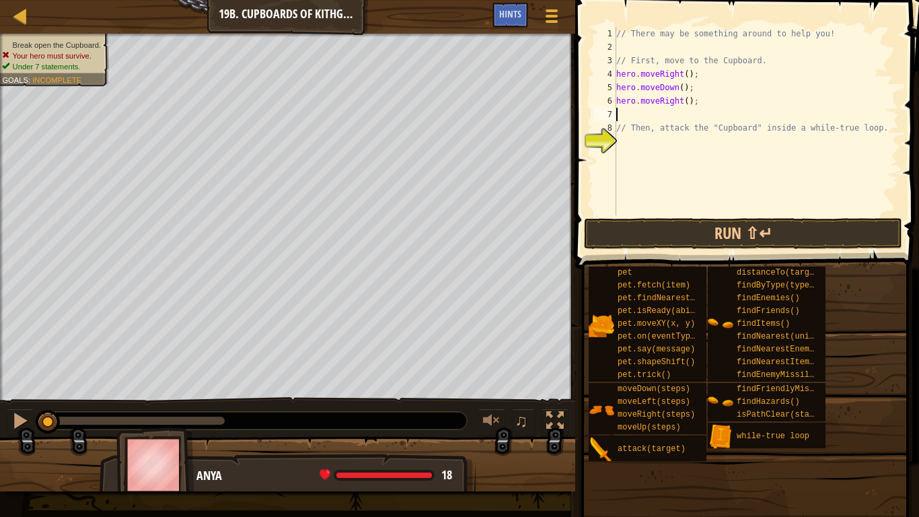
type textarea "h"
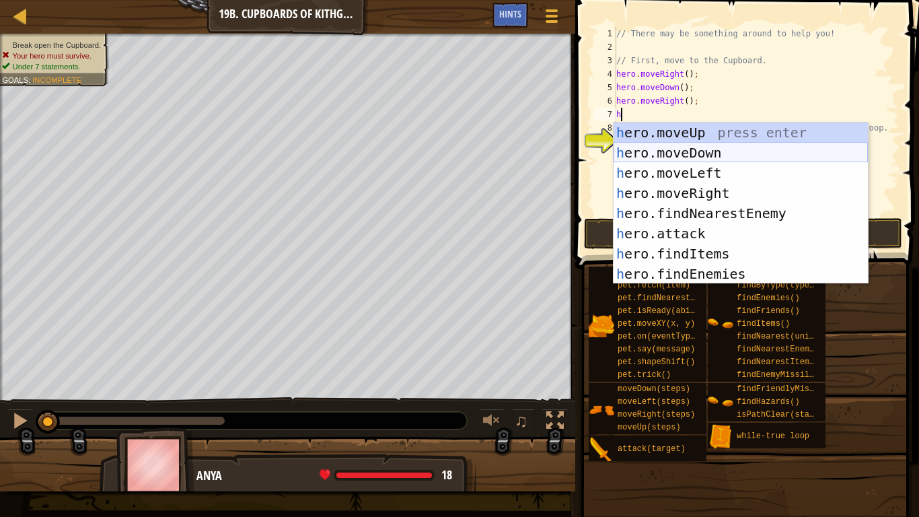
click at [669, 149] on div "h ero.moveUp press enter h ero.moveDown press enter h ero.moveLeft press enter …" at bounding box center [740, 223] width 254 height 202
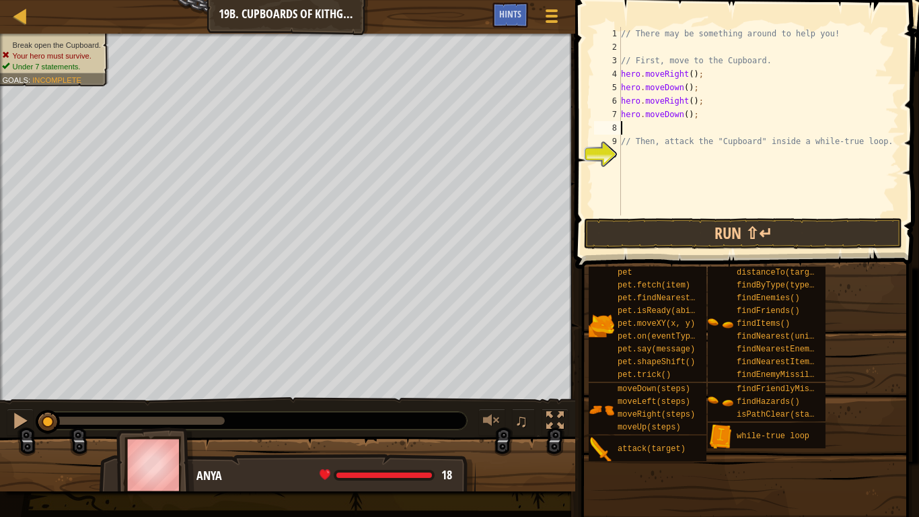
click at [688, 118] on div "// There may be something around to help you! // First, move to the Cupboard. h…" at bounding box center [758, 134] width 280 height 215
type textarea "hero.moveDown(2);"
click at [659, 159] on div "// There may be something around to help you! // First, move to the Cupboard. h…" at bounding box center [758, 134] width 280 height 215
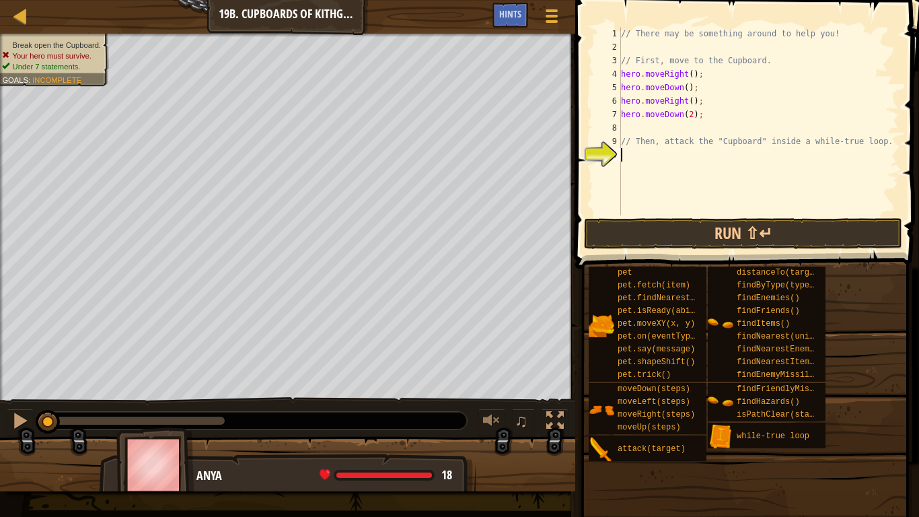
click at [628, 127] on div "// There may be something around to help you! // First, move to the Cupboard. h…" at bounding box center [758, 134] width 280 height 215
type textarea "hero.moveDown(2);"
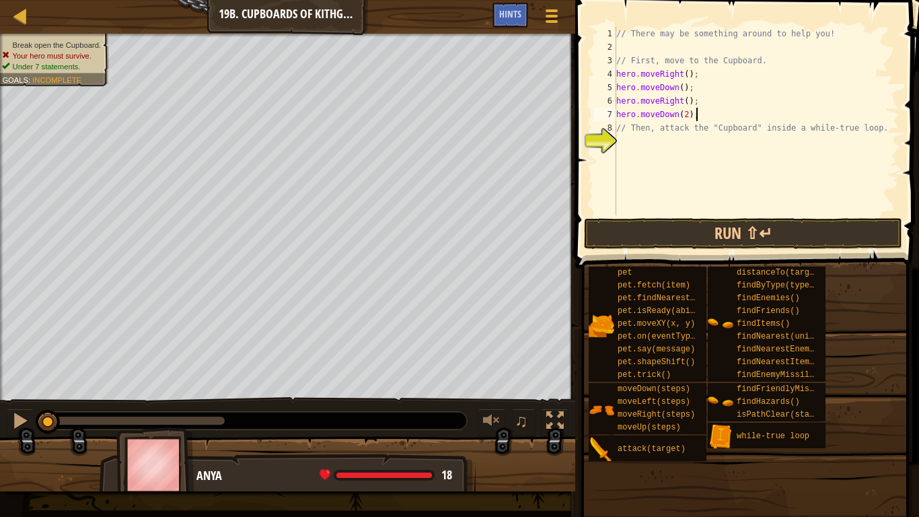
click at [625, 139] on div "// There may be something around to help you! // First, move to the Cupboard. h…" at bounding box center [755, 134] width 285 height 215
type textarea "h"
type textarea "w"
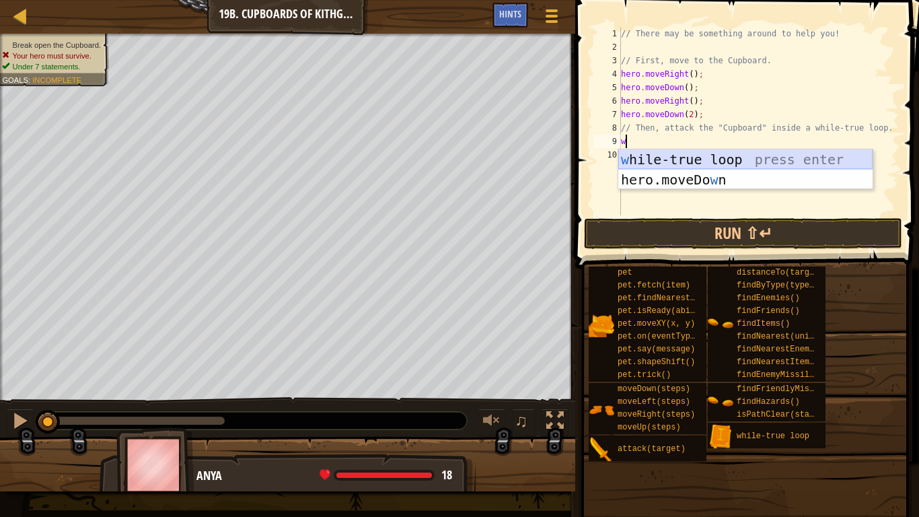
click at [682, 157] on div "w [PERSON_NAME]-true loop press enter hero.moveDo w n press enter" at bounding box center [745, 189] width 254 height 81
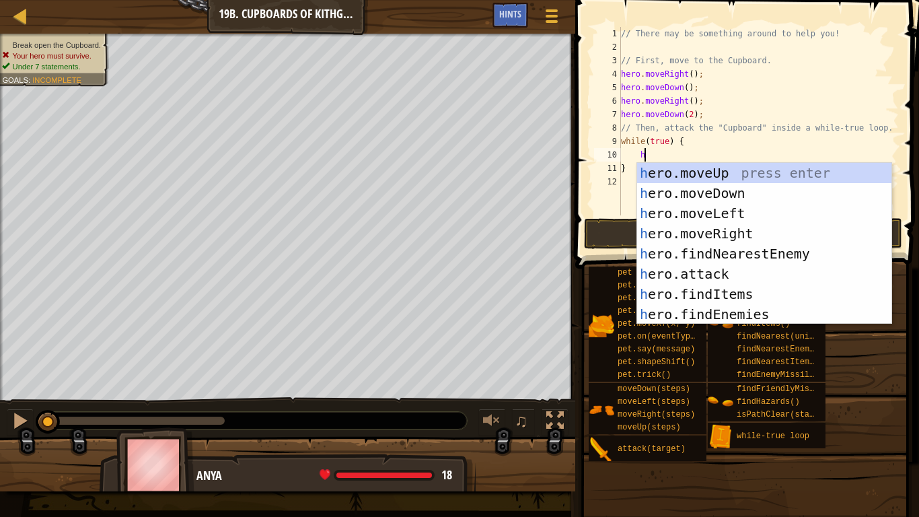
scroll to position [6, 3]
click at [722, 270] on div "h ero.moveUp press enter h ero.moveDown press enter h ero.moveLeft press enter …" at bounding box center [764, 264] width 254 height 202
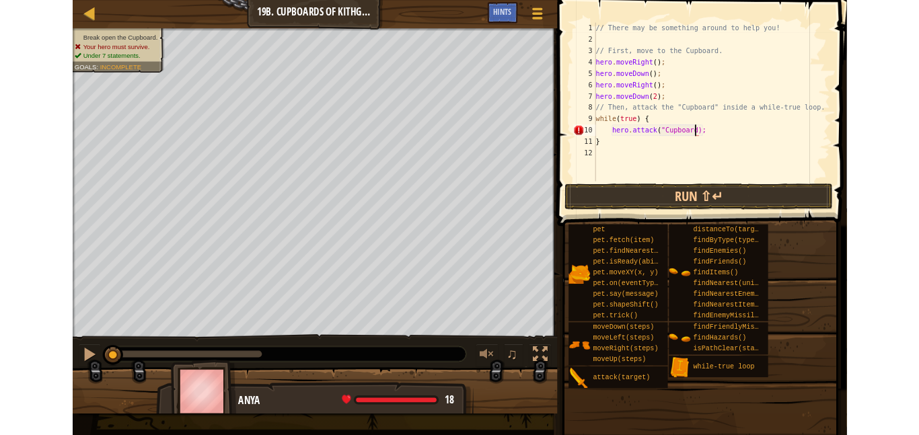
scroll to position [6, 17]
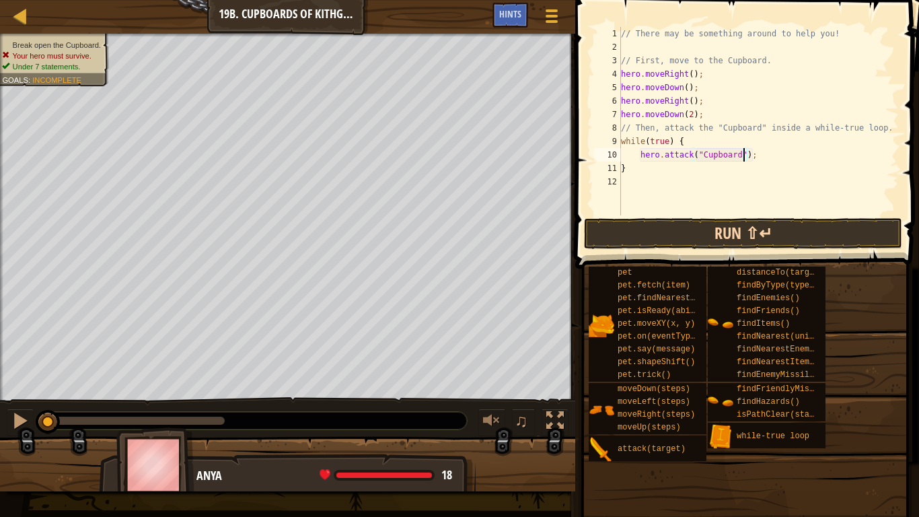
type textarea "hero.attack("Cupboard");"
click at [657, 229] on button "Run ⇧↵" at bounding box center [743, 233] width 318 height 31
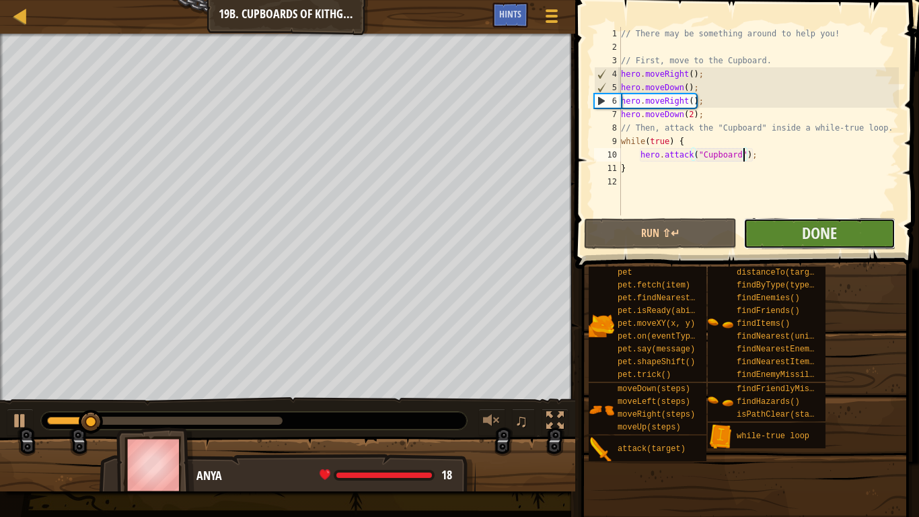
click at [853, 224] on button "Done" at bounding box center [819, 233] width 152 height 31
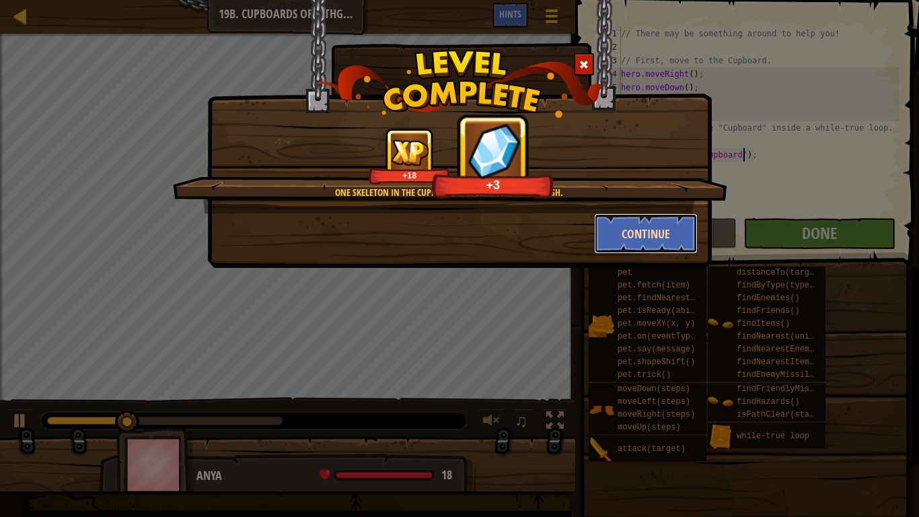
click at [616, 248] on button "Continue" at bounding box center [646, 233] width 104 height 40
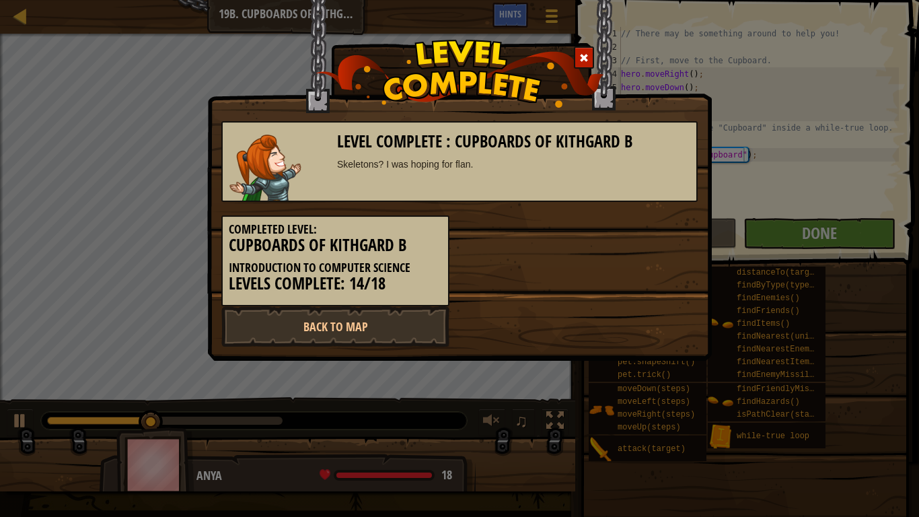
click at [639, 230] on div "Completed Level: Cupboards of Kithgard B Introduction to Computer Science Level…" at bounding box center [459, 254] width 496 height 104
click at [351, 321] on link "Back to Map" at bounding box center [335, 326] width 228 height 40
